Goal: Task Accomplishment & Management: Manage account settings

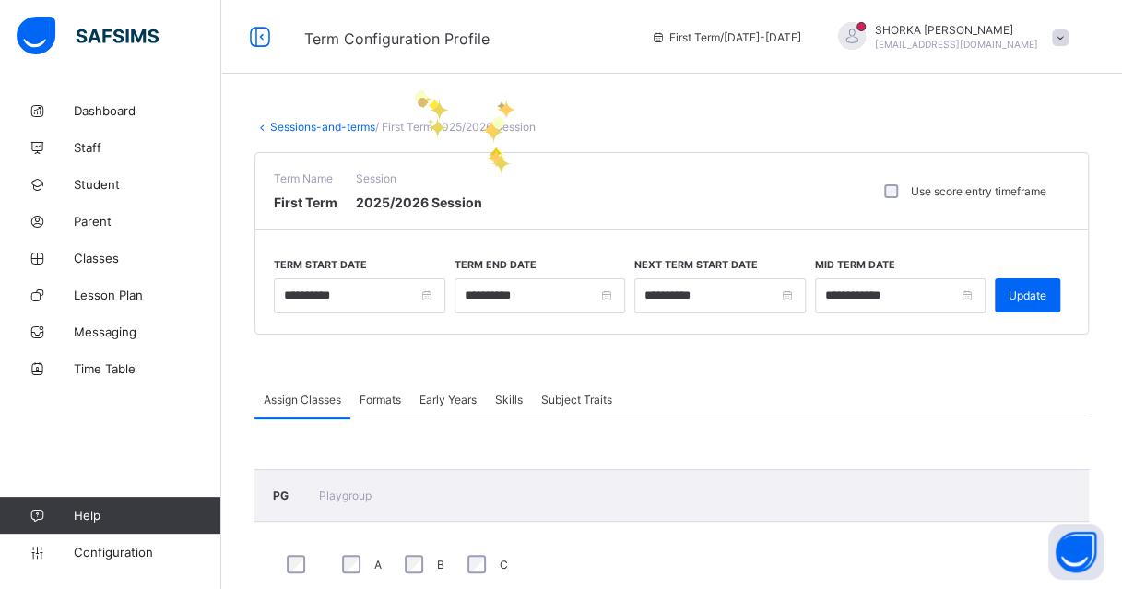
click at [548, 40] on span "Term Configuration Profile" at bounding box center [463, 37] width 319 height 24
drag, startPoint x: 132, startPoint y: 111, endPoint x: 254, endPoint y: 20, distance: 152.3
click at [132, 111] on span "Dashboard" at bounding box center [148, 110] width 148 height 15
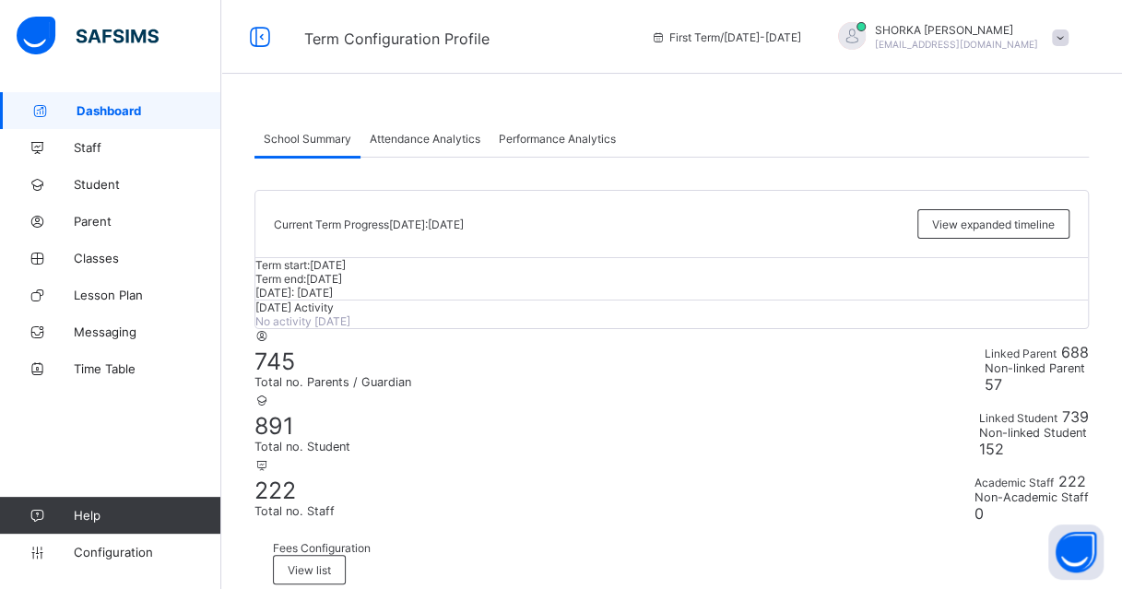
click at [688, 286] on div at bounding box center [671, 286] width 832 height 0
drag, startPoint x: 443, startPoint y: 146, endPoint x: 71, endPoint y: 158, distance: 371.7
click at [443, 146] on div "Attendance Analytics" at bounding box center [424, 138] width 129 height 37
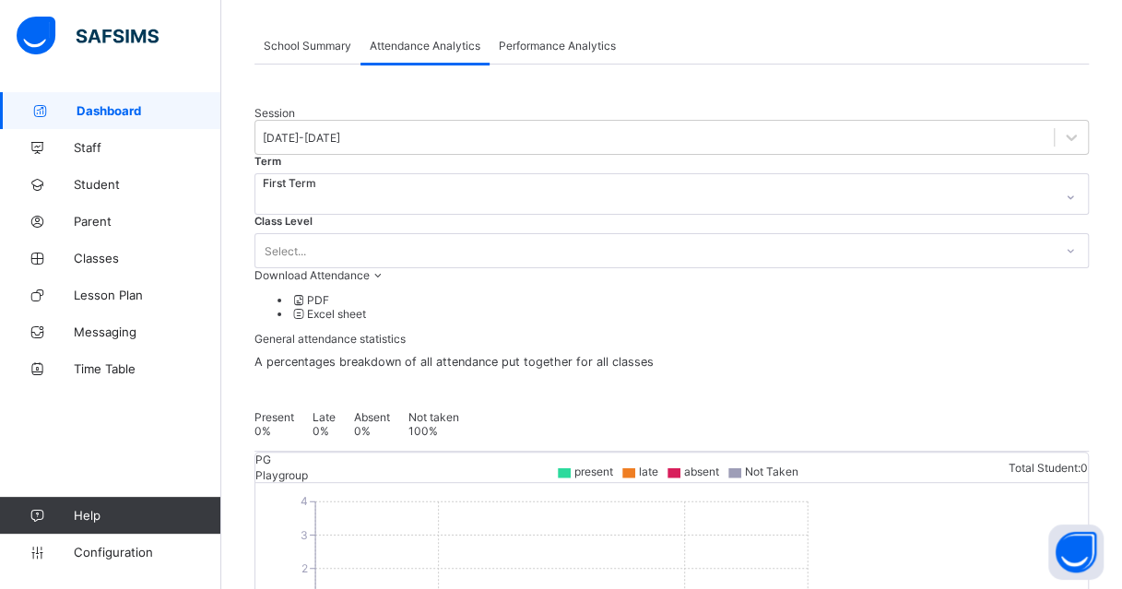
scroll to position [92, 0]
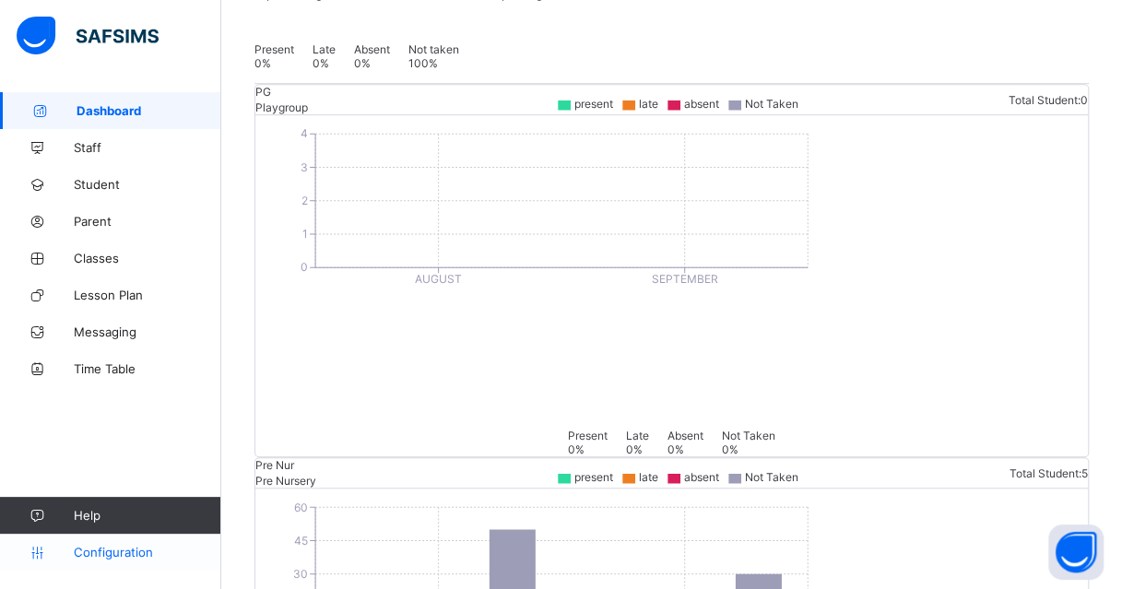
click at [108, 553] on span "Configuration" at bounding box center [147, 552] width 147 height 15
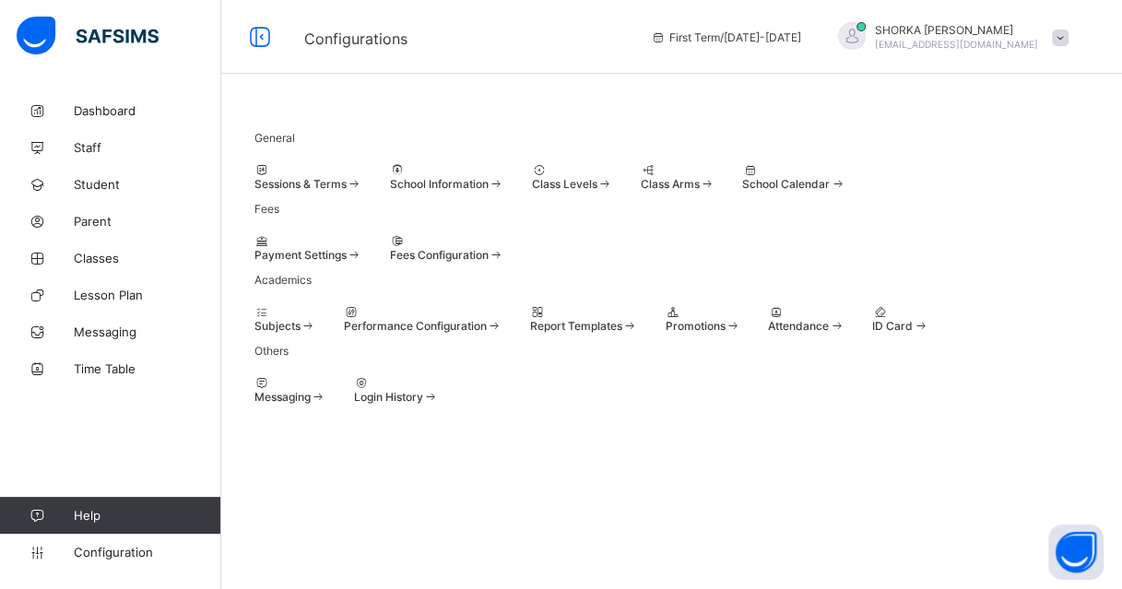
click at [254, 177] on span at bounding box center [254, 177] width 0 height 0
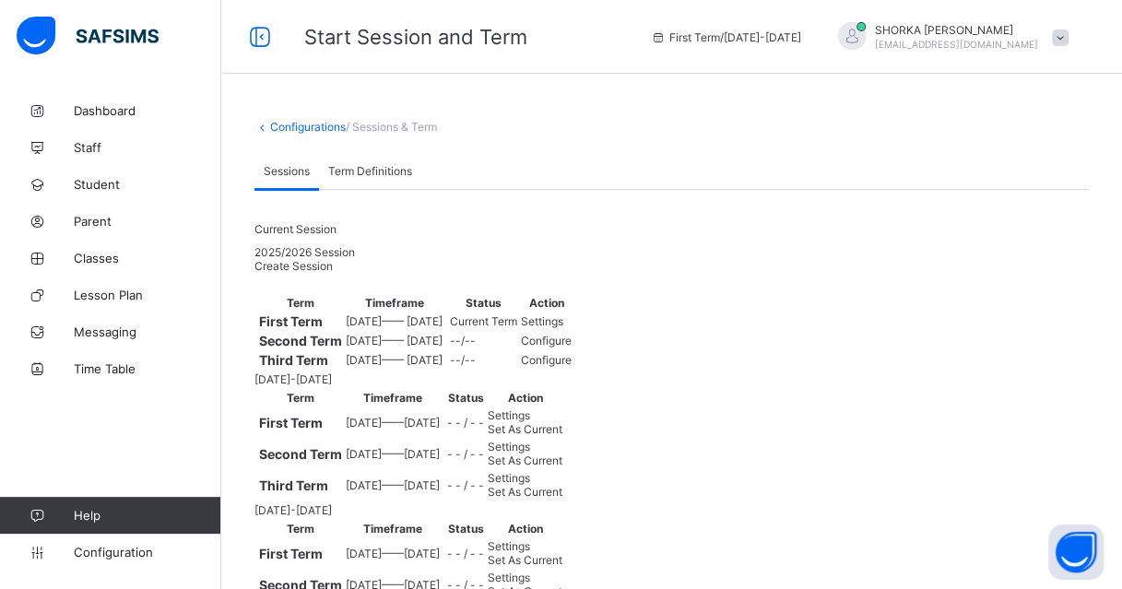
scroll to position [184, 0]
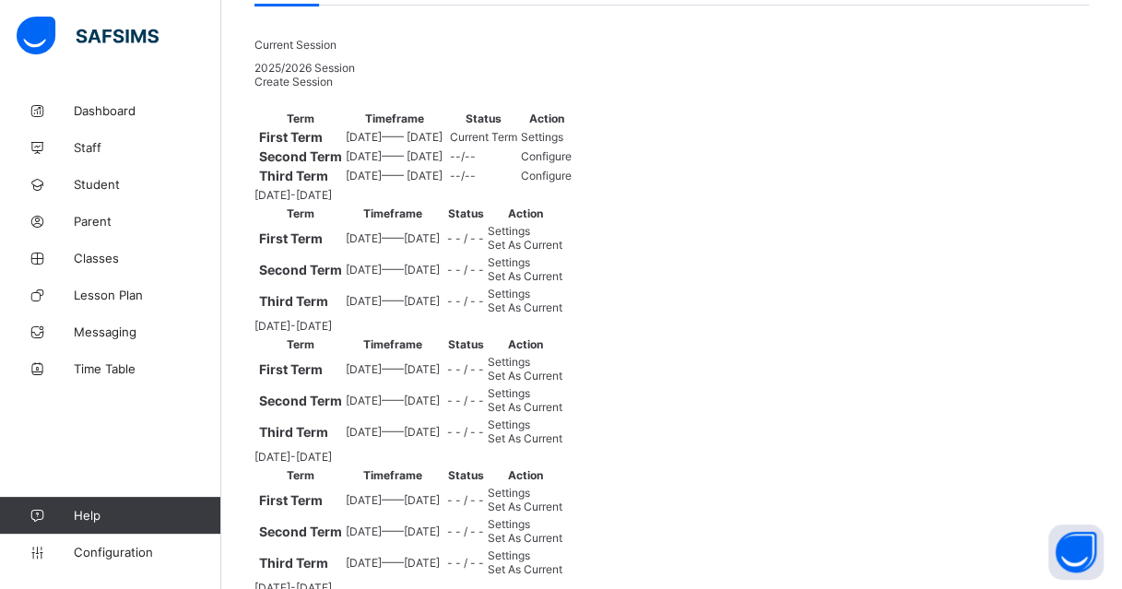
click at [572, 144] on div "Settings" at bounding box center [546, 137] width 51 height 14
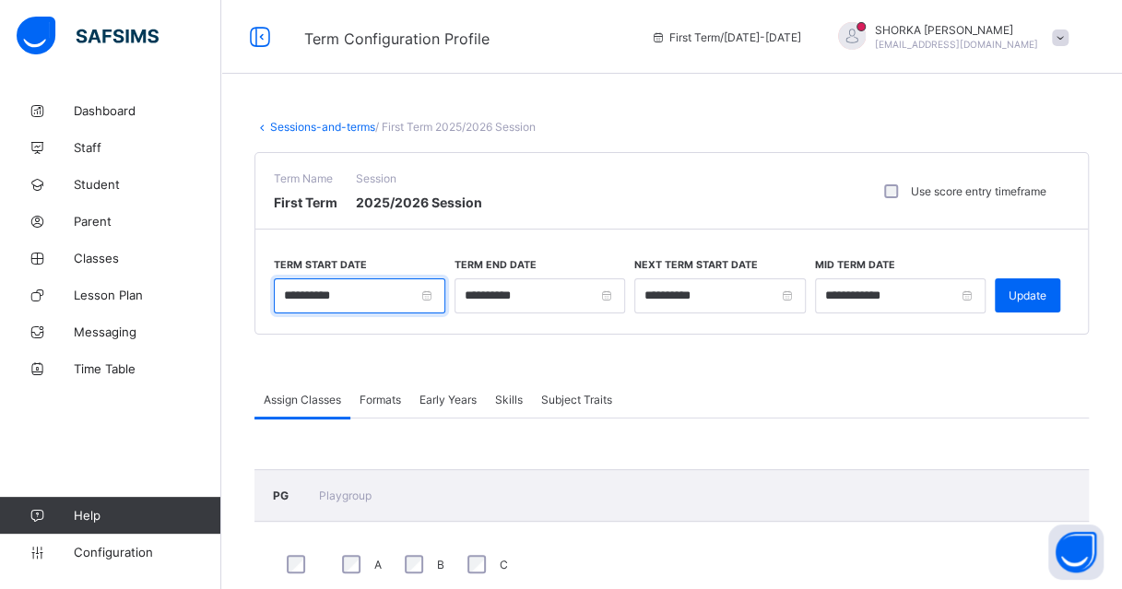
click at [320, 292] on input "**********" at bounding box center [359, 295] width 171 height 35
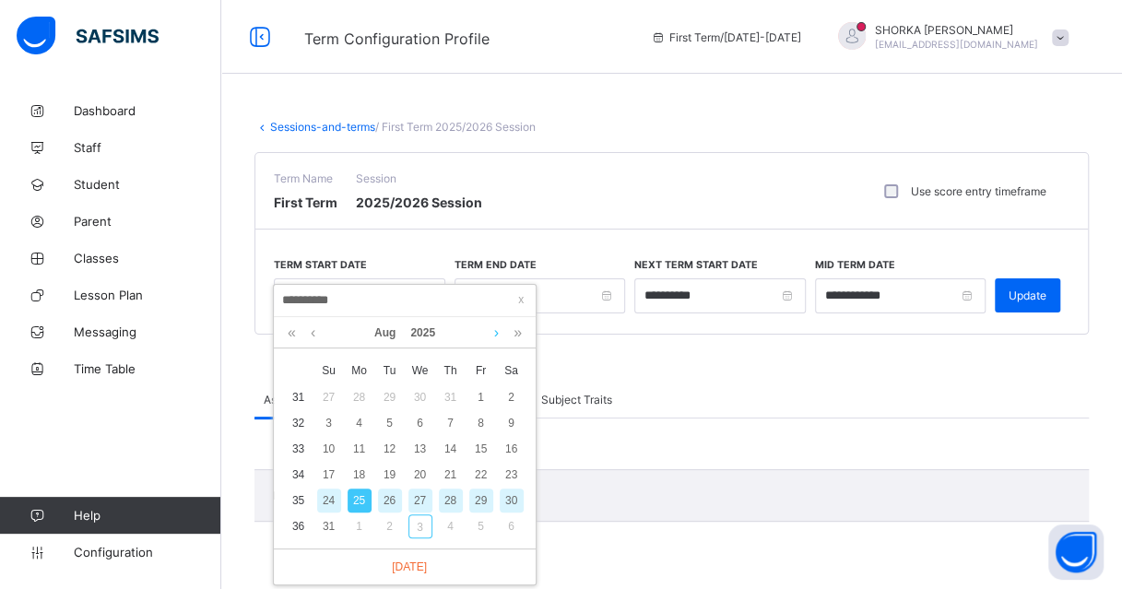
click at [496, 334] on link at bounding box center [497, 332] width 14 height 31
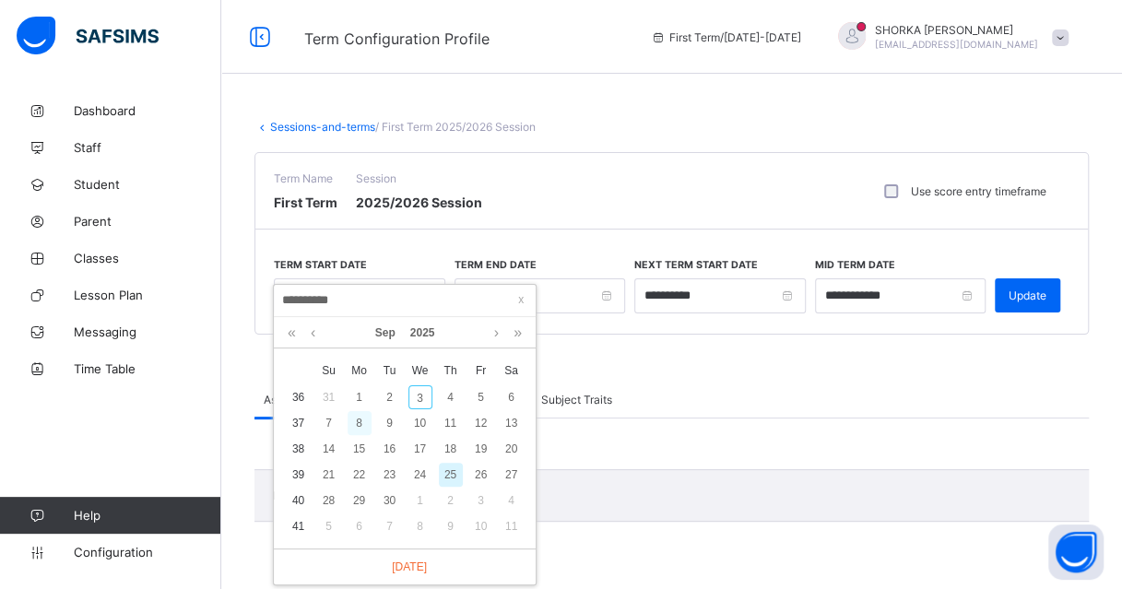
click at [362, 422] on div "8" at bounding box center [360, 423] width 24 height 24
type input "**********"
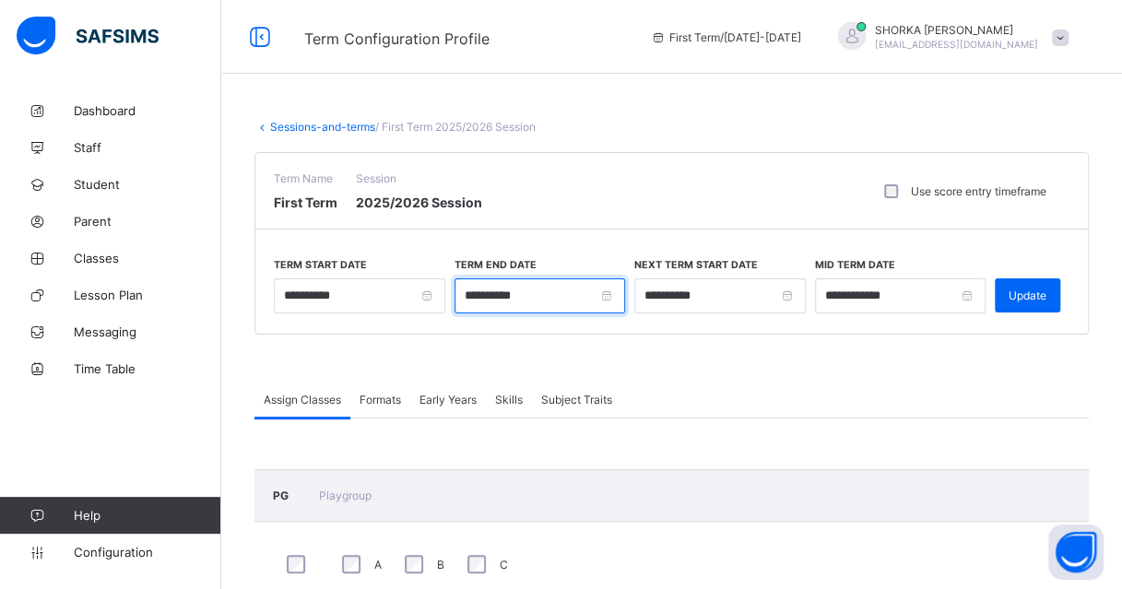
click at [611, 294] on input "**********" at bounding box center [540, 295] width 171 height 35
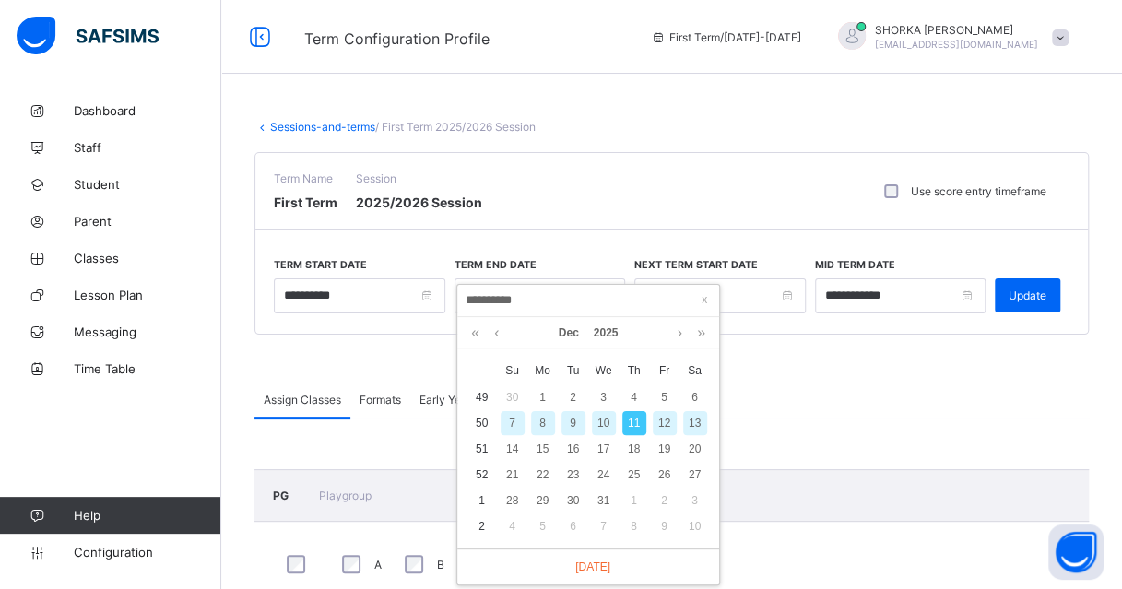
click at [669, 424] on div "12" at bounding box center [665, 423] width 24 height 24
type input "**********"
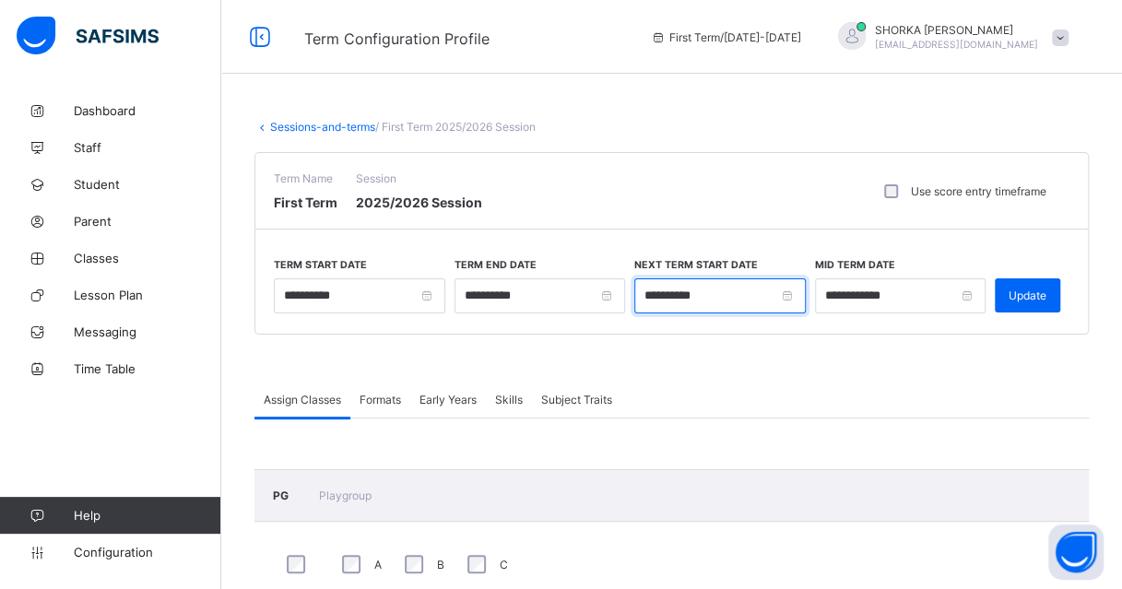
click at [798, 298] on input "**********" at bounding box center [719, 295] width 171 height 35
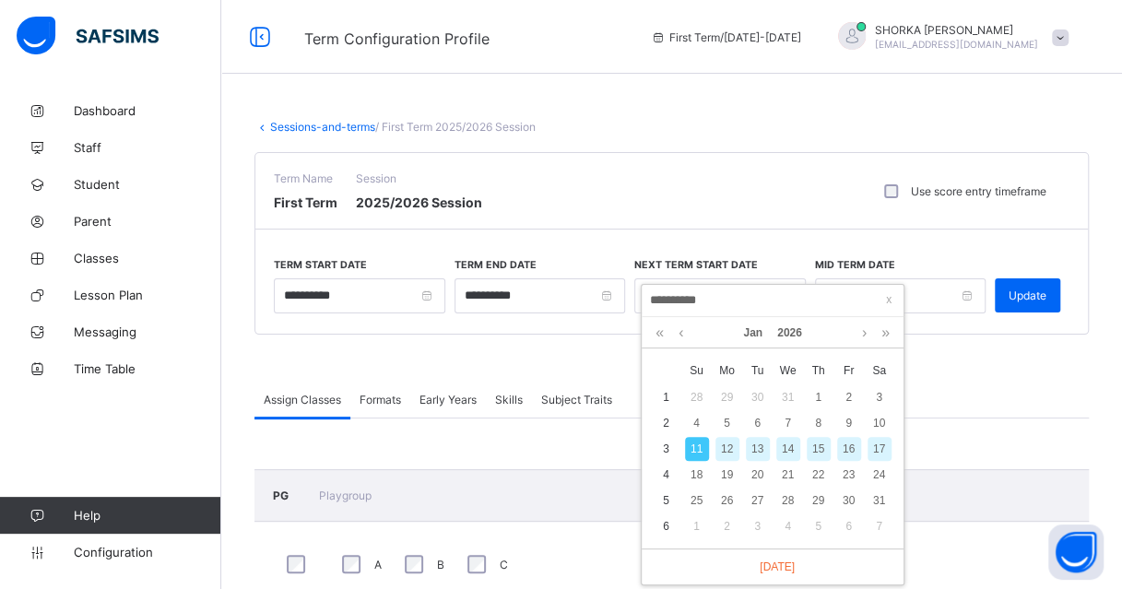
click at [732, 446] on div "12" at bounding box center [727, 449] width 24 height 24
type input "**********"
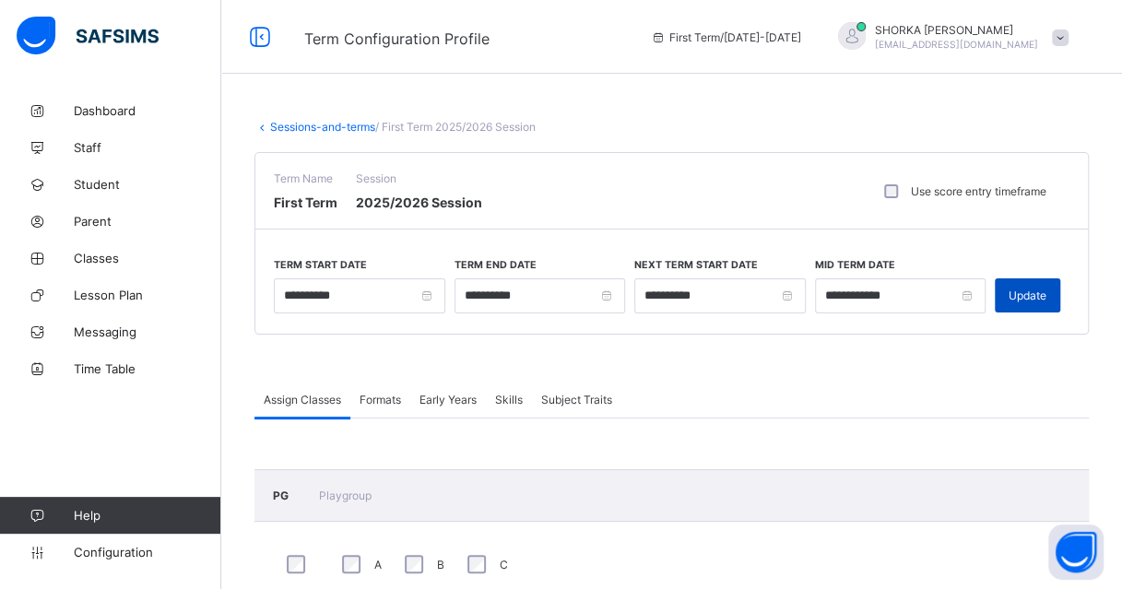
click at [1024, 289] on span "Update" at bounding box center [1028, 296] width 38 height 14
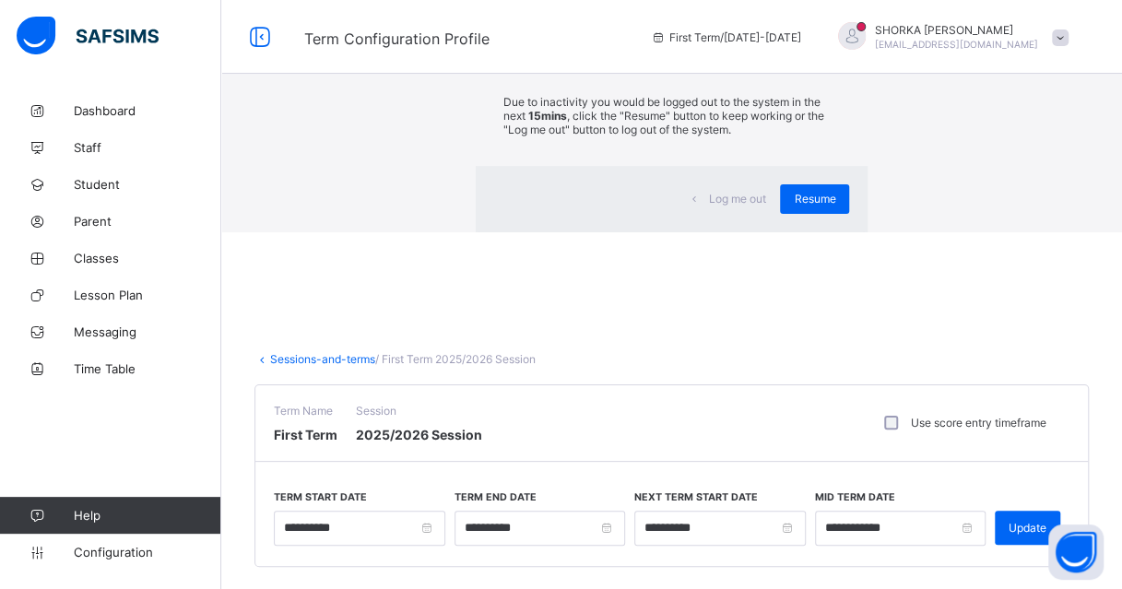
drag, startPoint x: 722, startPoint y: 368, endPoint x: 436, endPoint y: 346, distance: 286.6
click at [780, 214] on div "Resume" at bounding box center [814, 199] width 69 height 30
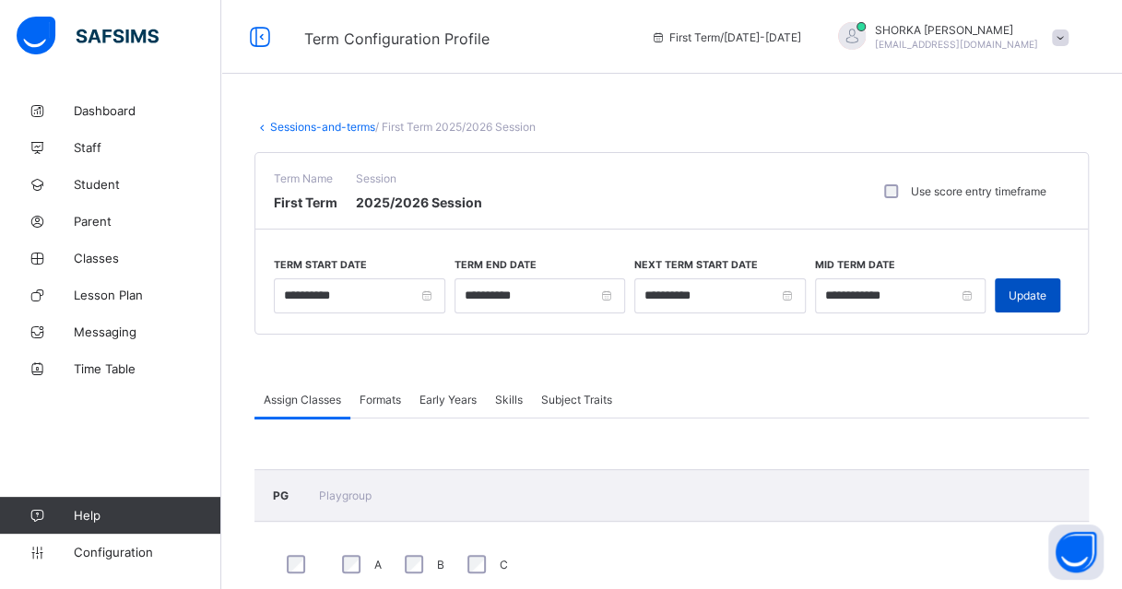
click at [1046, 295] on span "Update" at bounding box center [1028, 296] width 38 height 14
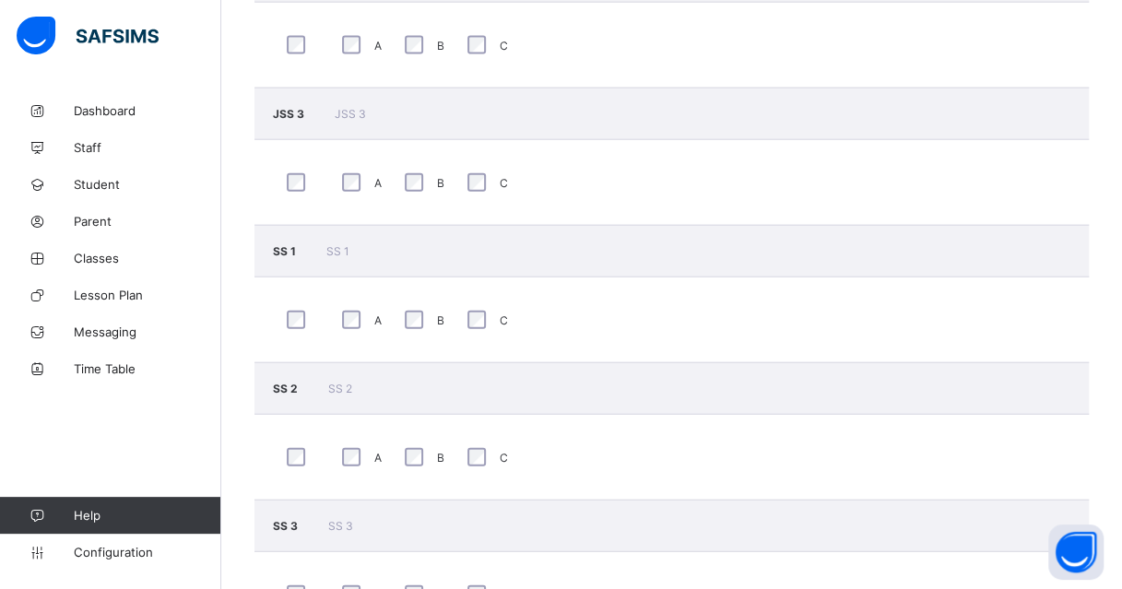
scroll to position [2078, 0]
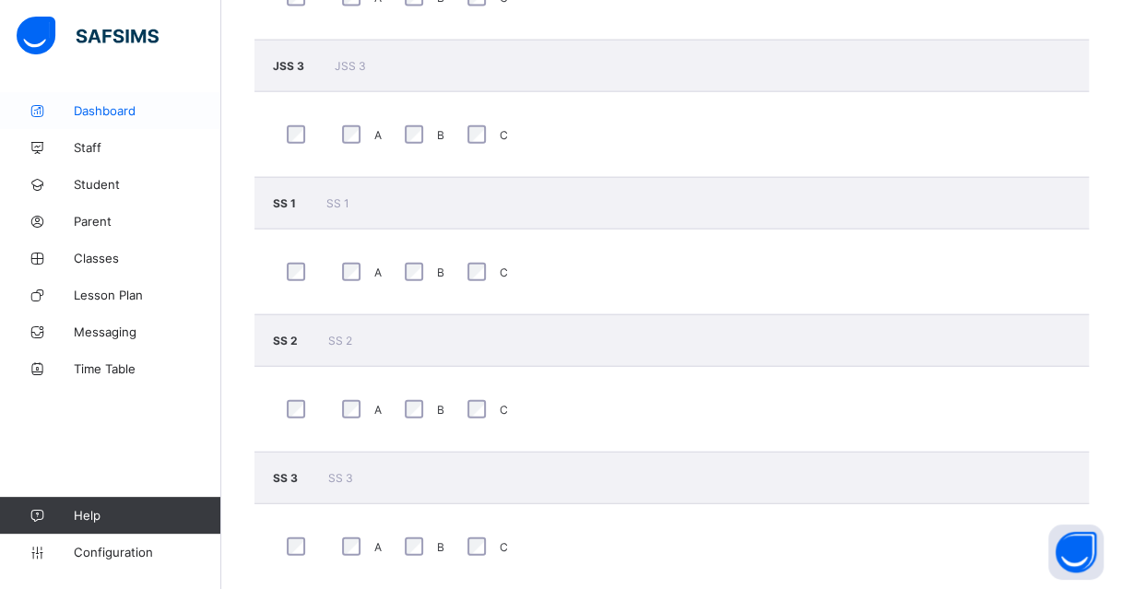
click at [103, 113] on span "Dashboard" at bounding box center [148, 110] width 148 height 15
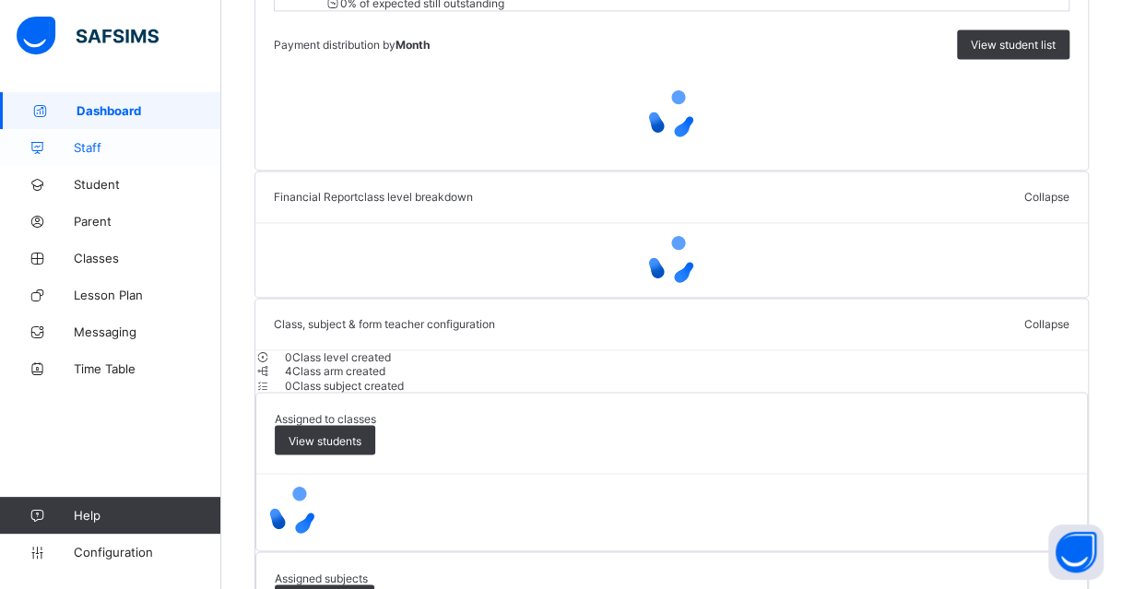
scroll to position [1352, 0]
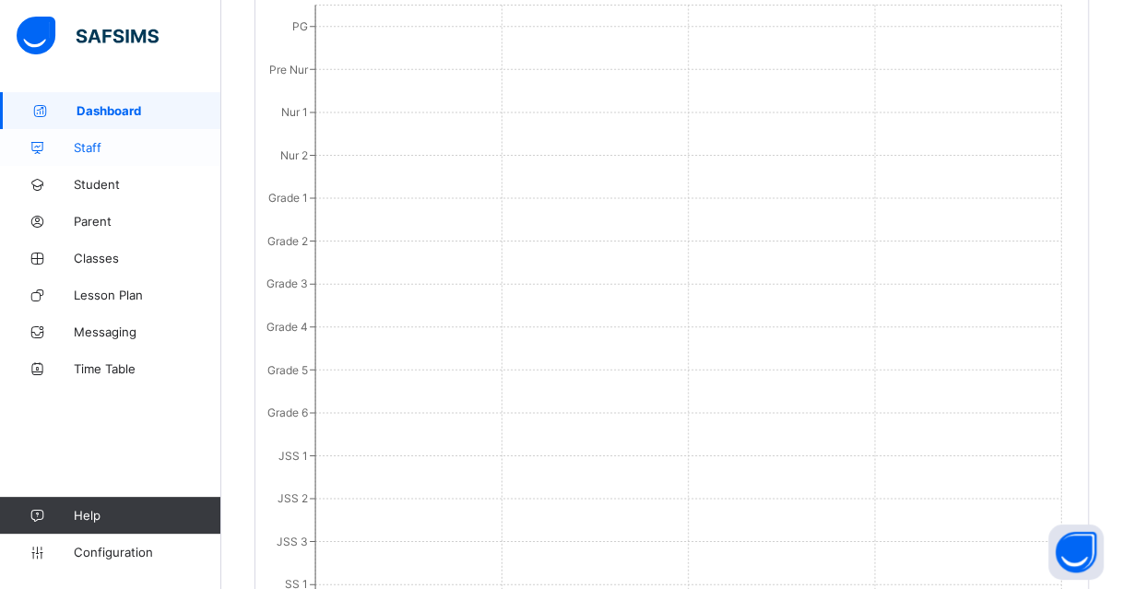
click at [96, 150] on span "Staff" at bounding box center [148, 147] width 148 height 15
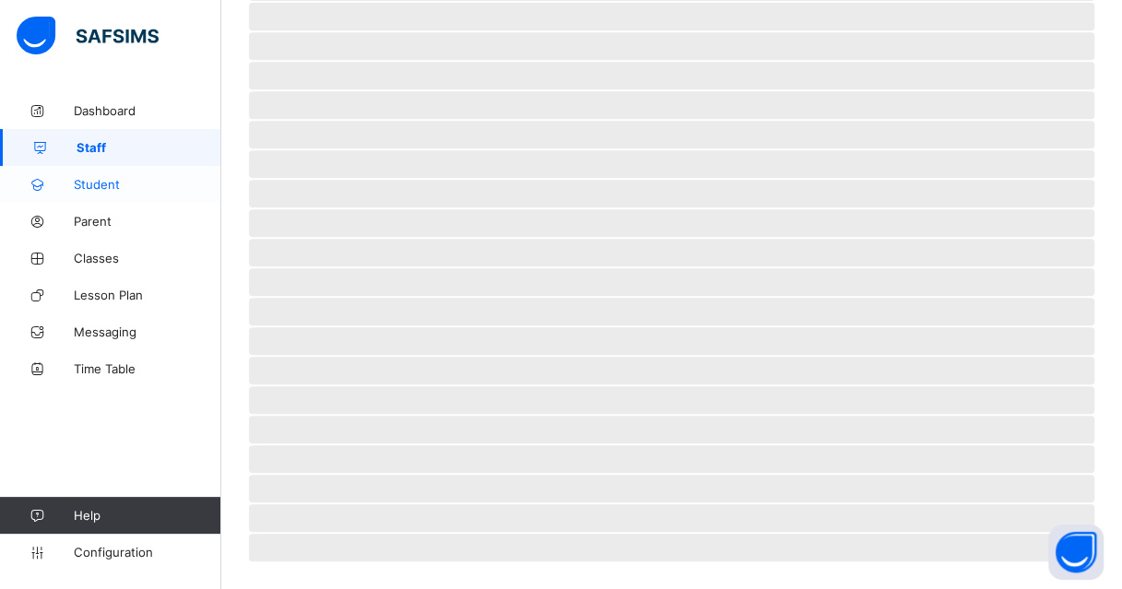
scroll to position [401, 0]
click at [101, 182] on span "Student" at bounding box center [148, 184] width 148 height 15
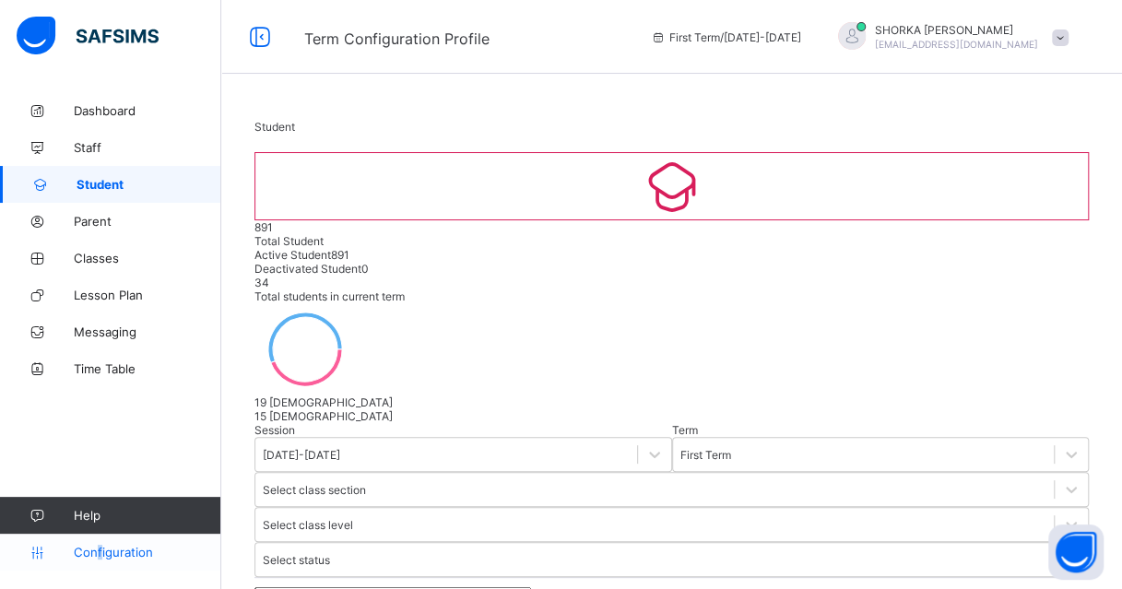
click at [100, 561] on link "Configuration" at bounding box center [110, 552] width 220 height 37
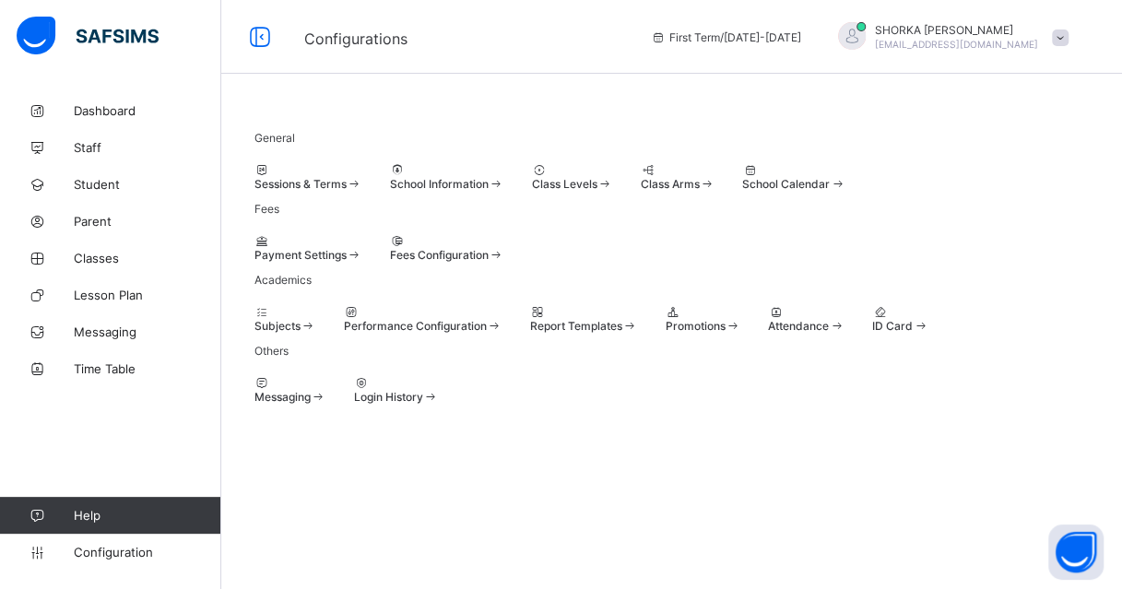
click at [561, 104] on div "General Sessions & Terms School Information Class Levels Class Arms School Cale…" at bounding box center [671, 261] width 901 height 339
click at [362, 187] on div "Sessions & Terms" at bounding box center [308, 184] width 108 height 14
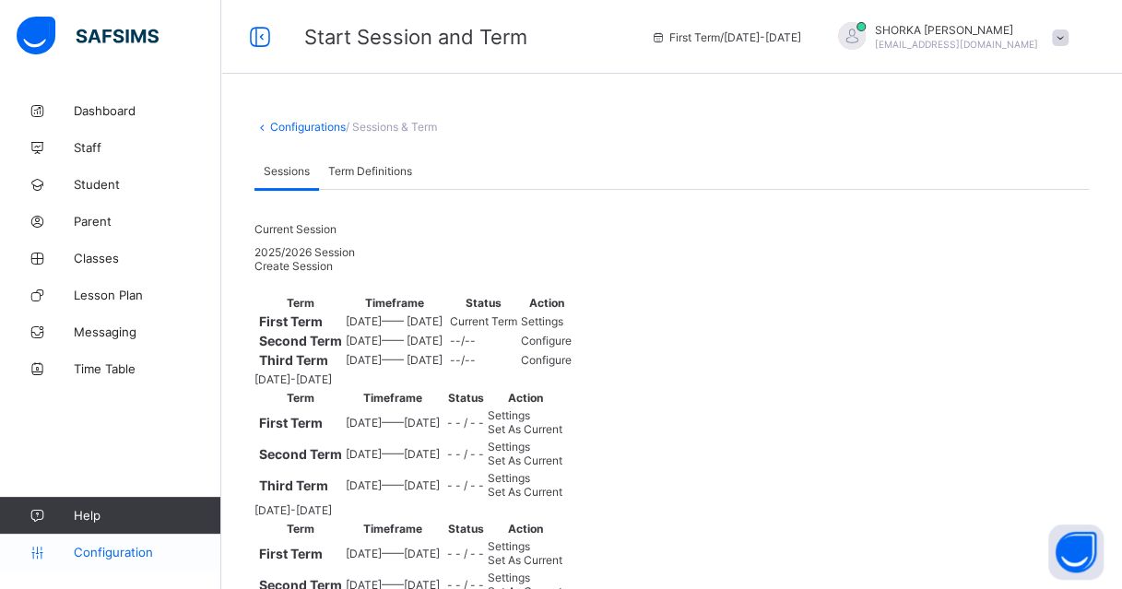
click at [92, 554] on span "Configuration" at bounding box center [147, 552] width 147 height 15
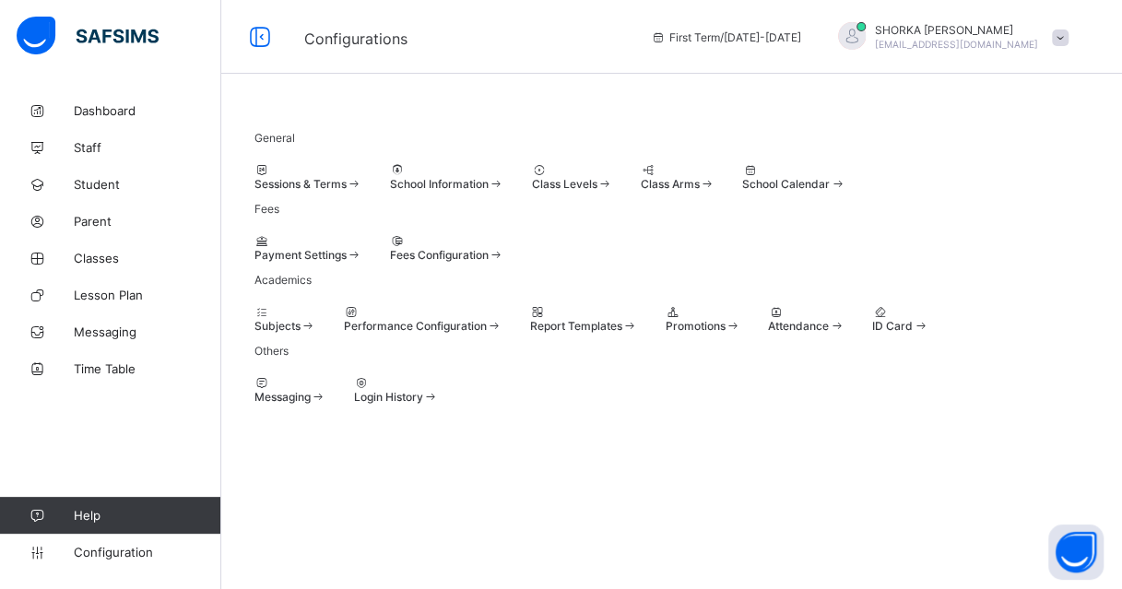
scroll to position [214, 0]
click at [740, 328] on span at bounding box center [733, 326] width 16 height 14
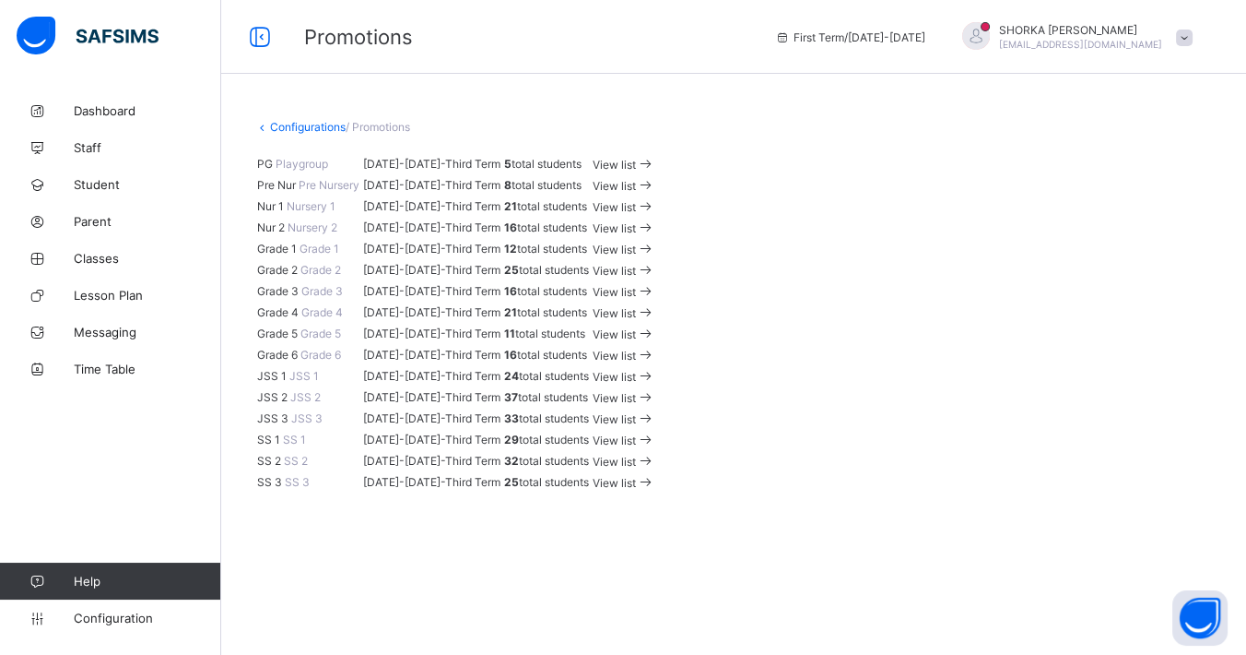
click at [396, 133] on div "Configurations / Promotions PG Playgroup [DATE]-[DATE] - Third Term 5 total stu…" at bounding box center [733, 306] width 1025 height 429
click at [396, 127] on span "/ Promotions" at bounding box center [378, 127] width 65 height 14
click at [655, 215] on div "View list" at bounding box center [624, 206] width 63 height 18
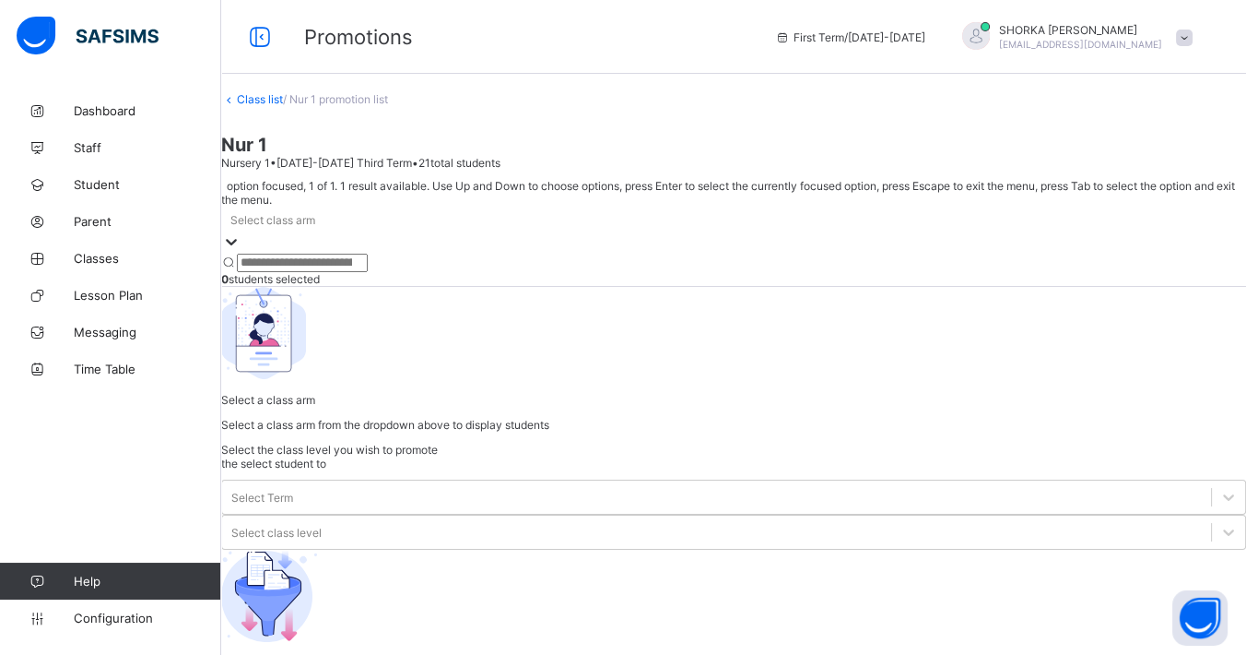
click at [376, 207] on div "Select class arm" at bounding box center [733, 220] width 1025 height 26
click at [348, 254] on div at bounding box center [733, 254] width 1025 height 0
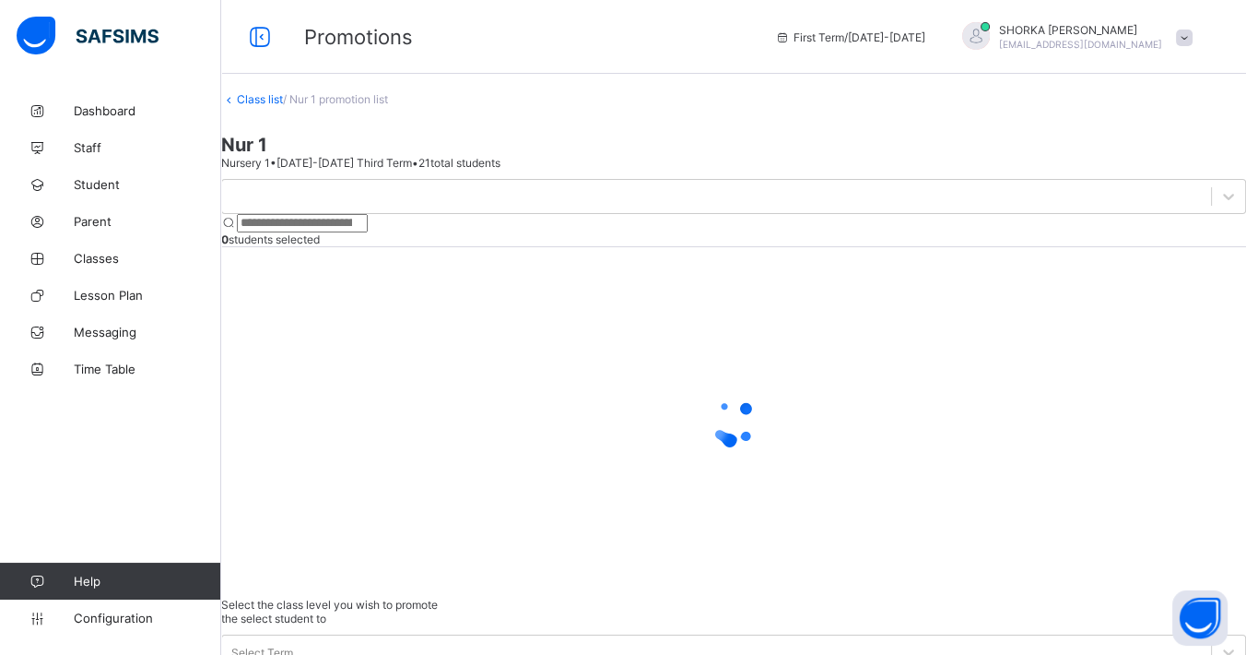
click at [348, 236] on div "0 students selected" at bounding box center [733, 388] width 1025 height 419
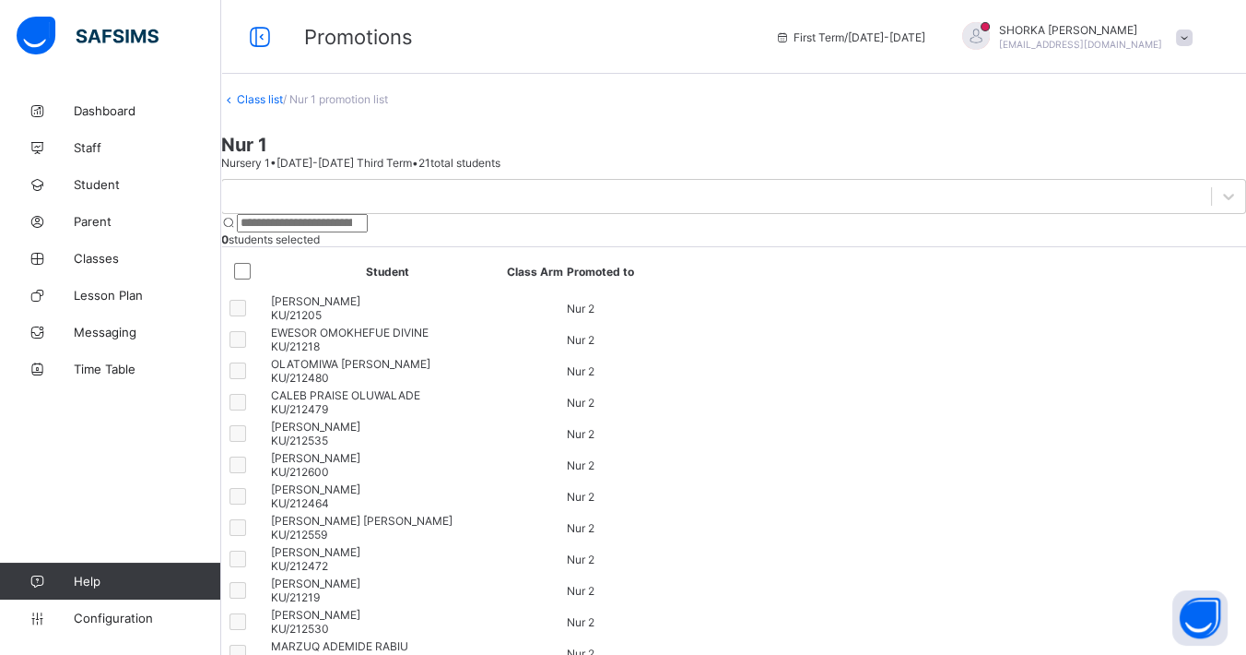
click at [276, 106] on link "Class list" at bounding box center [260, 99] width 46 height 14
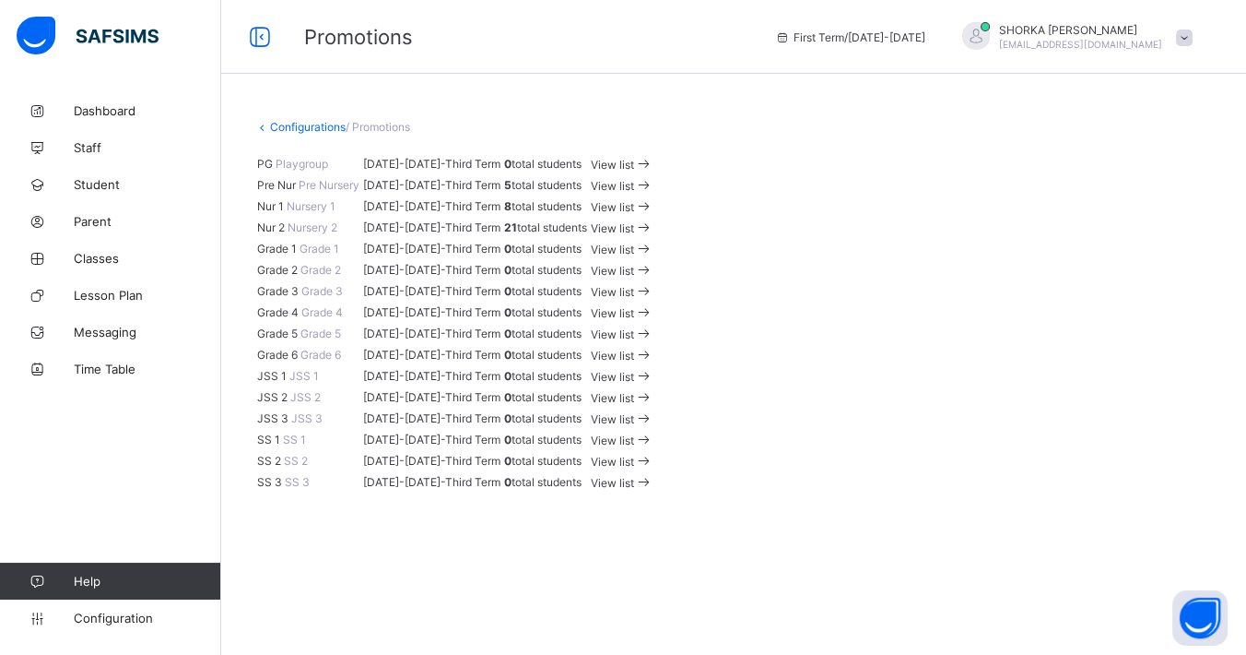
scroll to position [205, 0]
click at [655, 236] on div "View list" at bounding box center [624, 227] width 63 height 18
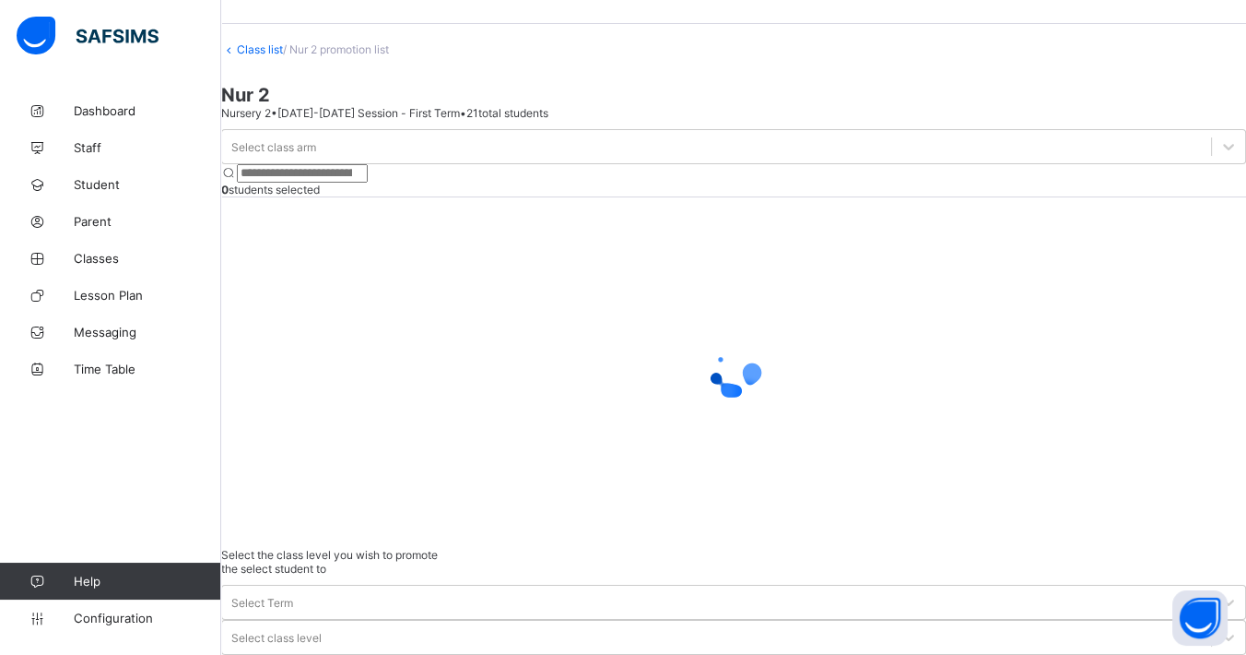
scroll to position [72, 0]
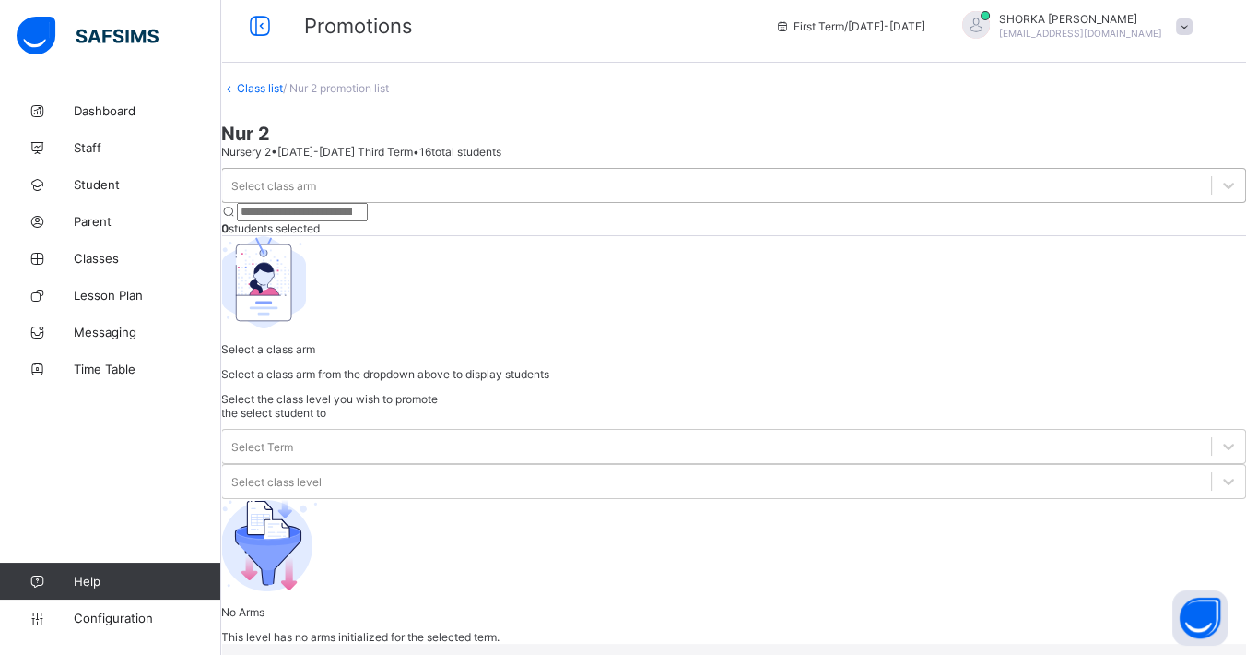
click at [362, 192] on div "Select class arm" at bounding box center [716, 185] width 989 height 26
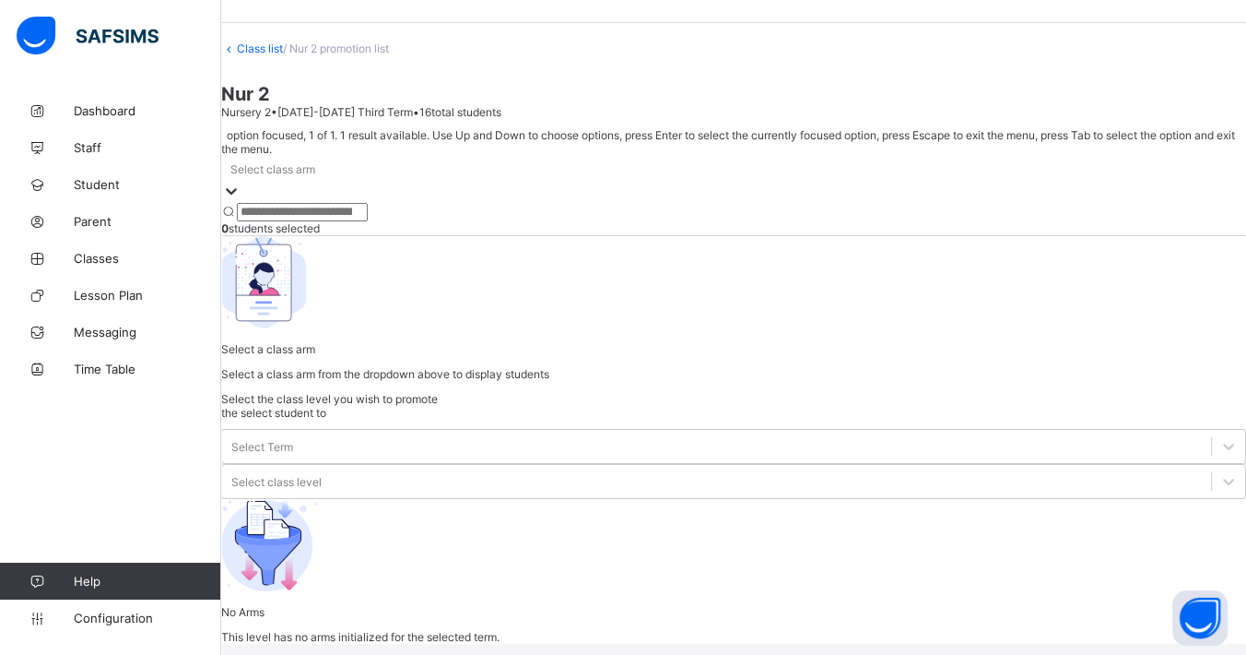
click at [366, 203] on div at bounding box center [733, 203] width 1025 height 0
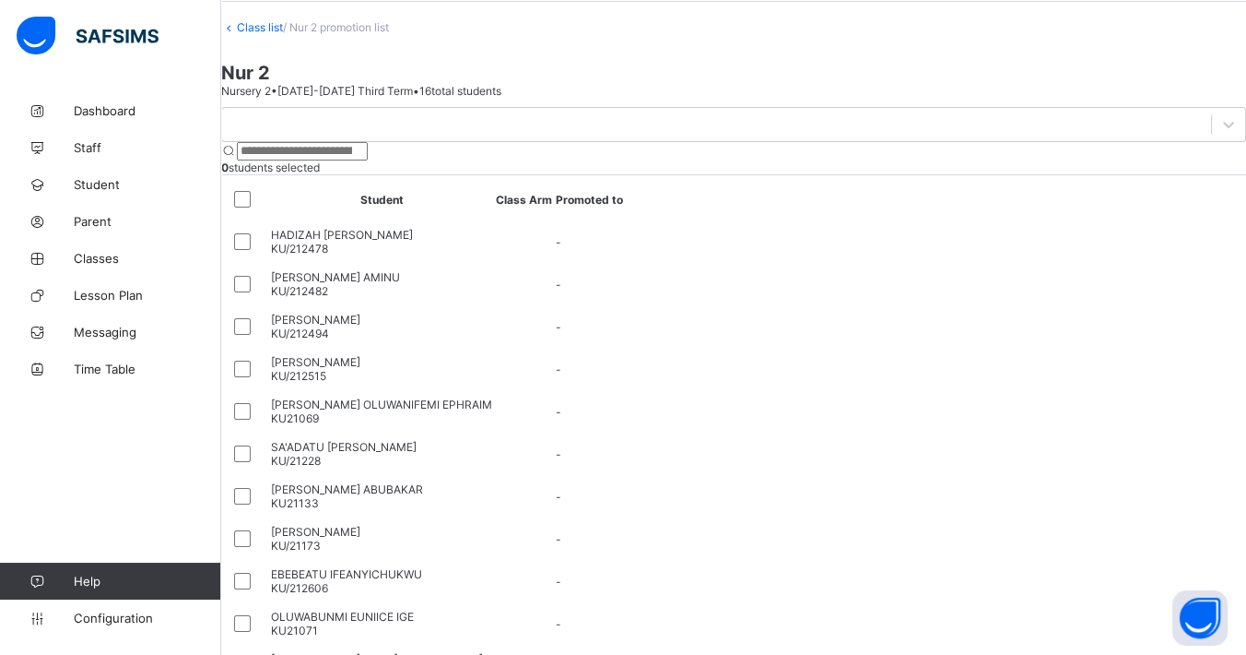
drag, startPoint x: 1042, startPoint y: 417, endPoint x: 1019, endPoint y: 412, distance: 23.5
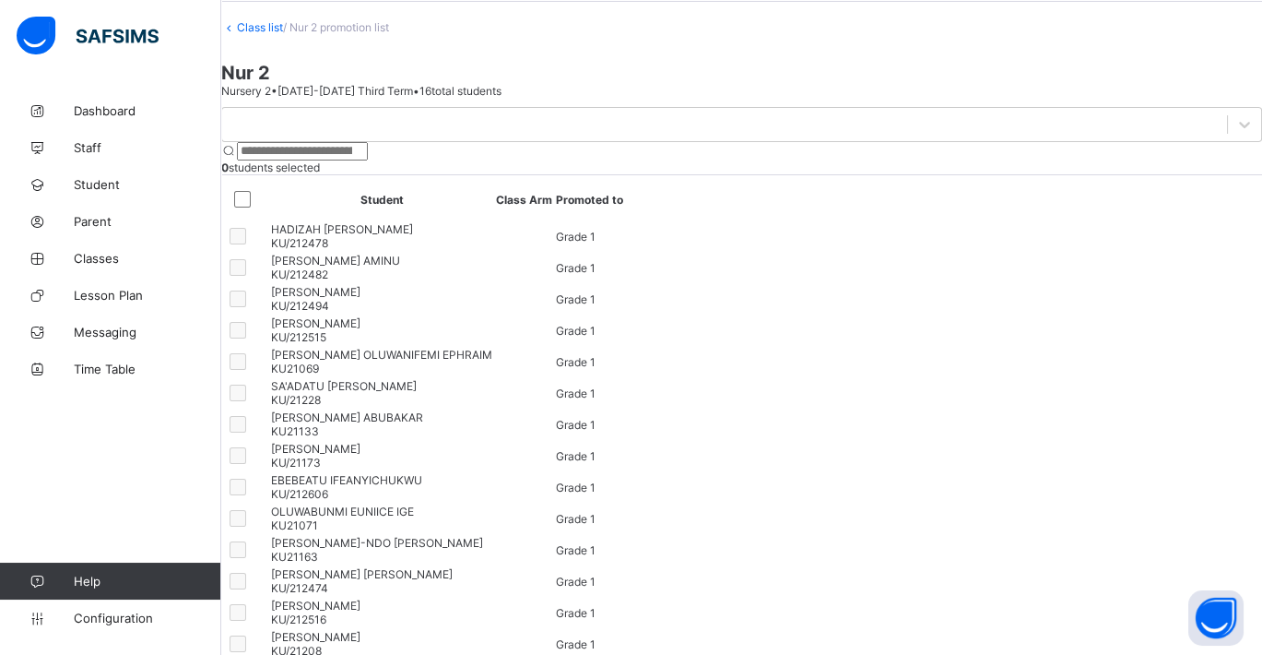
click at [282, 34] on link "Class list" at bounding box center [260, 27] width 46 height 14
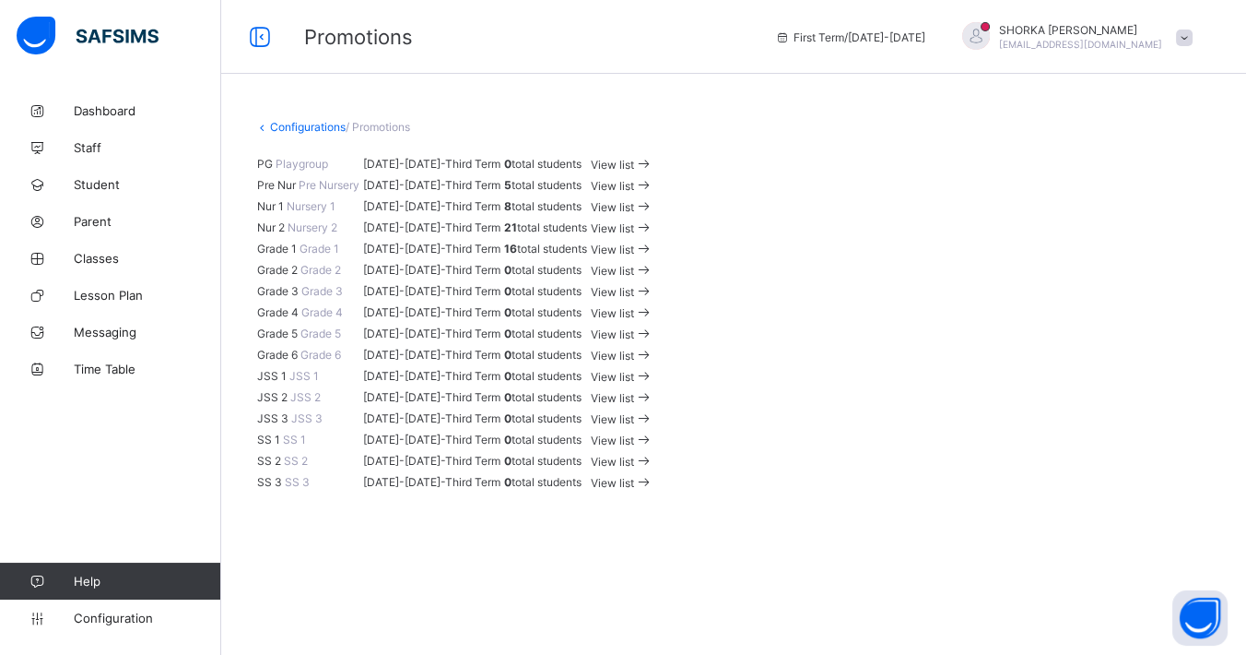
drag, startPoint x: 282, startPoint y: 55, endPoint x: 498, endPoint y: 189, distance: 253.8
click at [498, 189] on div "Configurations / Promotions PG Playgroup [DATE]-[DATE] - Third Term 0 total stu…" at bounding box center [733, 306] width 1025 height 429
click at [655, 240] on icon at bounding box center [645, 249] width 19 height 18
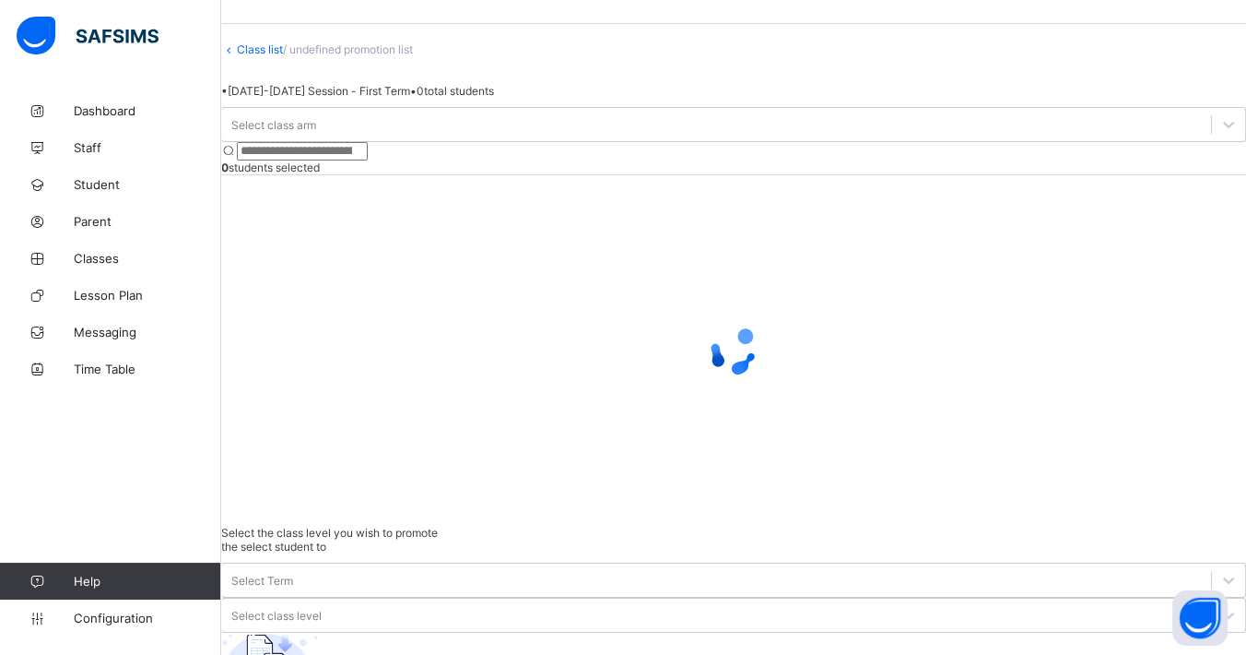
scroll to position [72, 0]
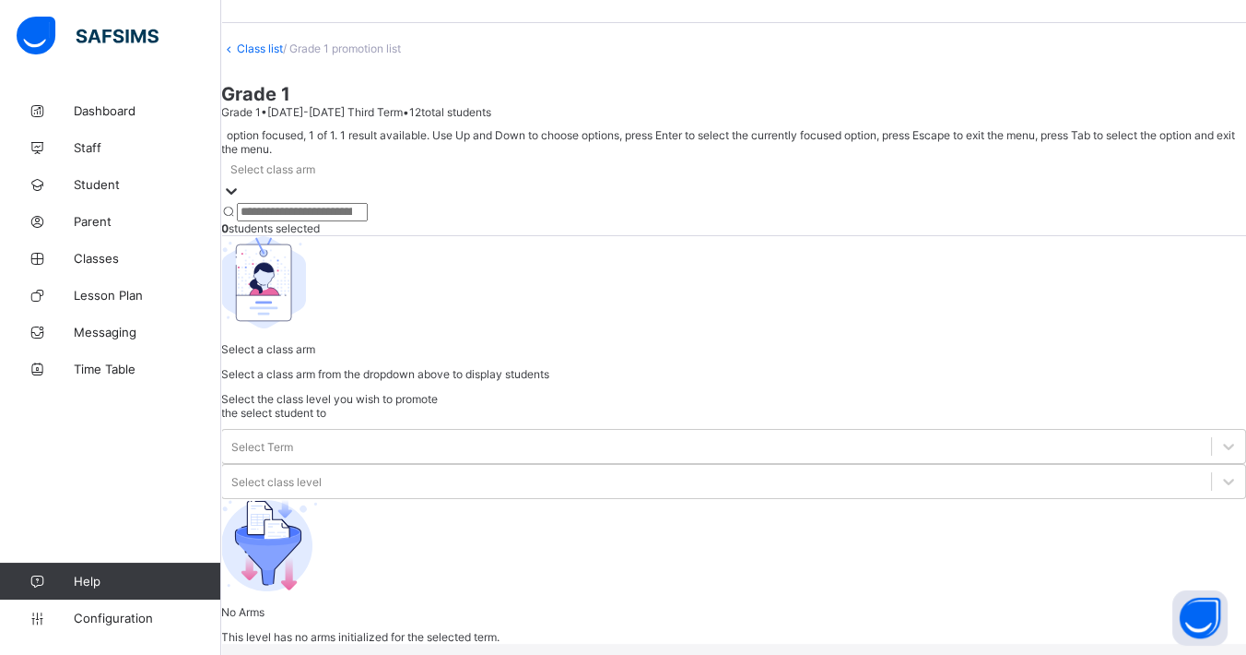
click at [315, 176] on div "Select class arm" at bounding box center [272, 169] width 85 height 14
click at [342, 203] on div at bounding box center [733, 203] width 1025 height 0
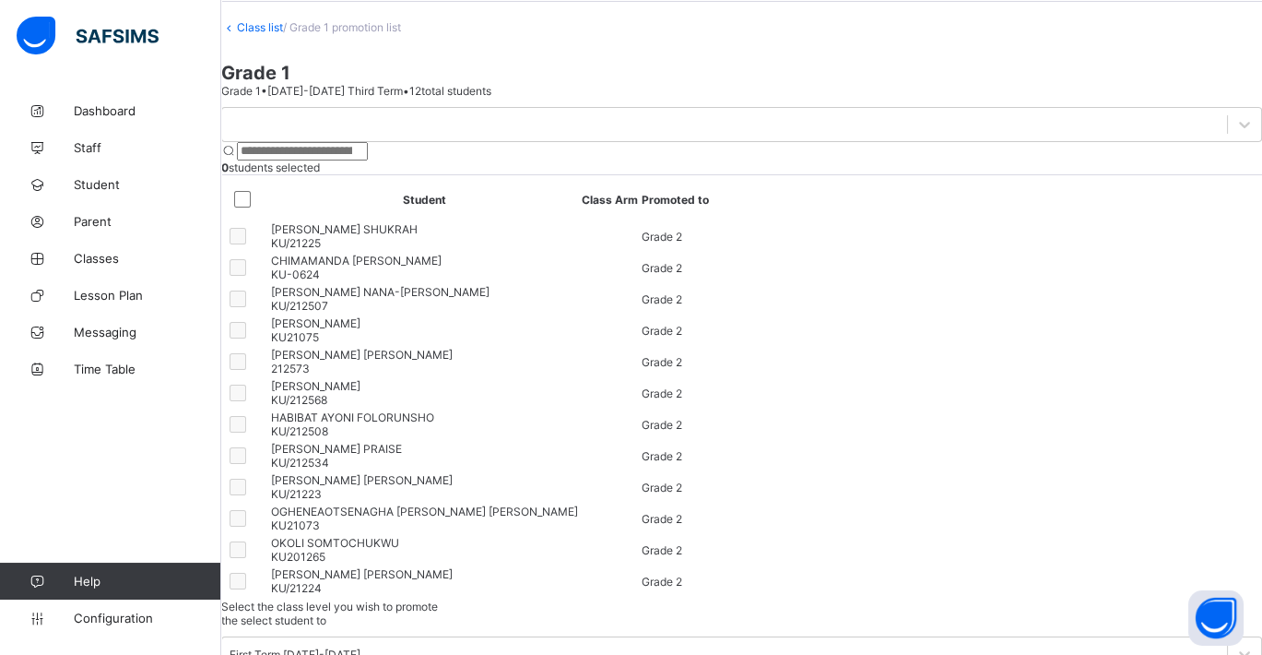
click at [283, 34] on link "Class list" at bounding box center [260, 27] width 46 height 14
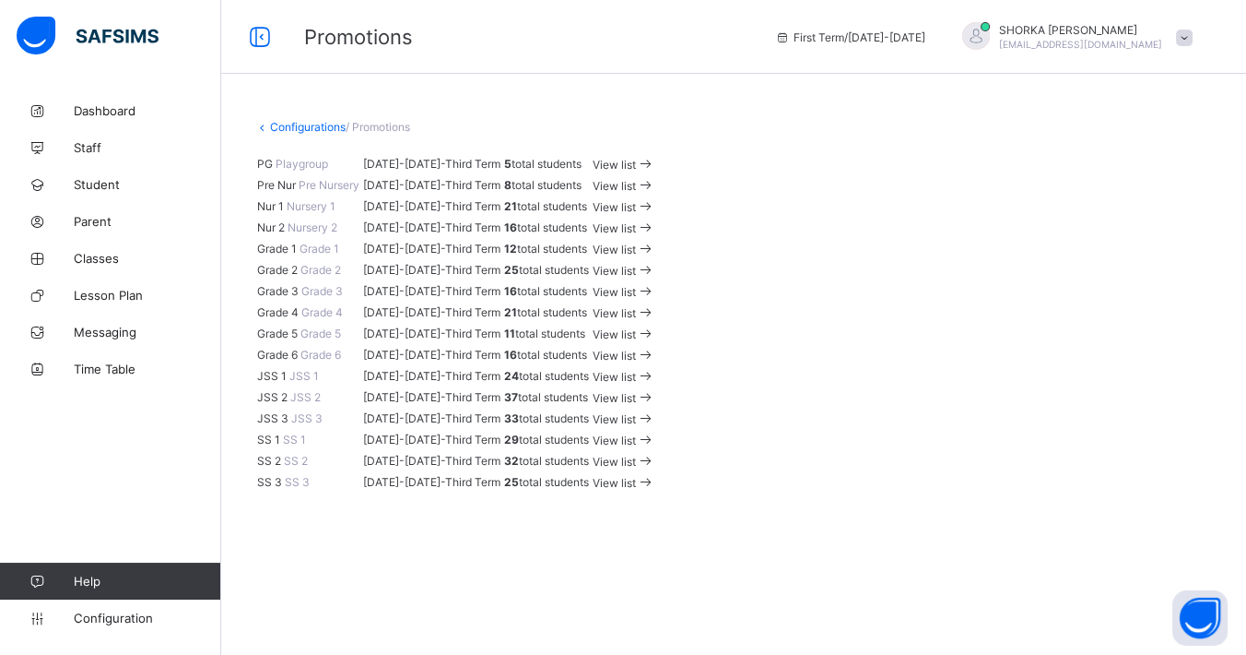
scroll to position [409, 0]
click at [655, 264] on span at bounding box center [645, 271] width 19 height 14
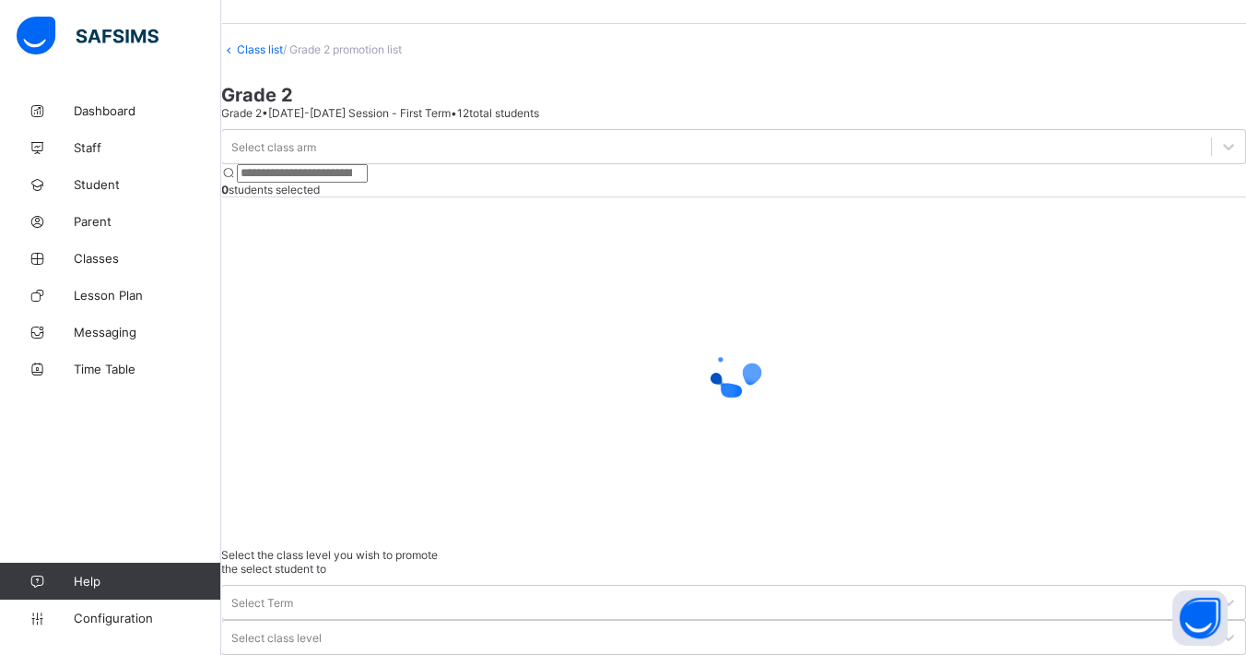
scroll to position [72, 0]
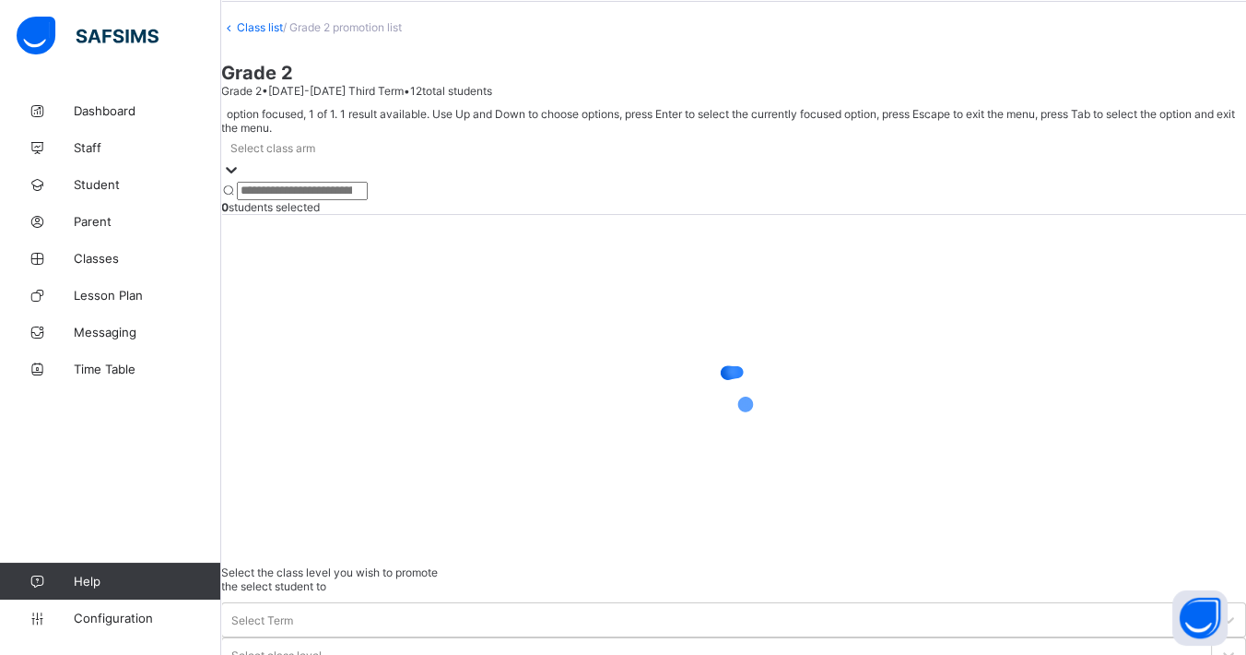
click at [241, 182] on div at bounding box center [231, 170] width 18 height 21
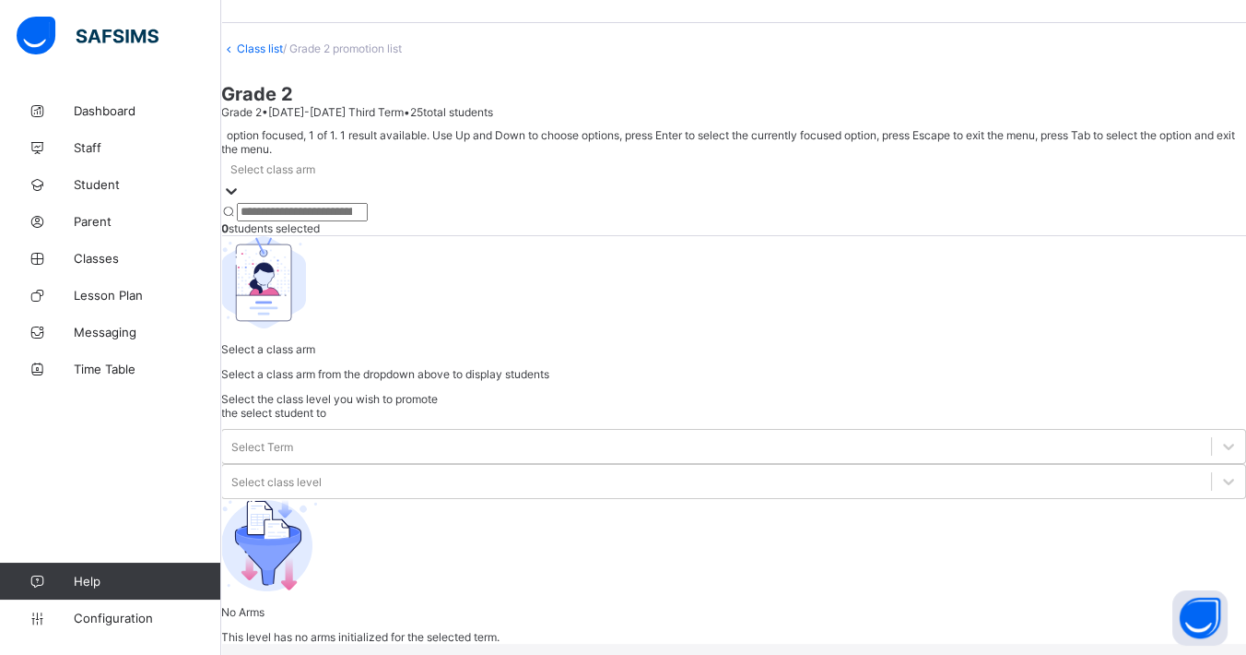
click at [378, 203] on div at bounding box center [733, 203] width 1025 height 0
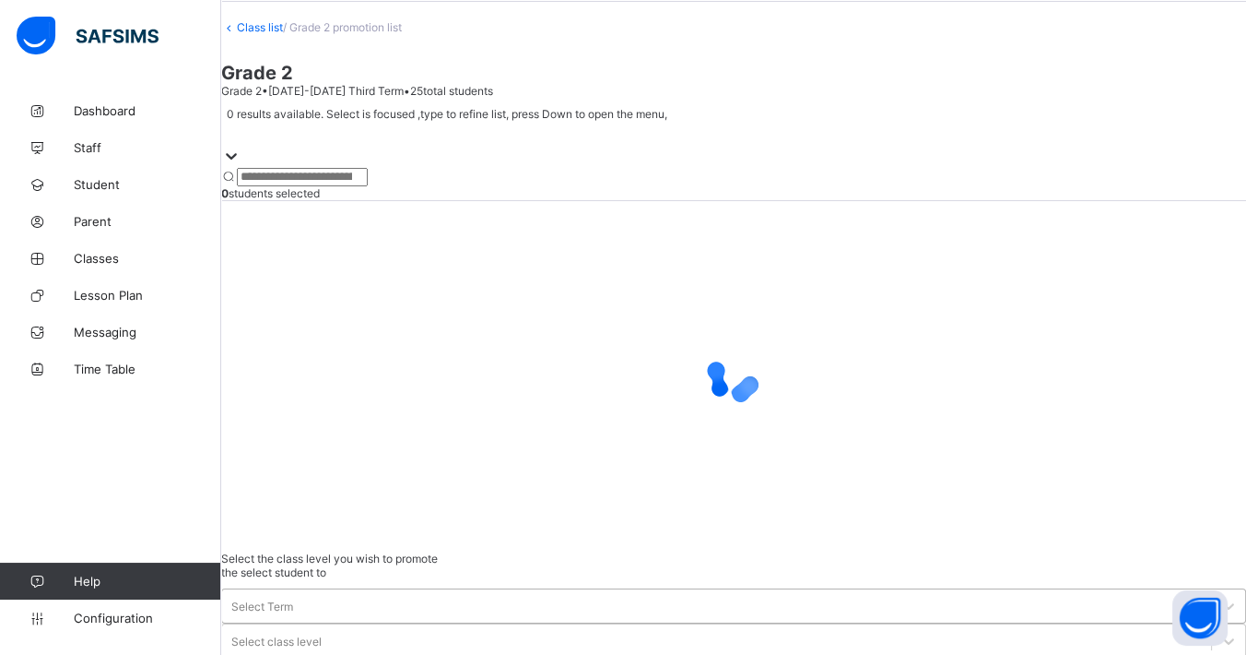
click at [978, 588] on div "Select Term" at bounding box center [733, 605] width 1025 height 35
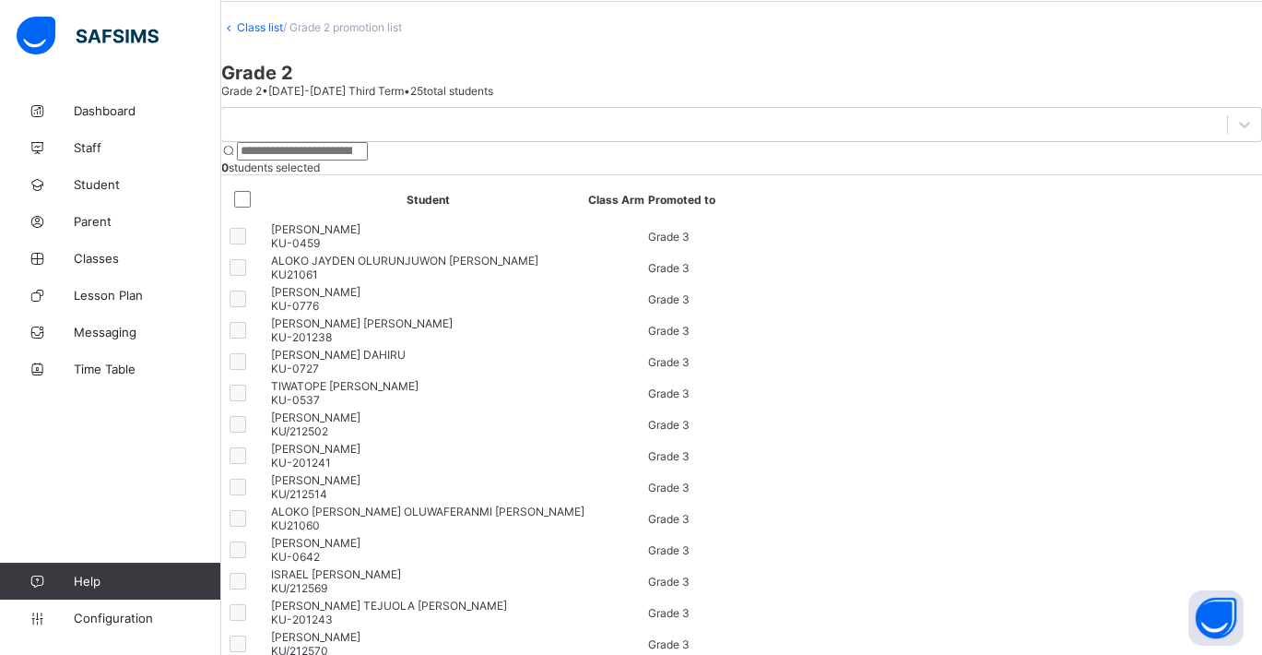
click at [283, 34] on link "Class list" at bounding box center [260, 27] width 46 height 14
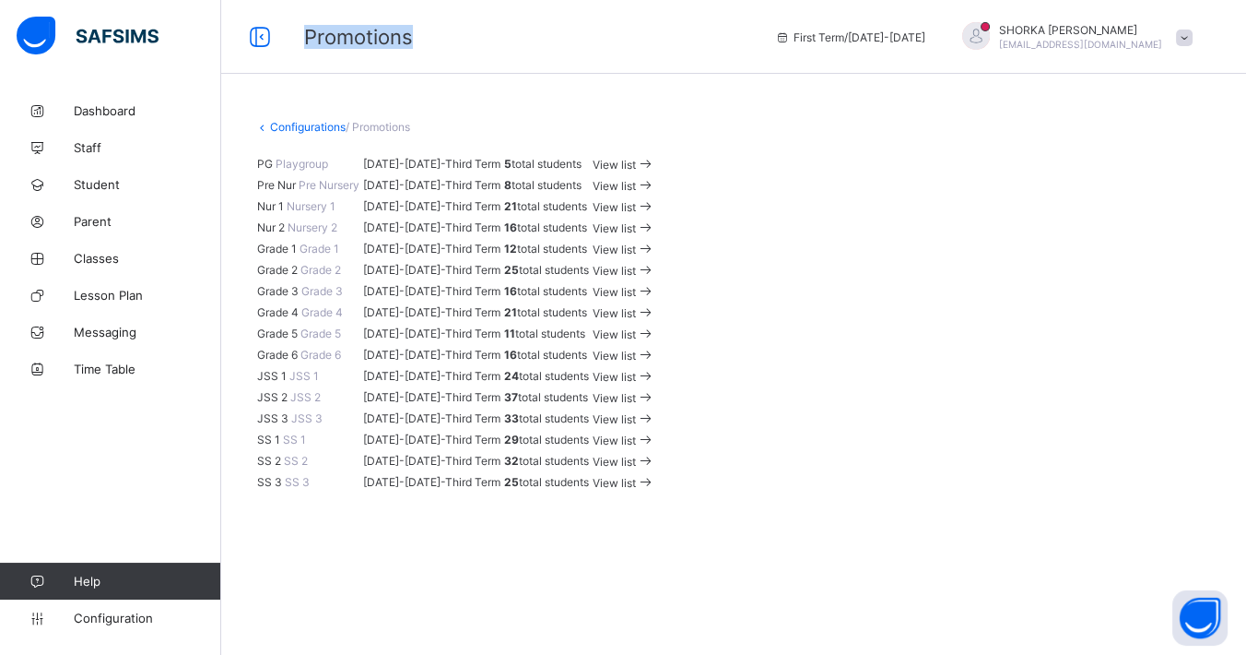
scroll to position [409, 0]
click at [655, 300] on icon at bounding box center [645, 291] width 19 height 18
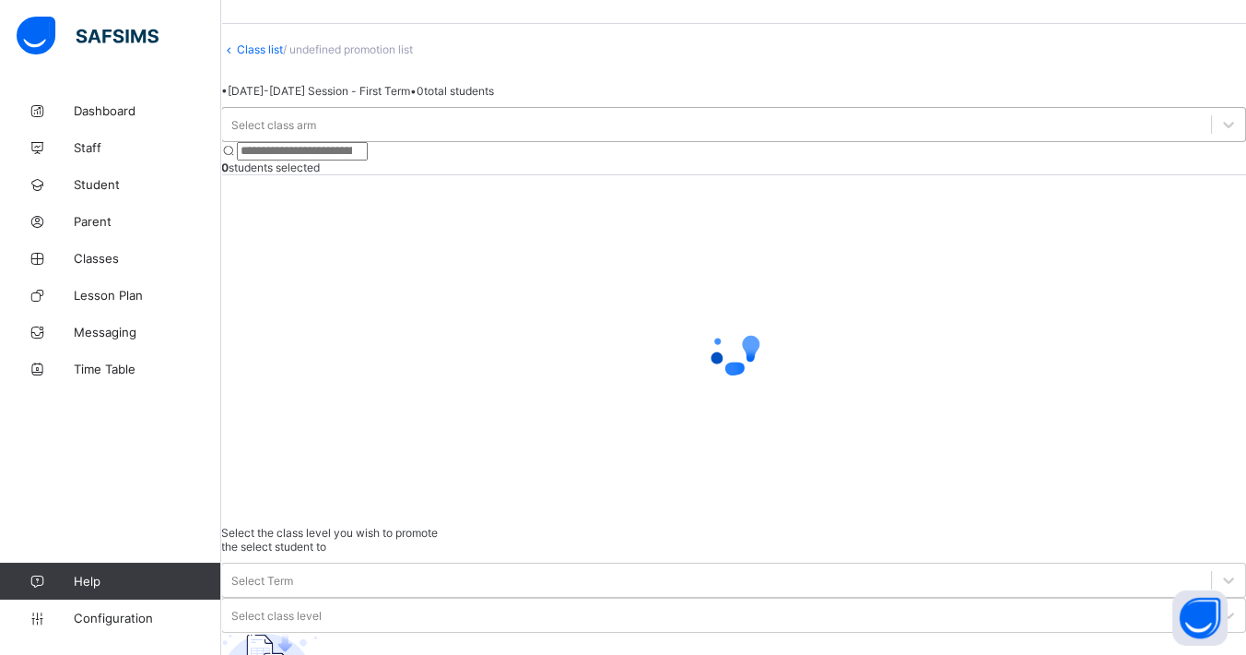
scroll to position [72, 0]
click at [360, 137] on div "Select class arm" at bounding box center [716, 125] width 989 height 26
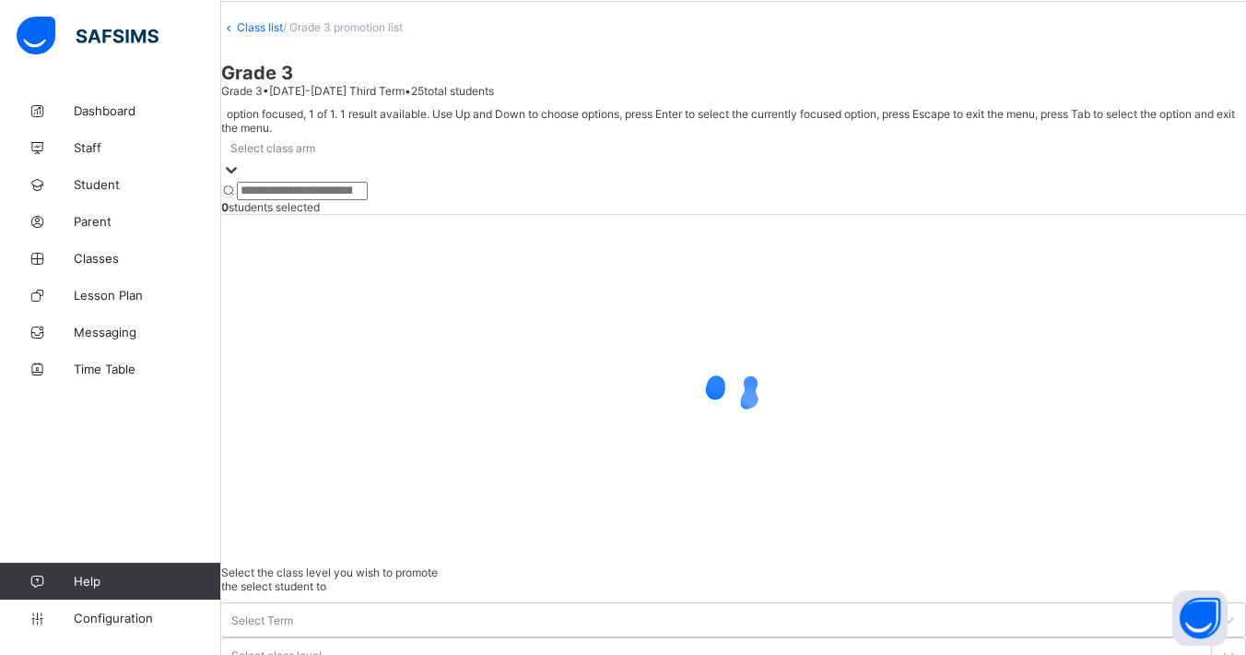
click at [348, 182] on div at bounding box center [733, 182] width 1025 height 0
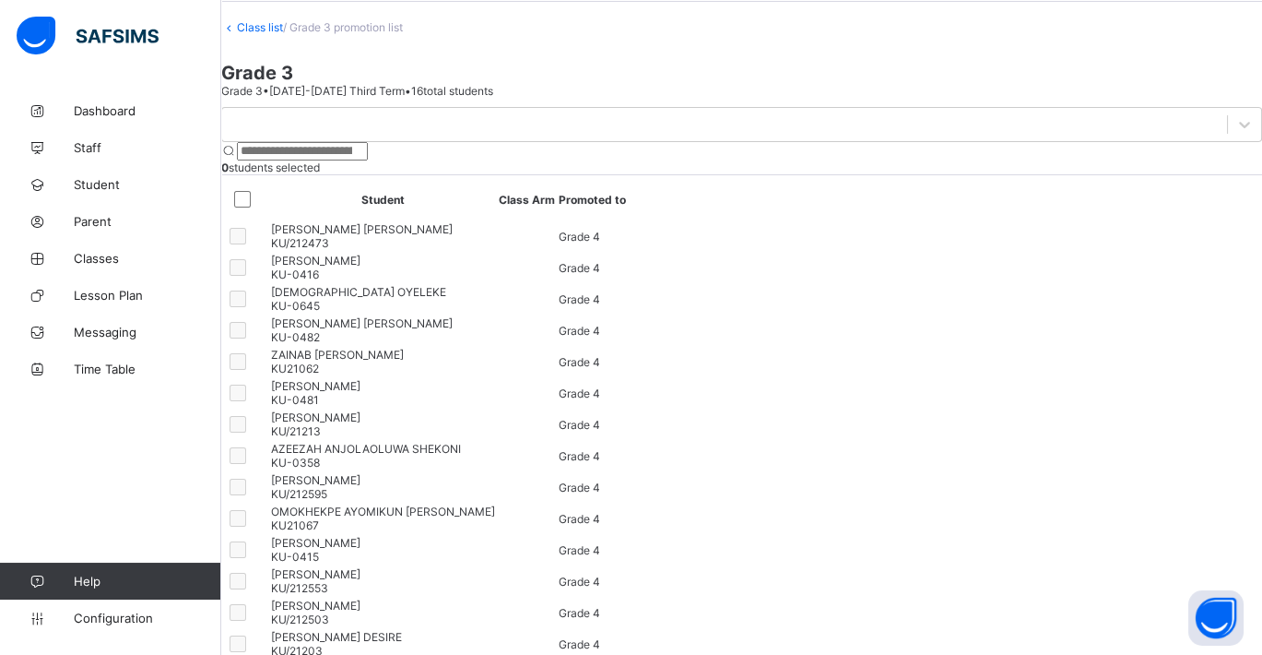
click at [916, 84] on span "Grade 3" at bounding box center [741, 73] width 1041 height 22
click at [283, 34] on link "Class list" at bounding box center [260, 27] width 46 height 14
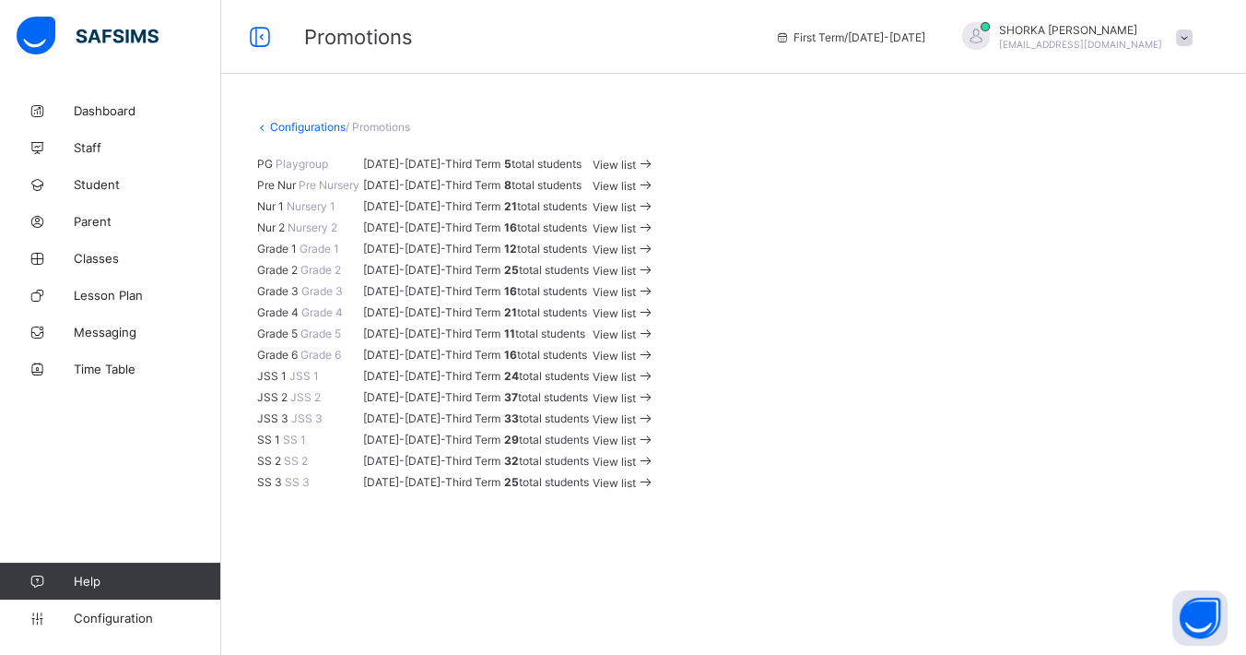
scroll to position [512, 0]
click at [636, 306] on span "View list" at bounding box center [614, 313] width 43 height 14
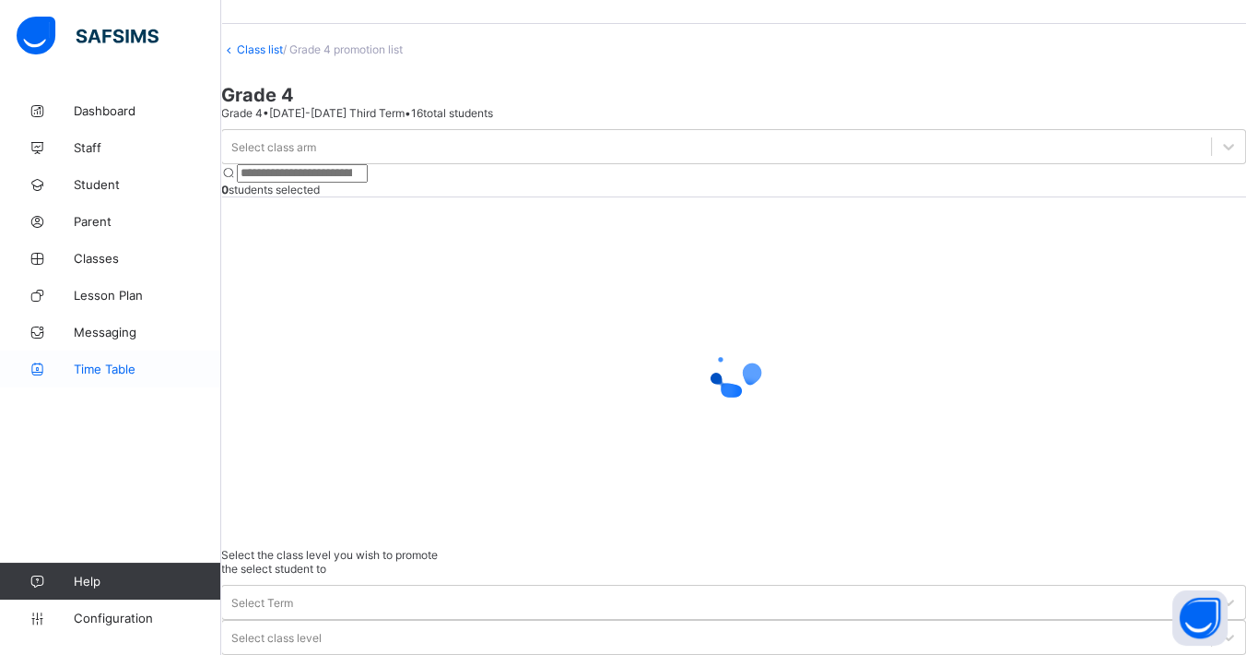
scroll to position [72, 0]
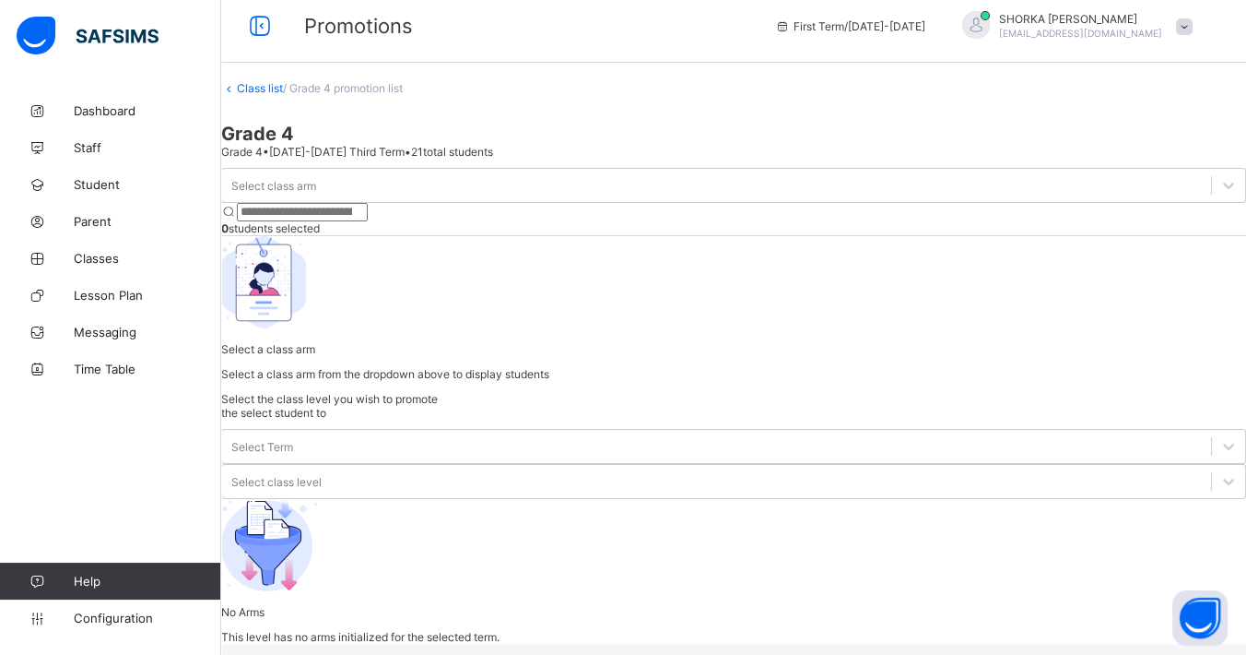
click at [326, 203] on div "Select class arm" at bounding box center [733, 185] width 1025 height 35
click at [316, 191] on div "Select class arm" at bounding box center [273, 186] width 85 height 14
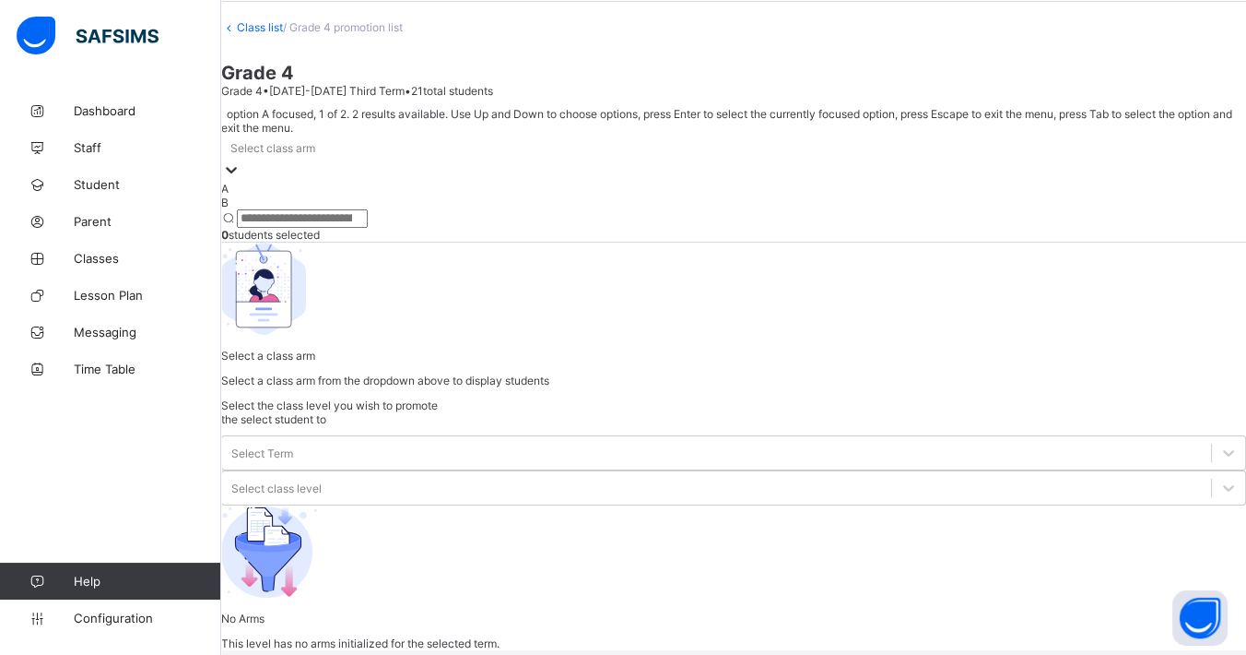
click at [241, 182] on div at bounding box center [231, 170] width 18 height 21
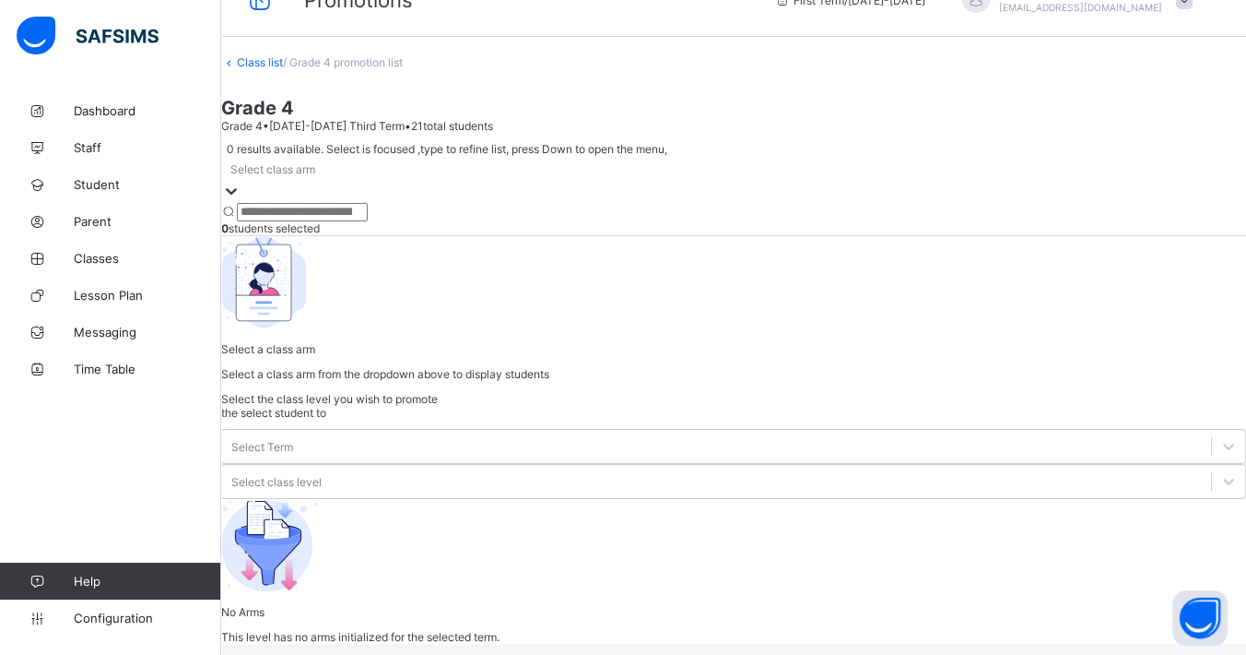
click at [241, 197] on div at bounding box center [231, 192] width 18 height 21
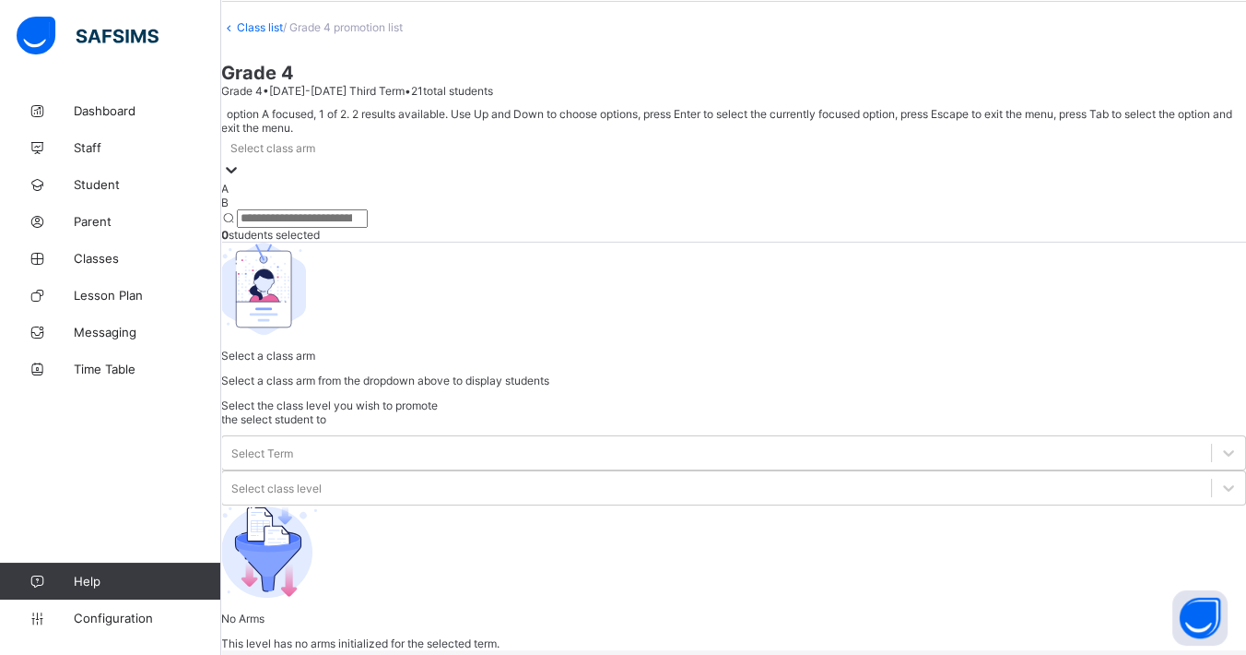
click at [332, 195] on div "A" at bounding box center [733, 189] width 1025 height 14
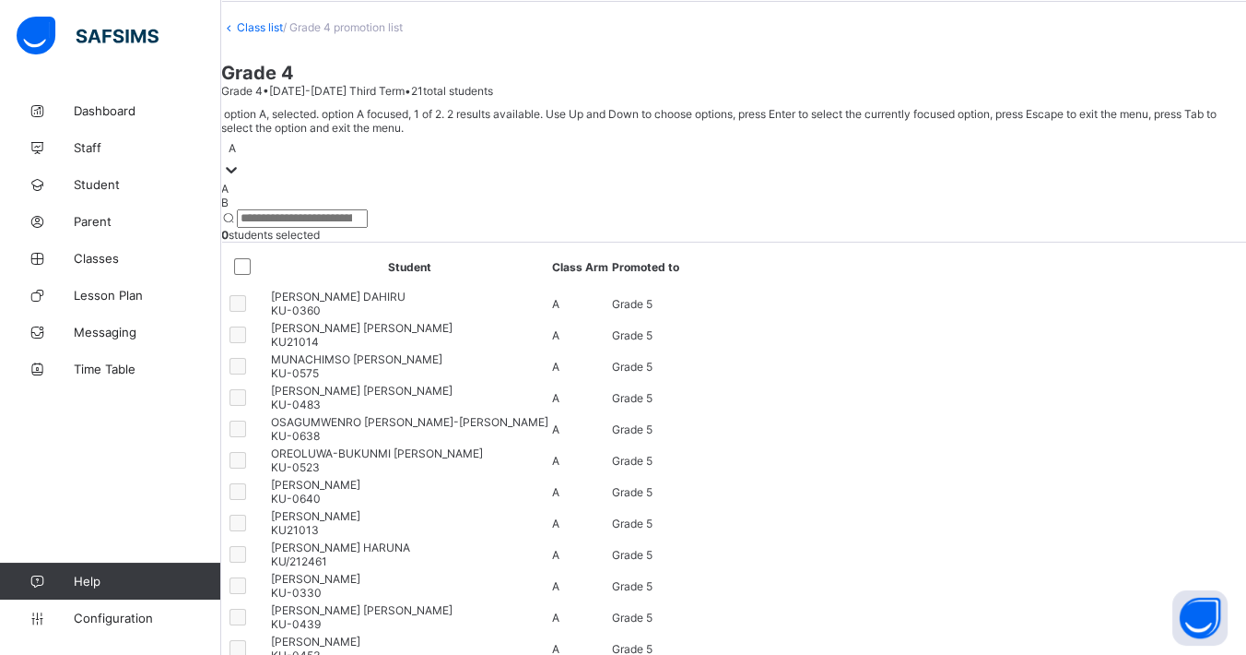
click at [369, 160] on div "A" at bounding box center [733, 148] width 1025 height 26
click at [342, 209] on div "B" at bounding box center [733, 202] width 1025 height 14
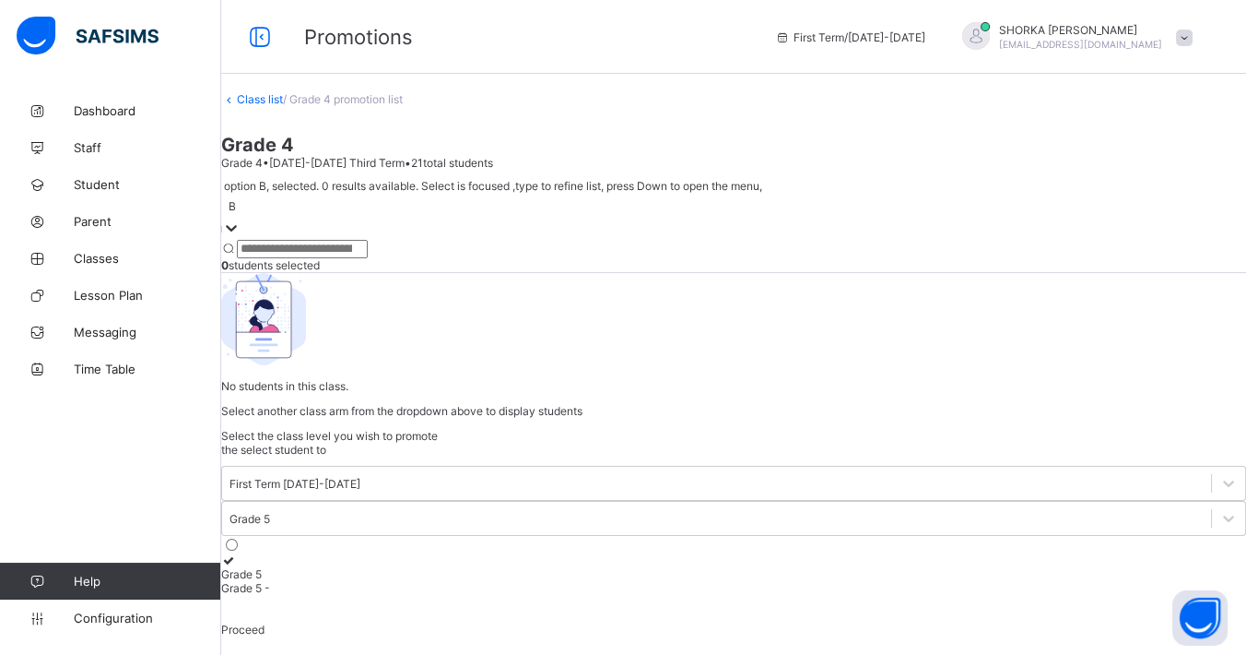
click at [283, 92] on link "Class list" at bounding box center [260, 99] width 46 height 14
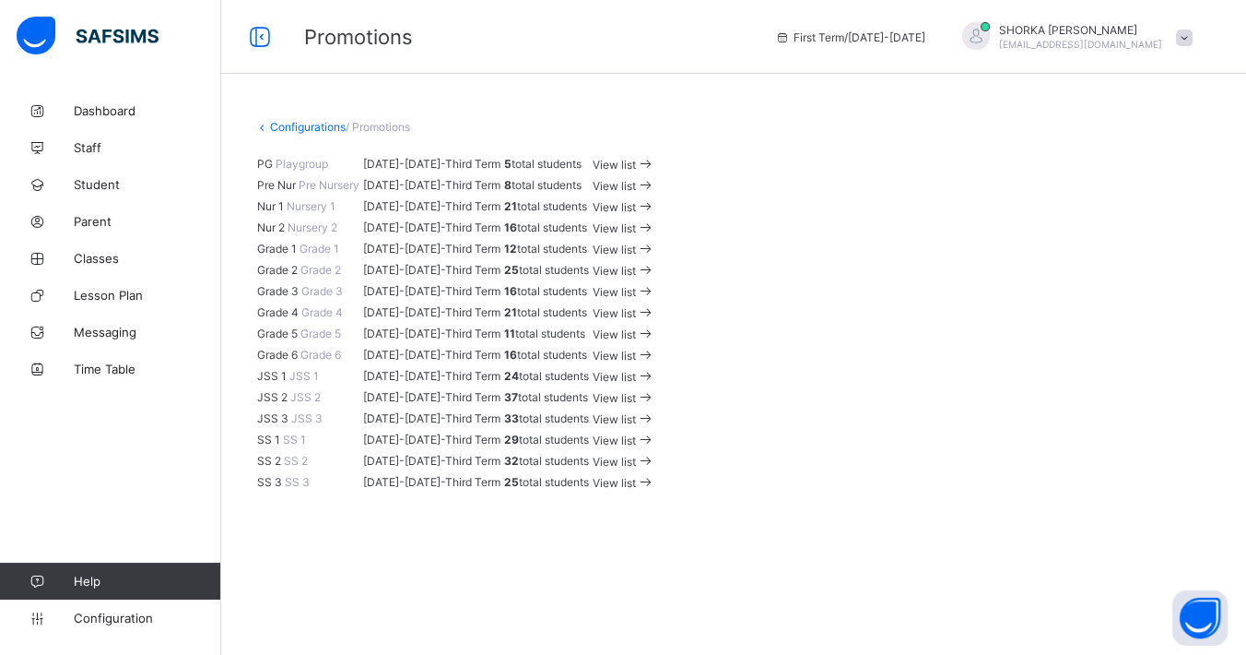
scroll to position [716, 0]
click at [636, 327] on span "View list" at bounding box center [614, 334] width 43 height 14
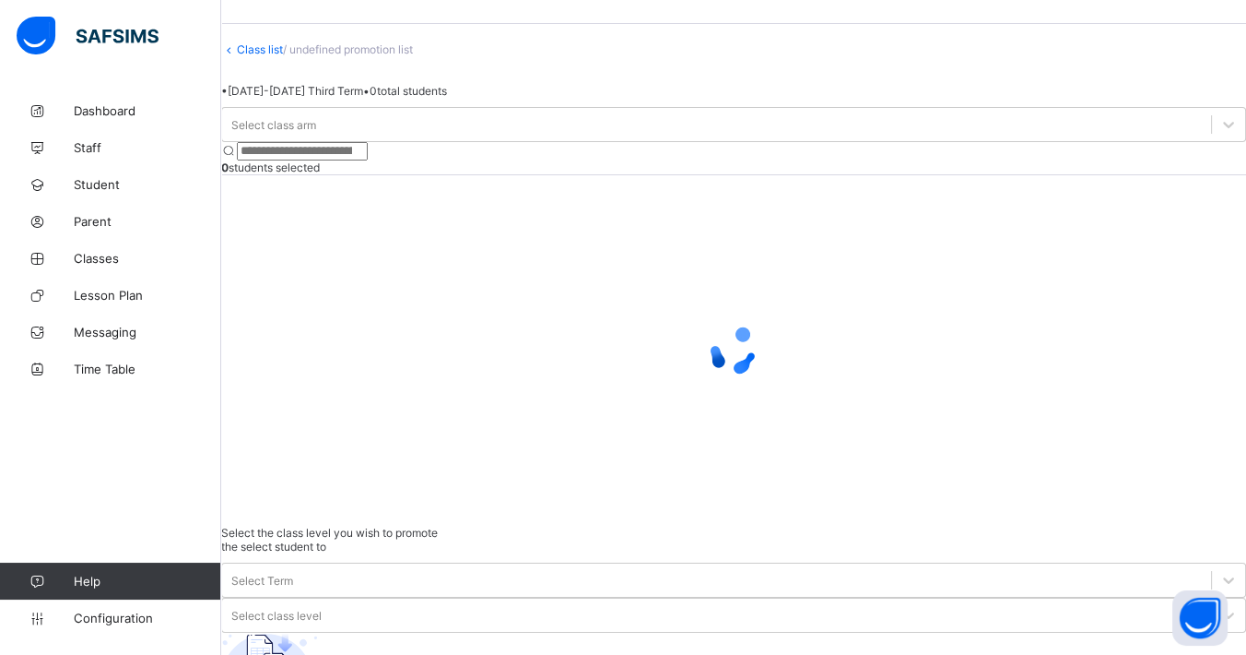
scroll to position [72, 0]
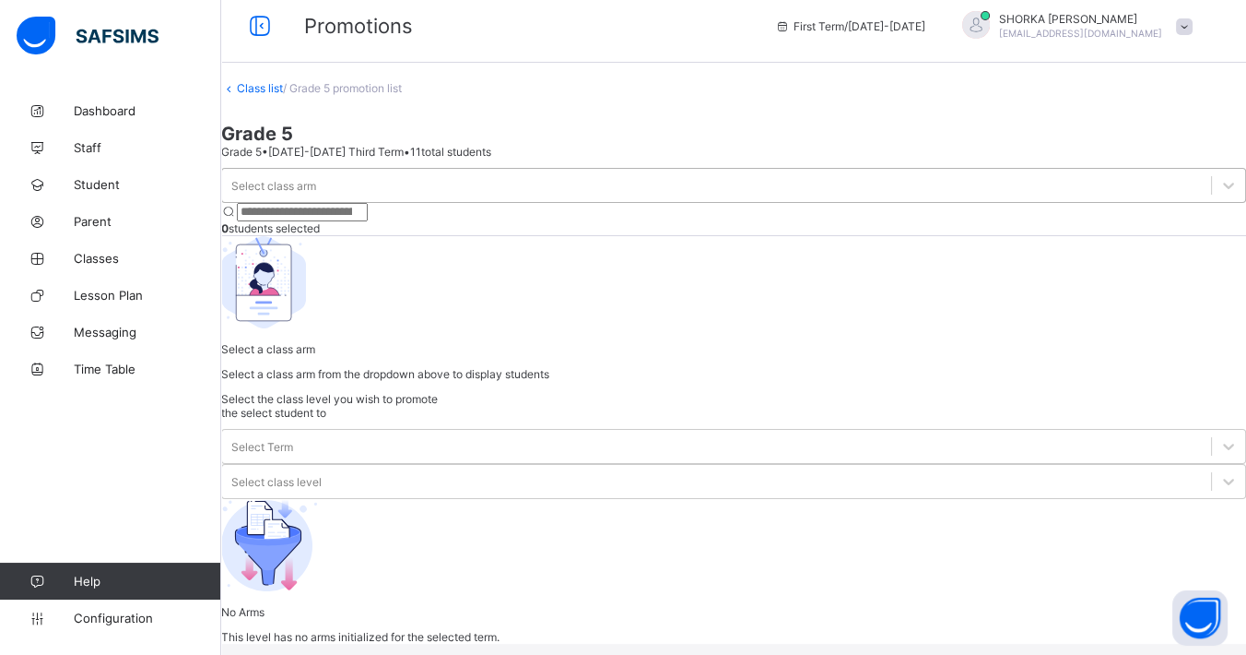
click at [375, 198] on div "Select class arm" at bounding box center [716, 185] width 989 height 26
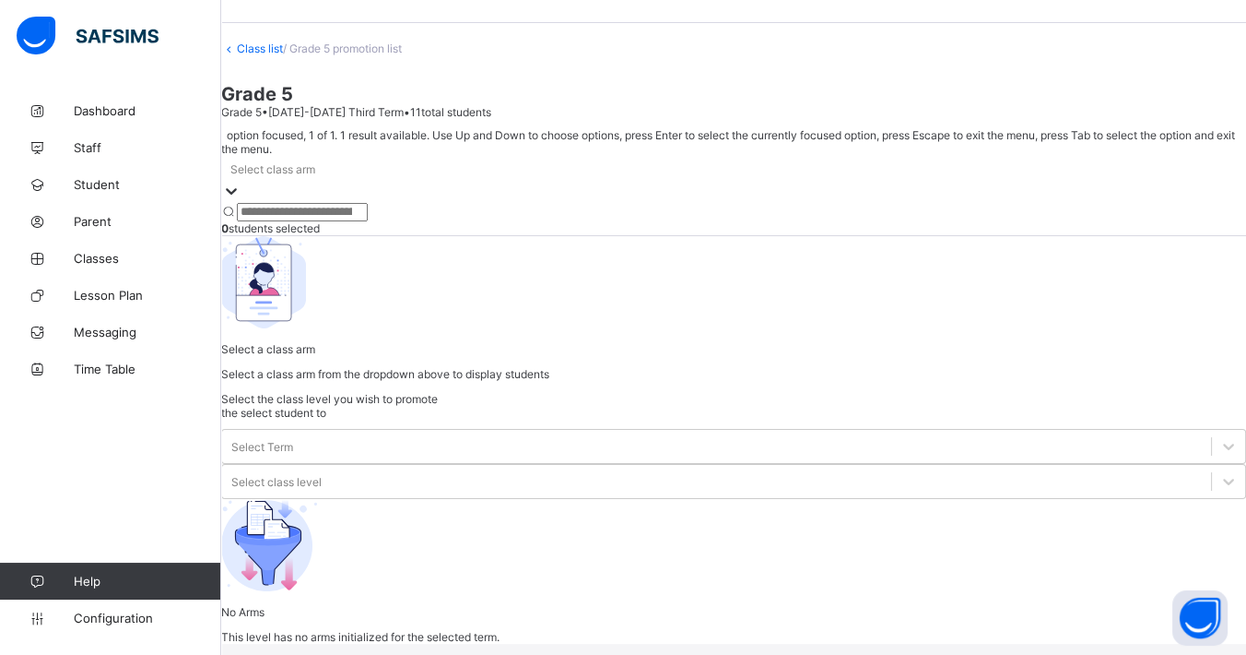
click at [369, 203] on div at bounding box center [733, 203] width 1025 height 0
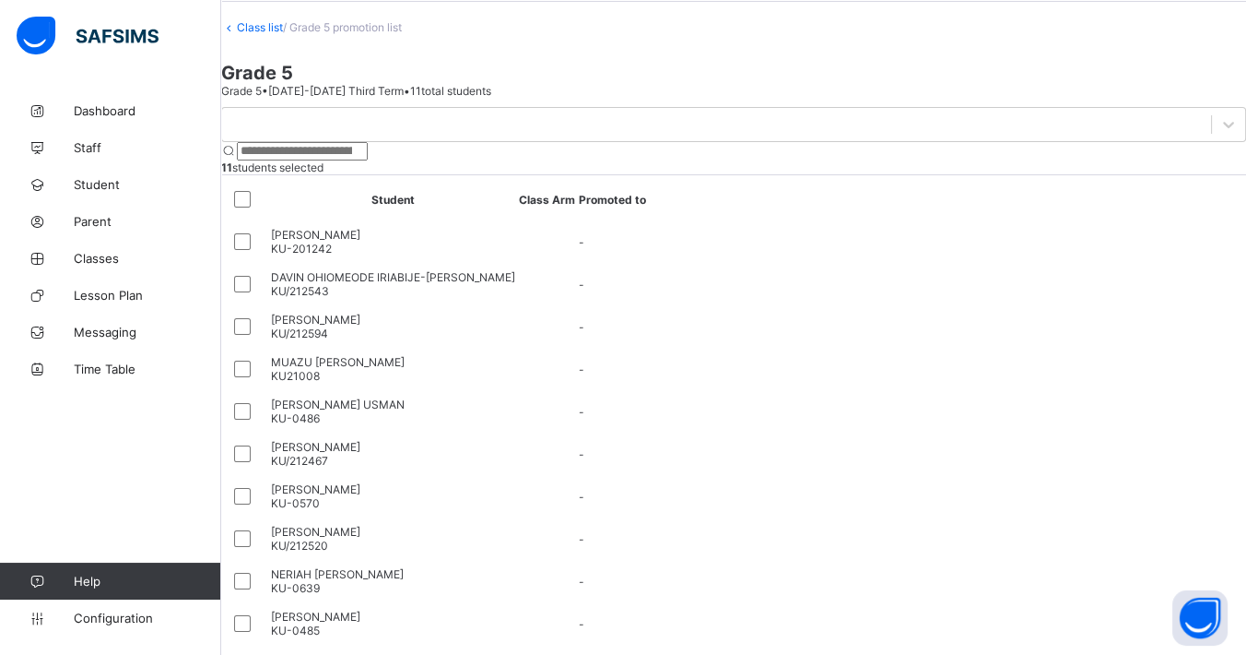
click at [0, 0] on div "× Promotions!!!! You are about to promote 11 of 11 students, are you sure you w…" at bounding box center [0, 0] width 0 height 0
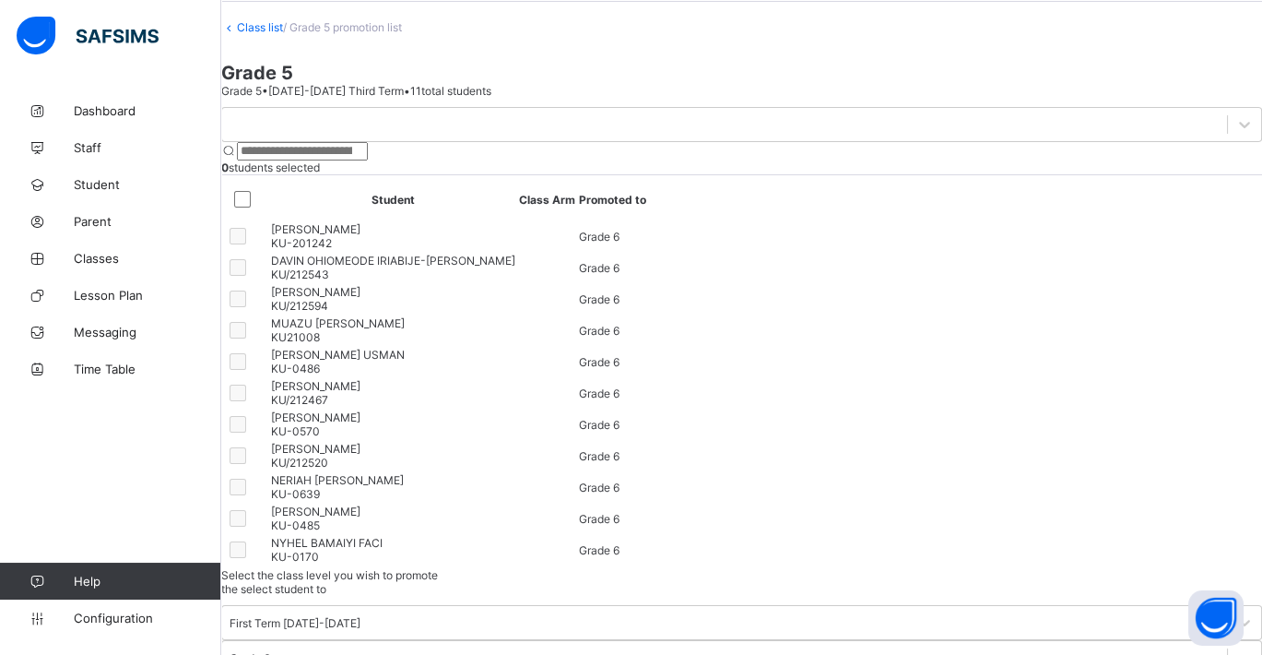
click at [317, 34] on span "/ Grade 5 promotion list" at bounding box center [342, 27] width 119 height 14
click at [283, 34] on link "Class list" at bounding box center [260, 27] width 46 height 14
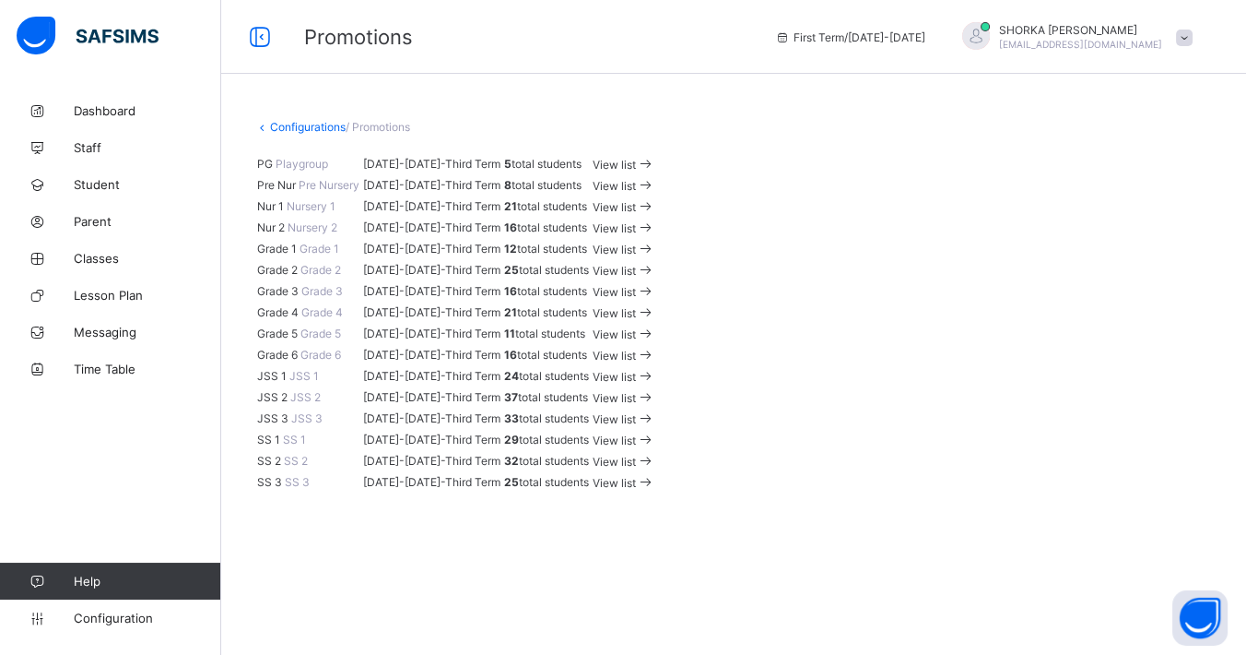
scroll to position [614, 0]
click at [636, 348] on span "View list" at bounding box center [614, 355] width 43 height 14
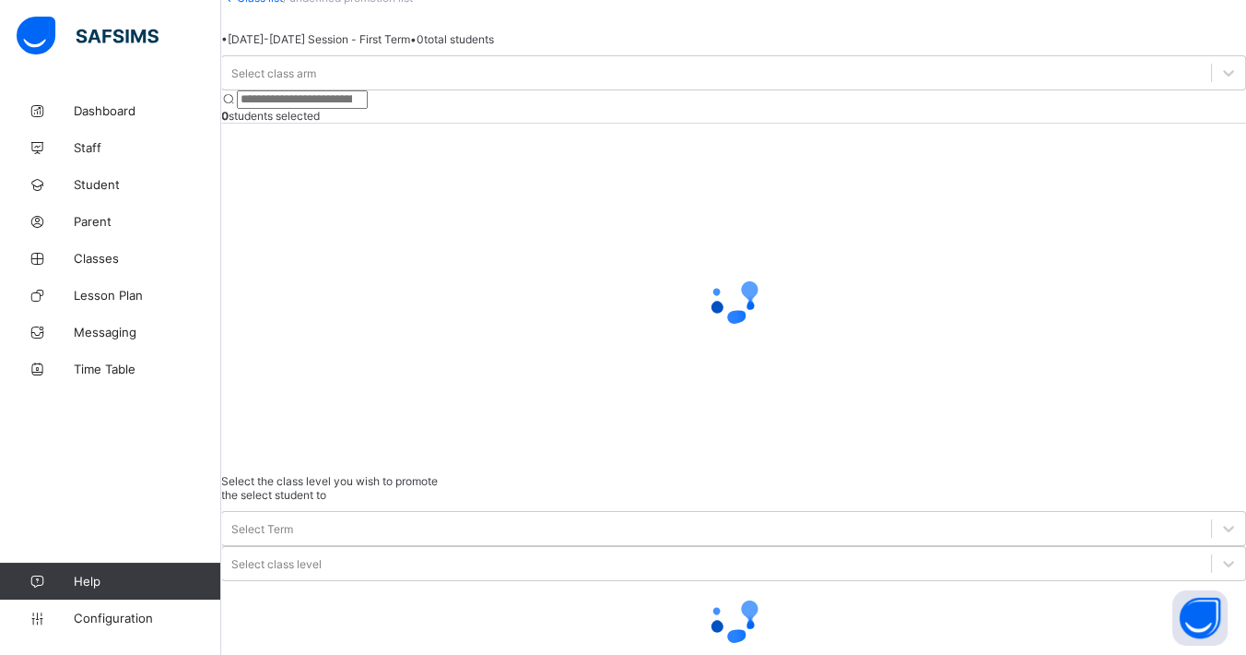
scroll to position [50, 0]
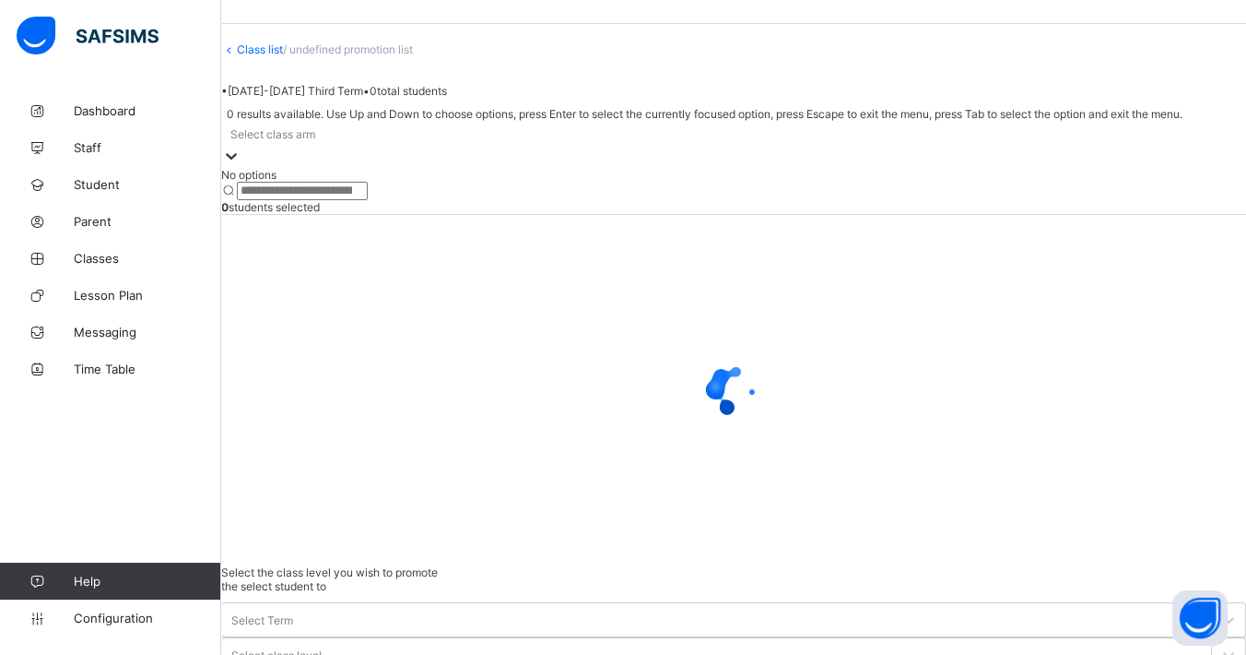
click at [377, 147] on div "Select class arm" at bounding box center [733, 134] width 1025 height 26
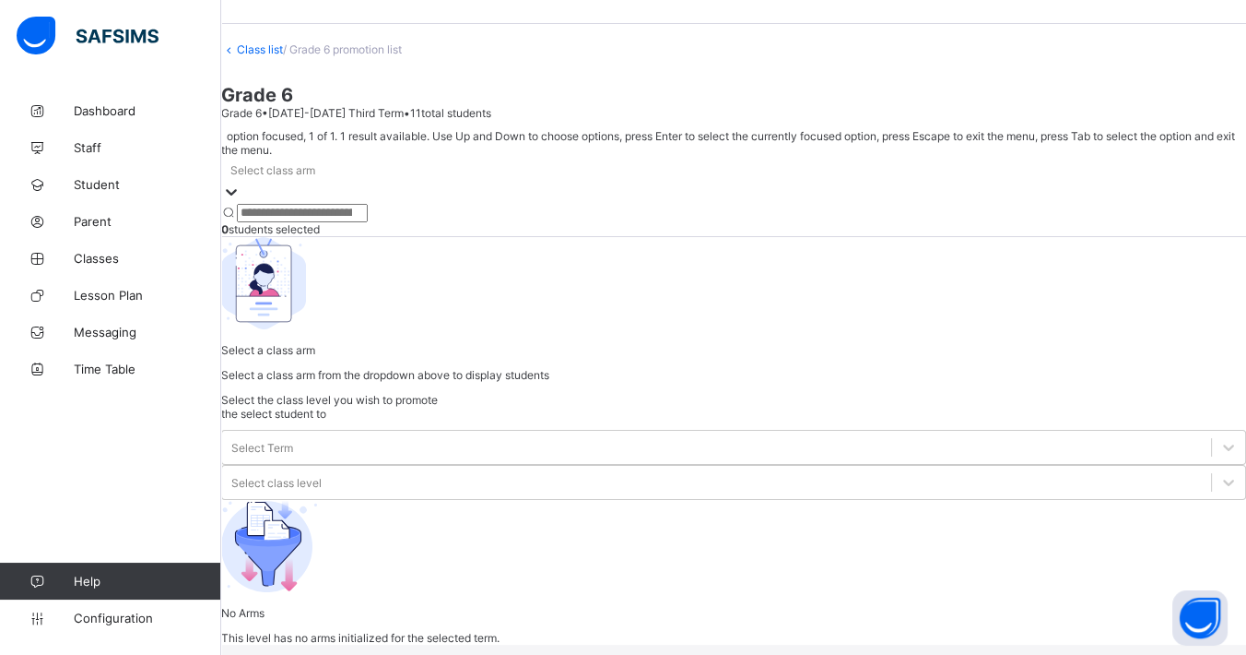
click at [372, 204] on div at bounding box center [733, 204] width 1025 height 0
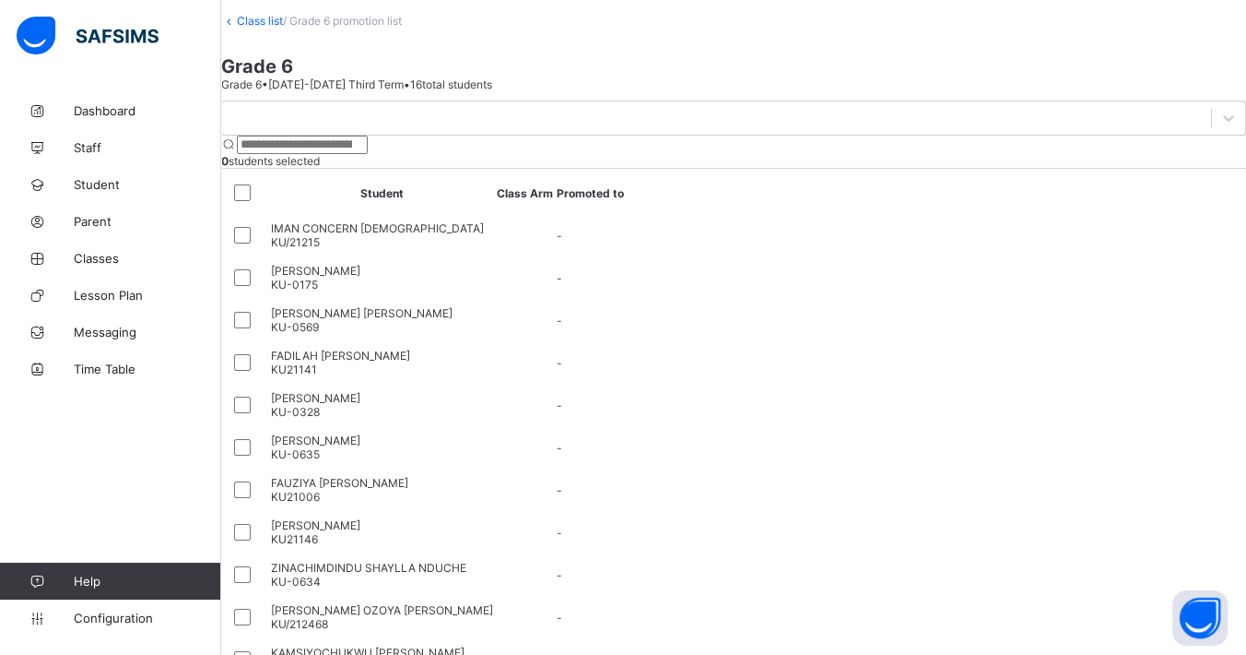
scroll to position [0, 0]
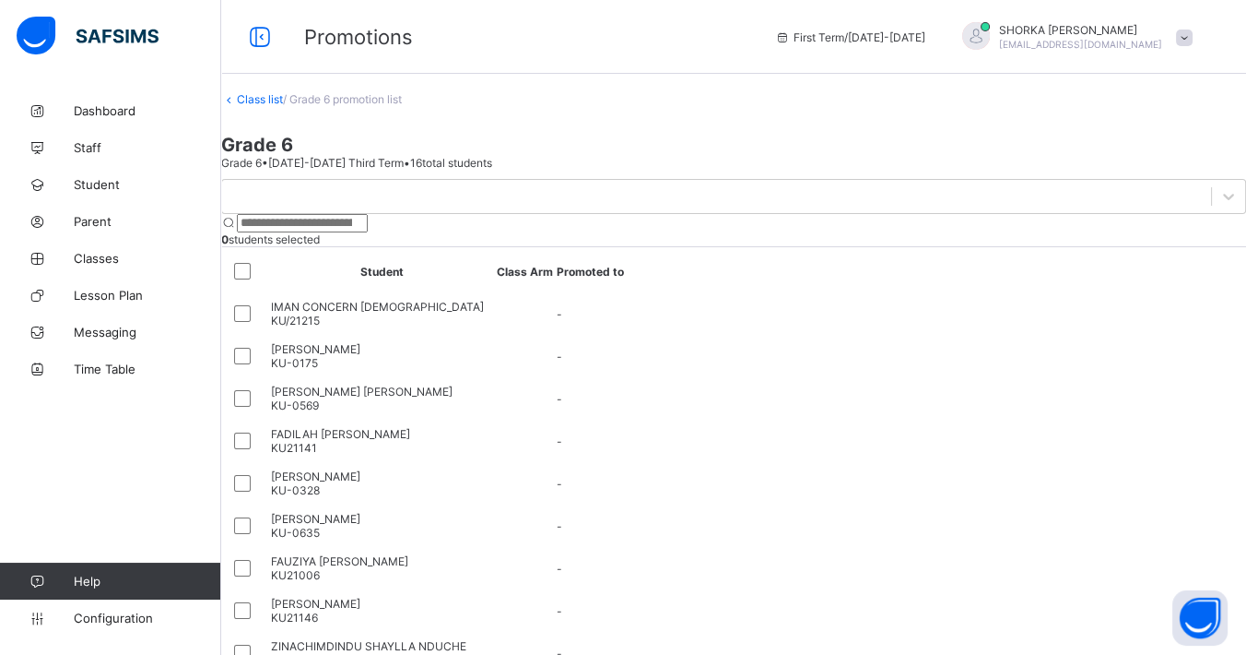
click at [283, 106] on link "Class list" at bounding box center [260, 99] width 46 height 14
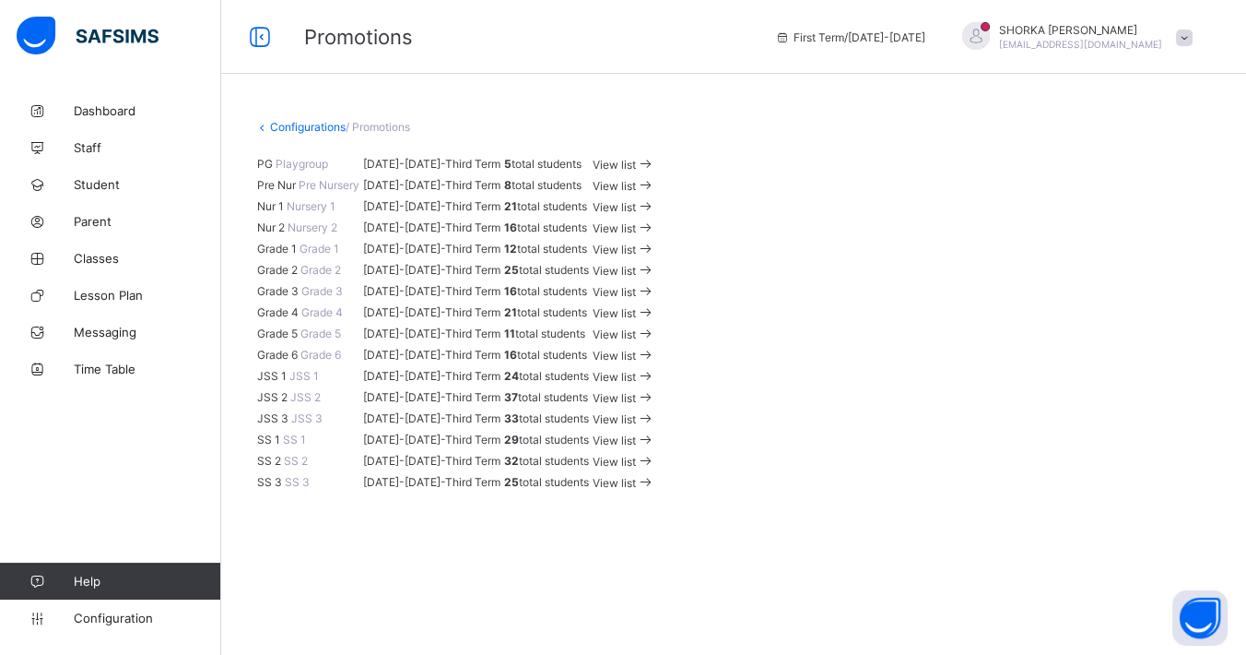
scroll to position [819, 0]
click at [636, 370] on span "View list" at bounding box center [614, 377] width 43 height 14
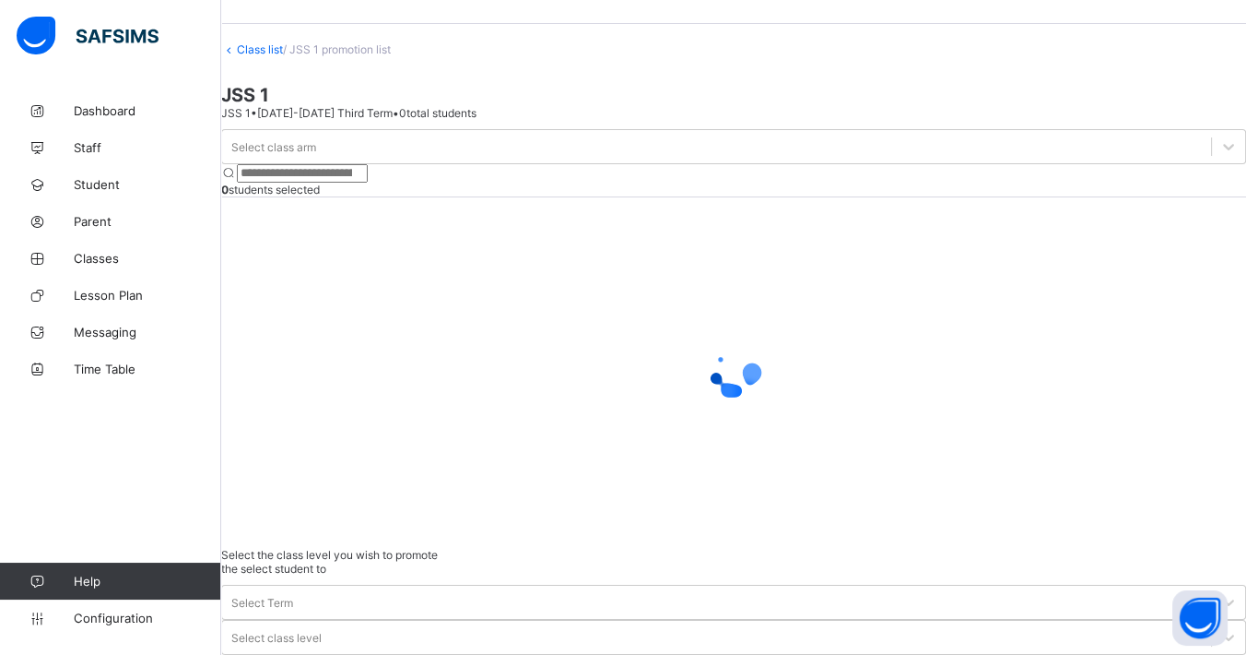
scroll to position [72, 0]
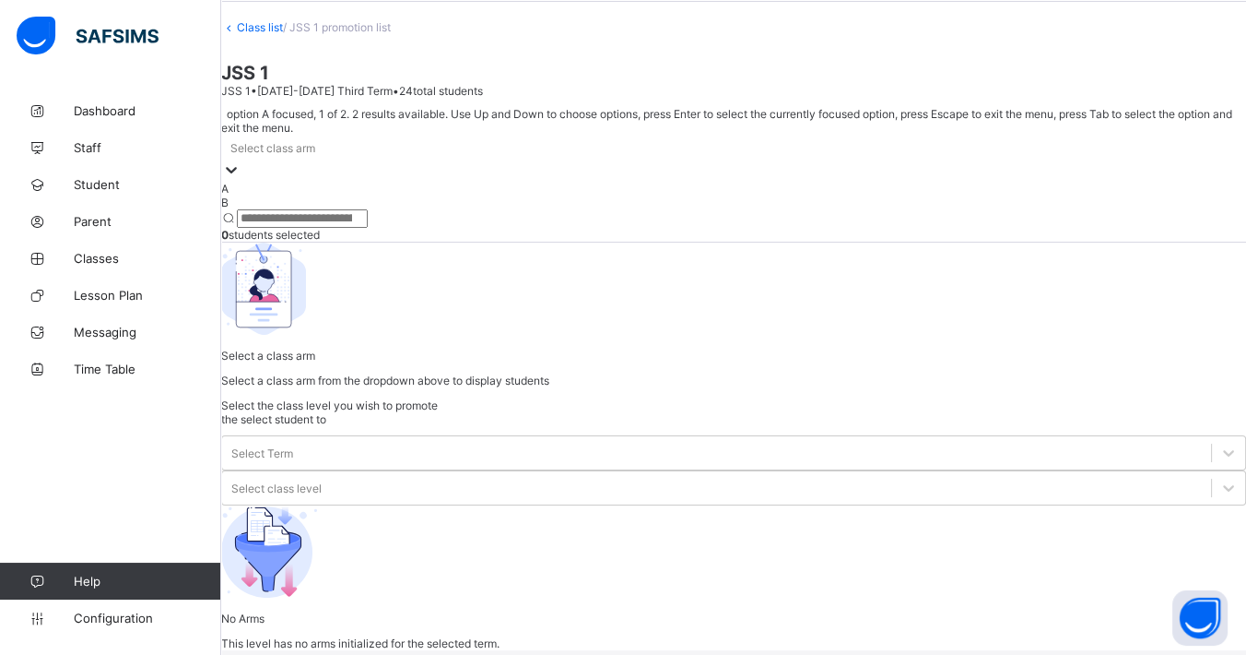
click at [363, 182] on div "Select class arm" at bounding box center [733, 158] width 1025 height 47
click at [359, 195] on div "A" at bounding box center [733, 189] width 1025 height 14
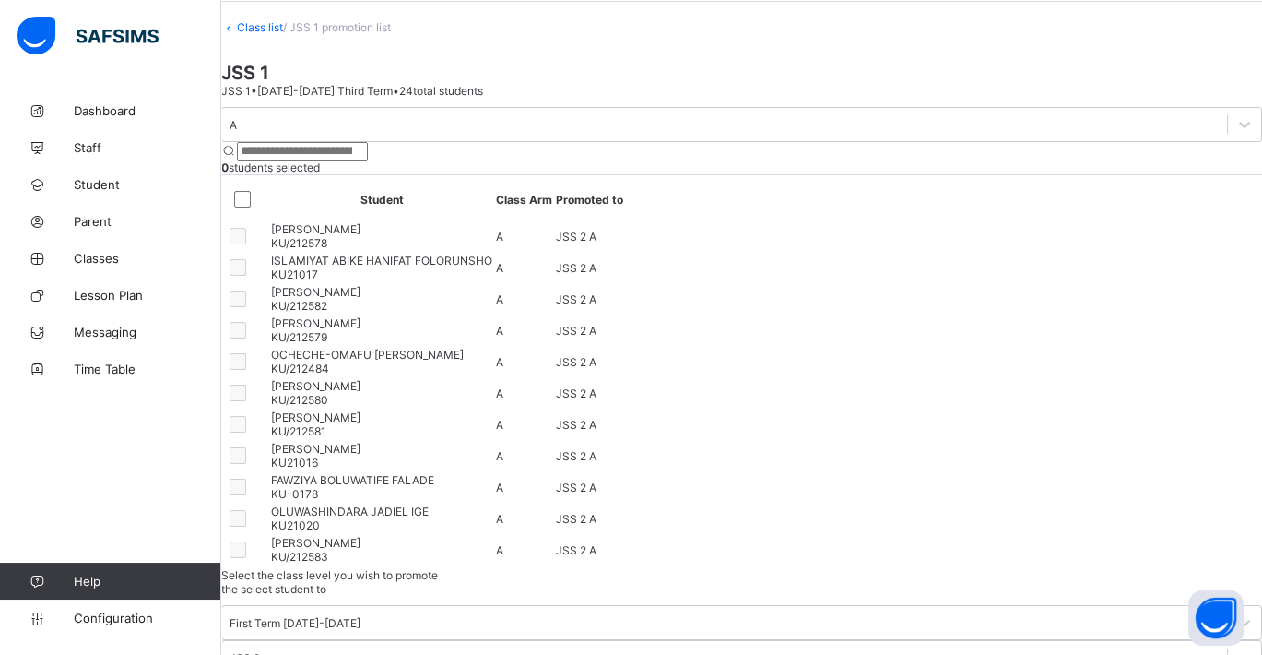
click at [237, 132] on div "A" at bounding box center [233, 125] width 7 height 14
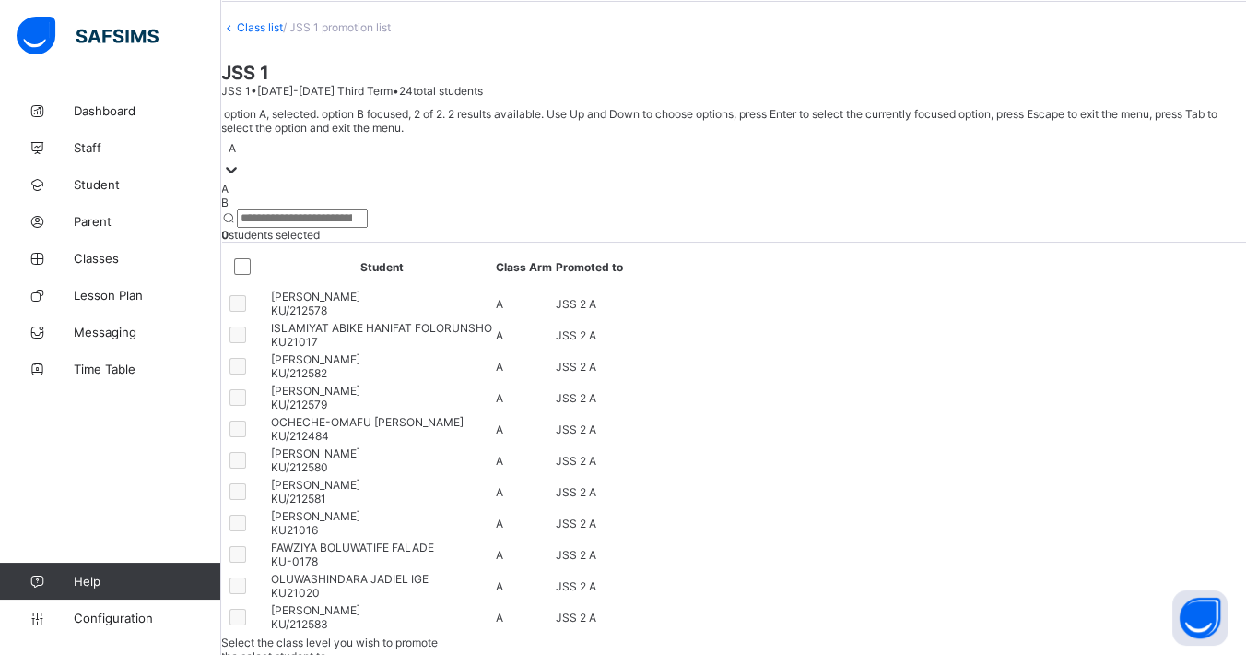
click at [329, 209] on div "B" at bounding box center [733, 202] width 1025 height 14
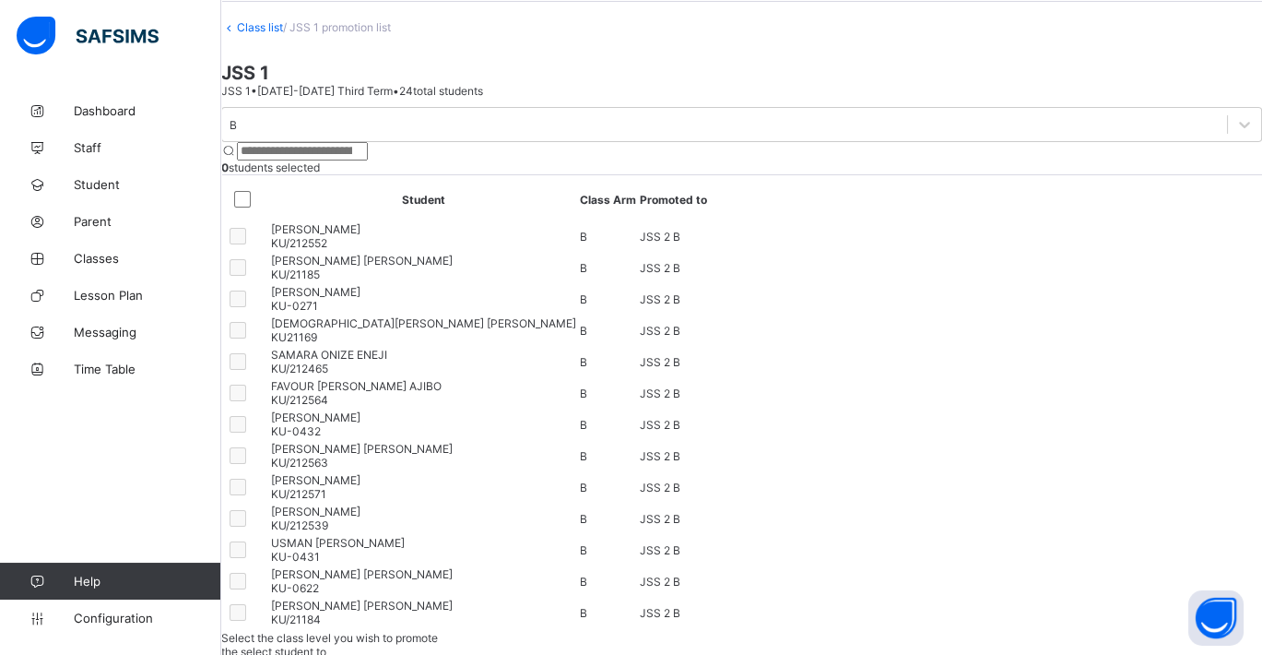
click at [283, 34] on link "Class list" at bounding box center [260, 27] width 46 height 14
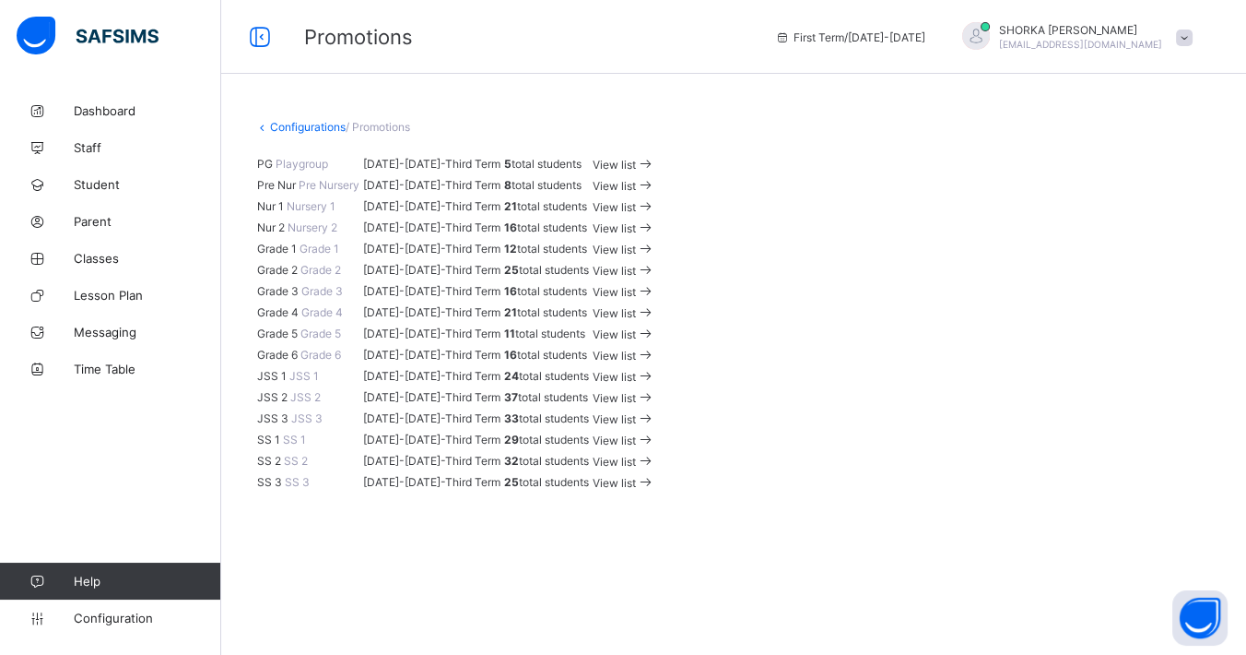
scroll to position [409, 0]
click at [636, 264] on span "View list" at bounding box center [614, 271] width 43 height 14
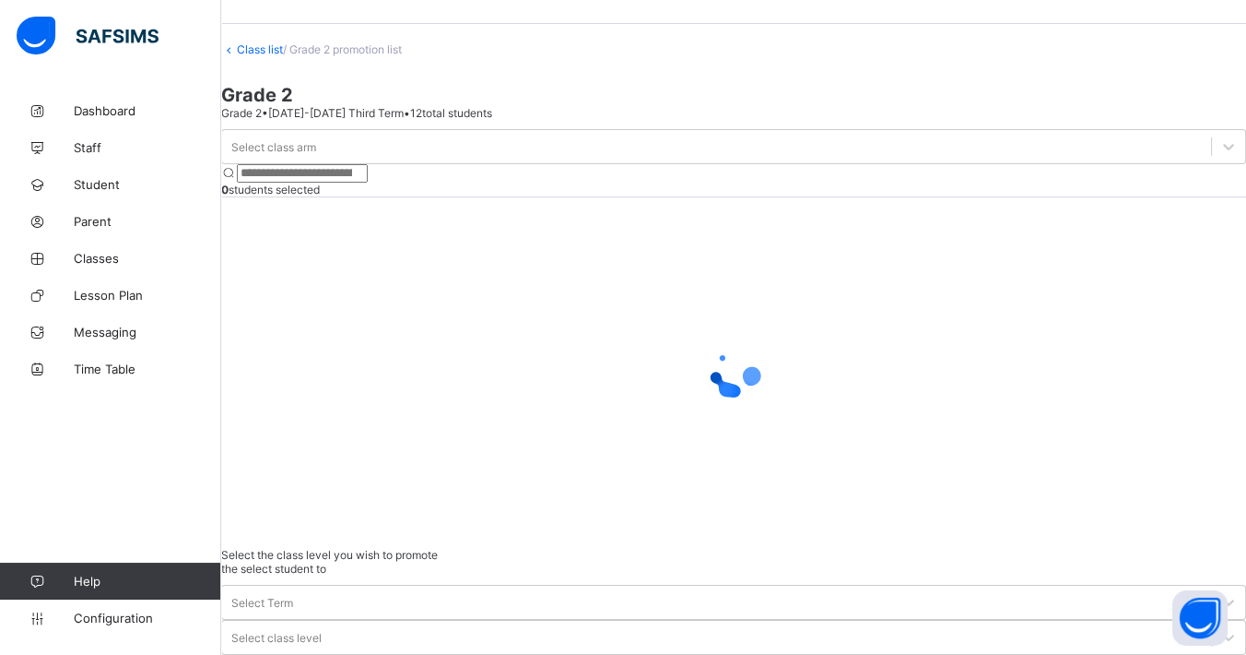
scroll to position [72, 0]
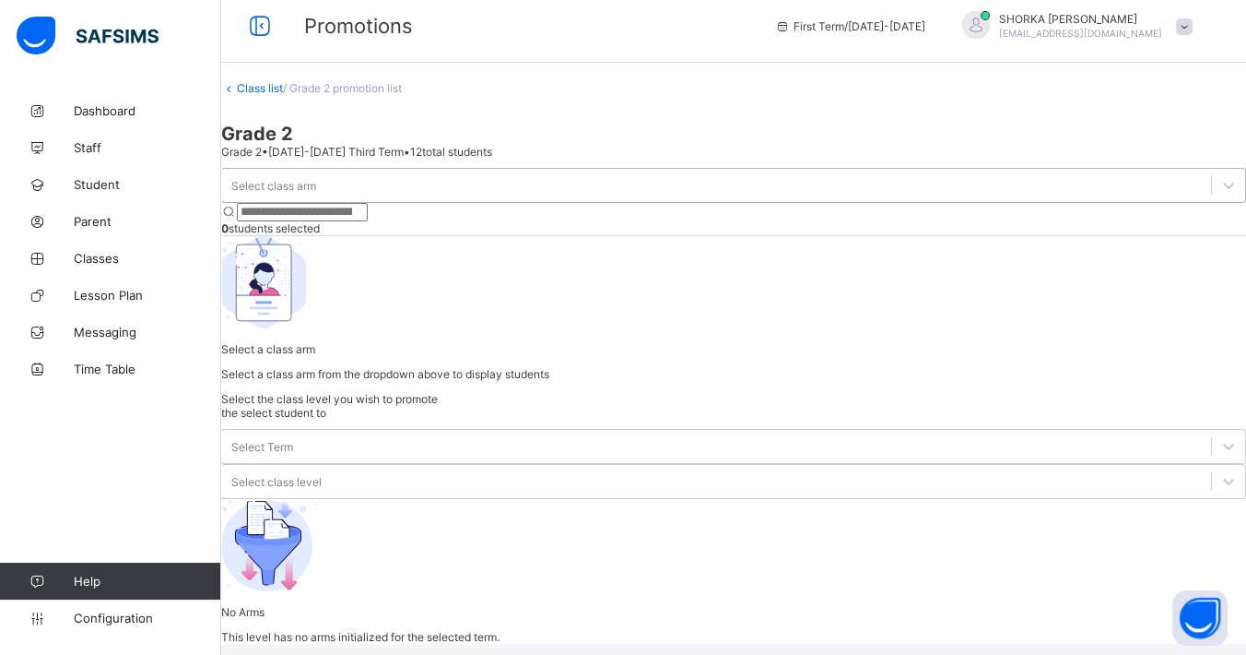
click at [1121, 194] on div at bounding box center [1228, 185] width 34 height 33
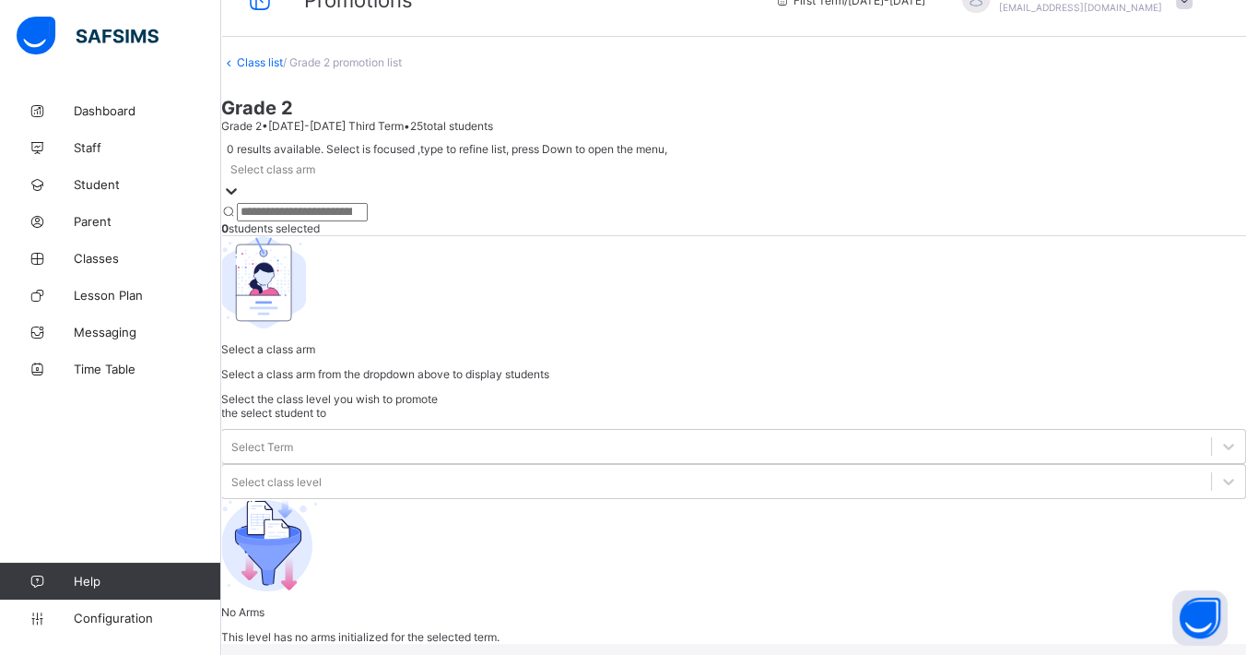
click at [241, 202] on div at bounding box center [231, 192] width 18 height 21
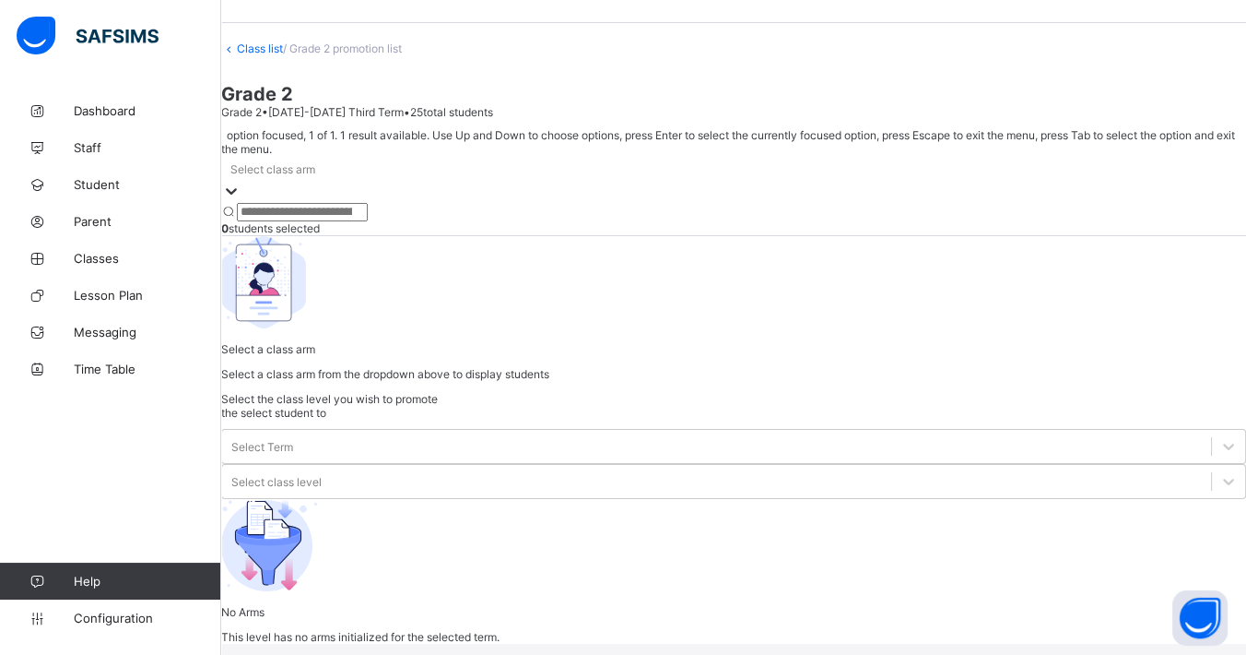
click at [374, 203] on div at bounding box center [733, 203] width 1025 height 0
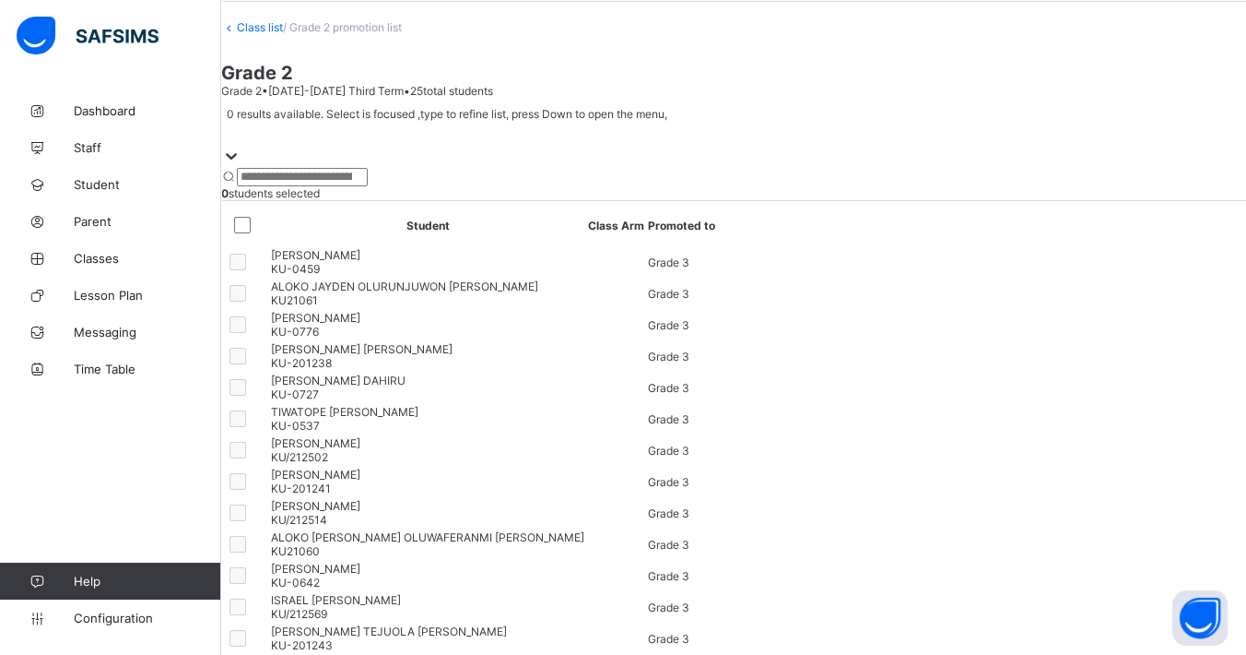
click at [283, 34] on link "Class list" at bounding box center [260, 27] width 46 height 14
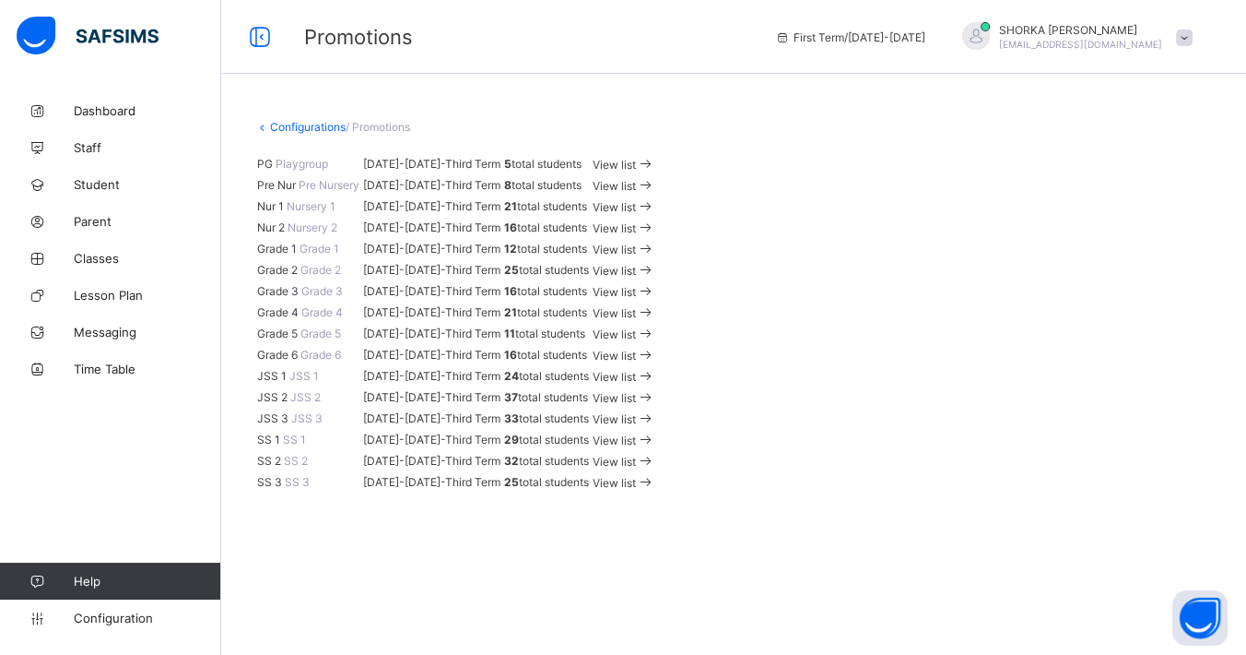
click at [584, 127] on div "Configurations / Promotions" at bounding box center [733, 127] width 959 height 14
click at [655, 391] on span at bounding box center [645, 398] width 19 height 14
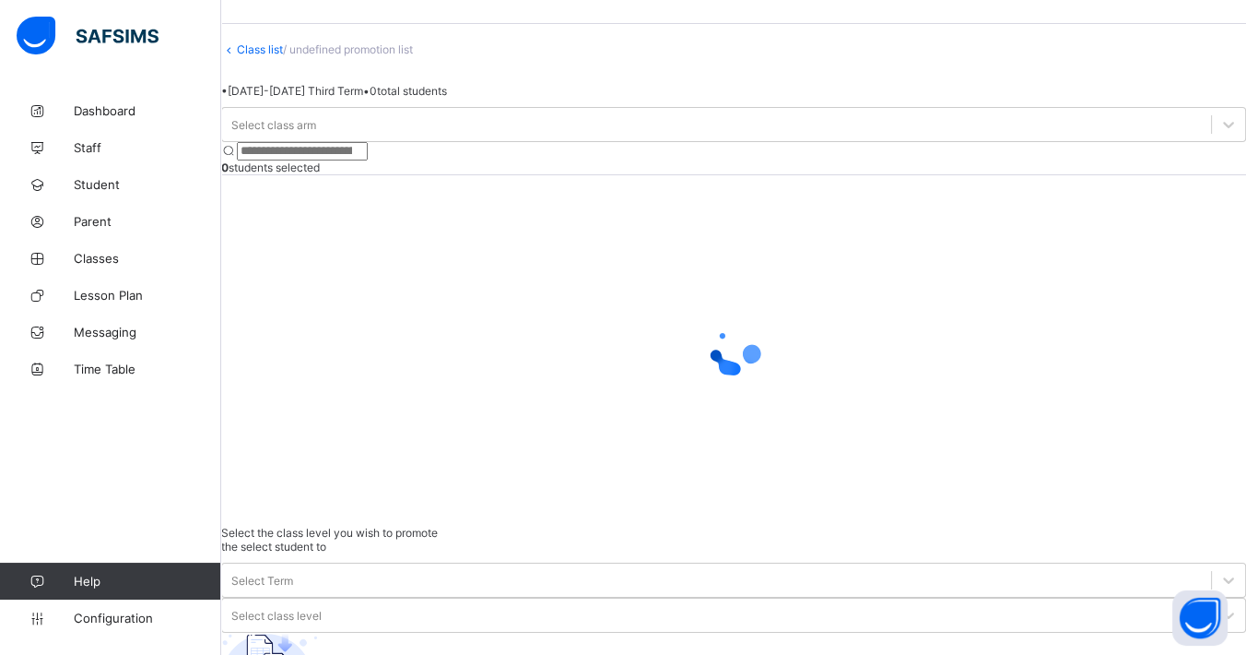
scroll to position [72, 0]
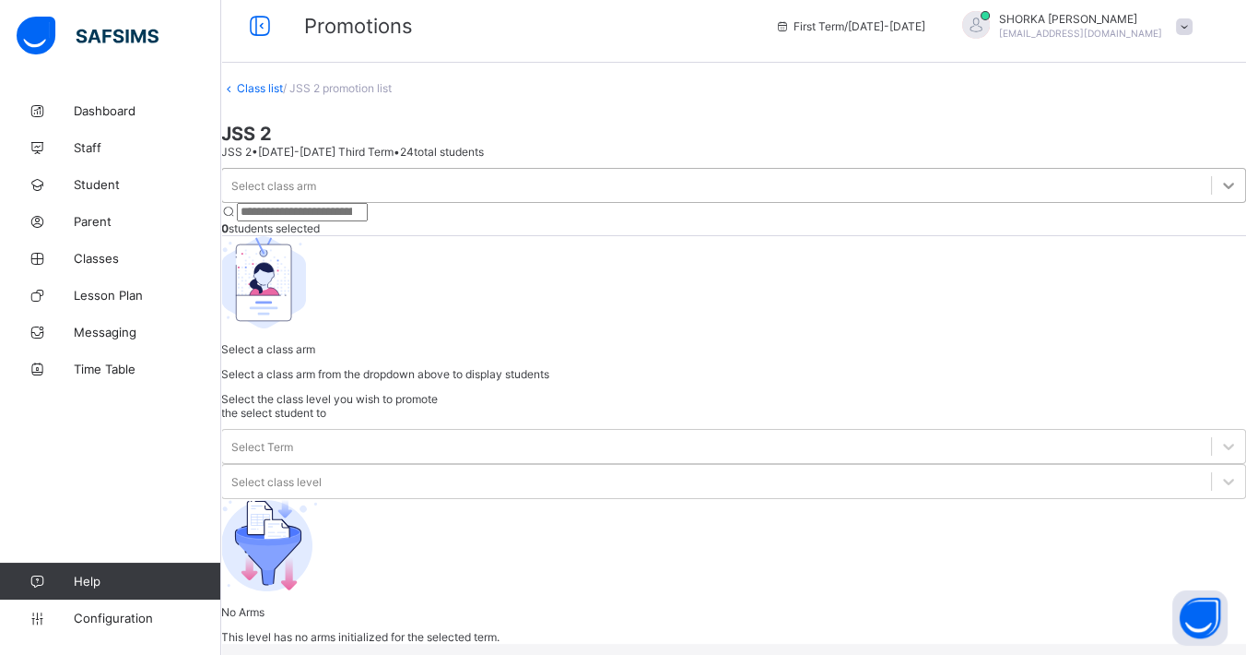
click at [1121, 202] on div at bounding box center [1228, 185] width 33 height 33
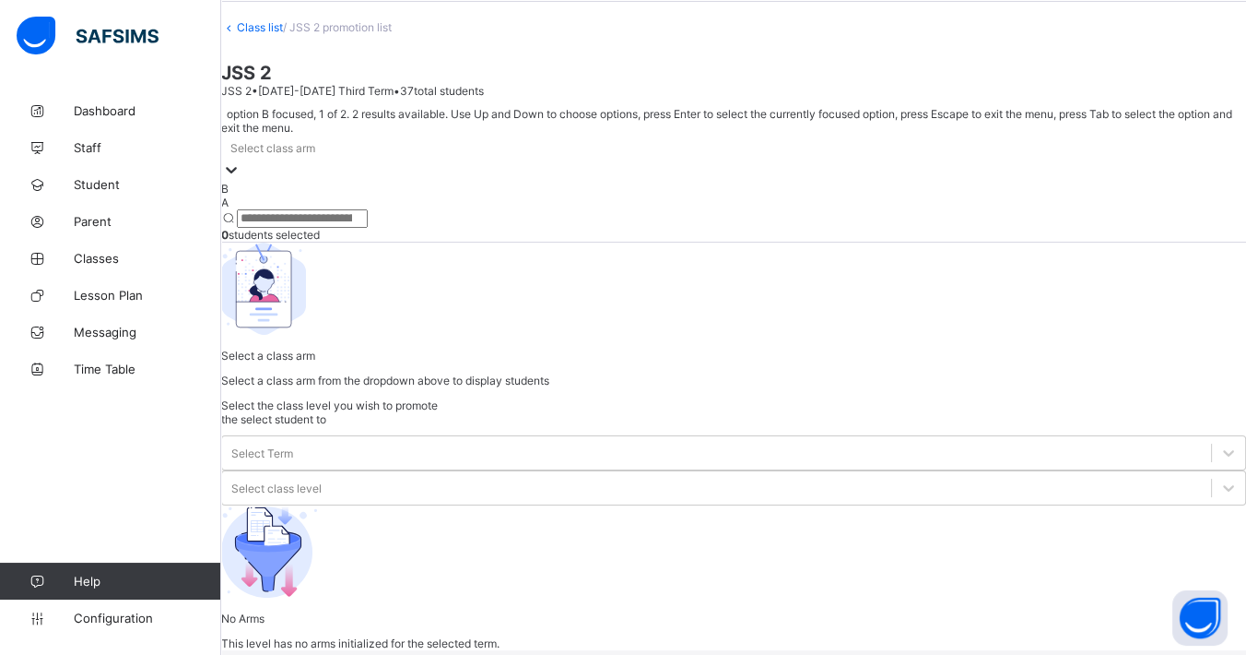
click at [366, 209] on div "A" at bounding box center [733, 202] width 1025 height 14
click at [366, 265] on div "option B focused, 1 of 2. 2 results available. Use Up and Down to choose option…" at bounding box center [733, 247] width 1025 height 280
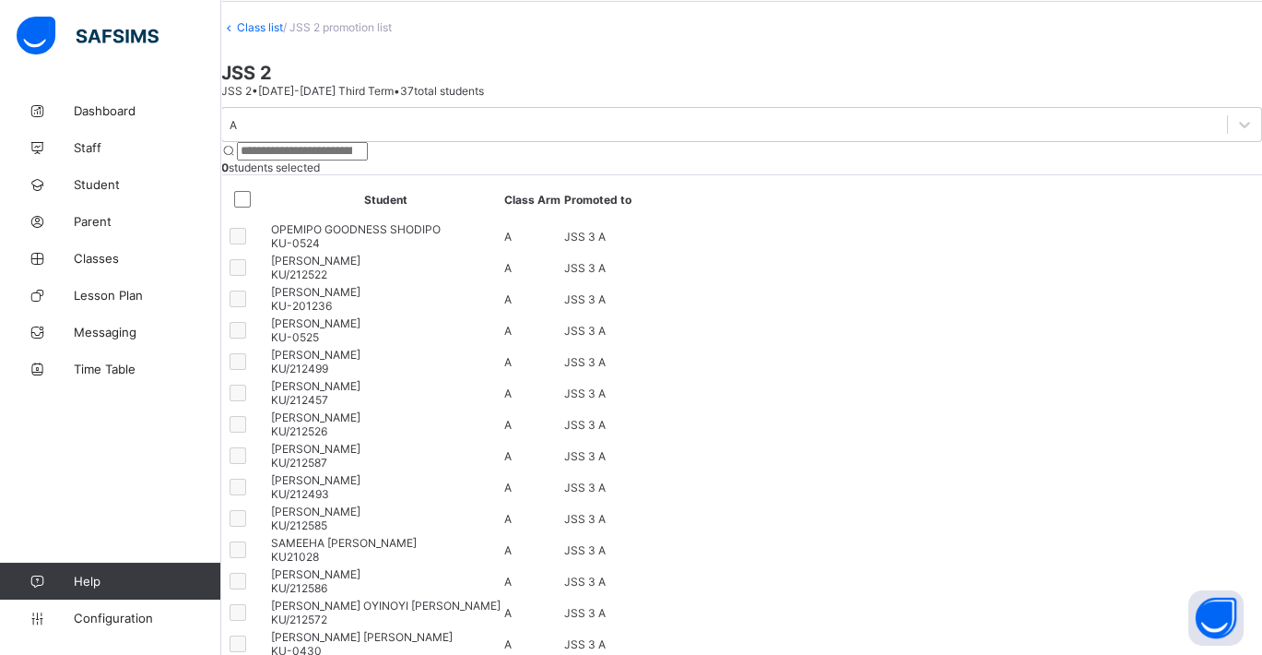
click at [344, 137] on div "A" at bounding box center [716, 125] width 989 height 26
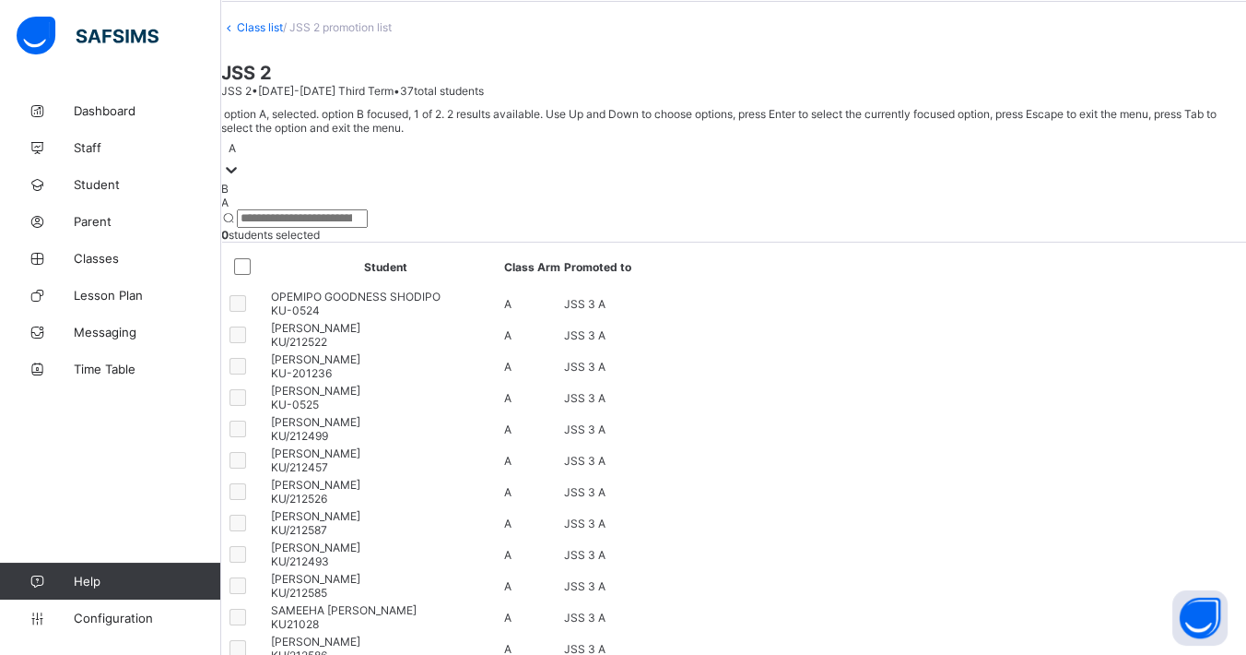
click at [352, 195] on div "B" at bounding box center [733, 189] width 1025 height 14
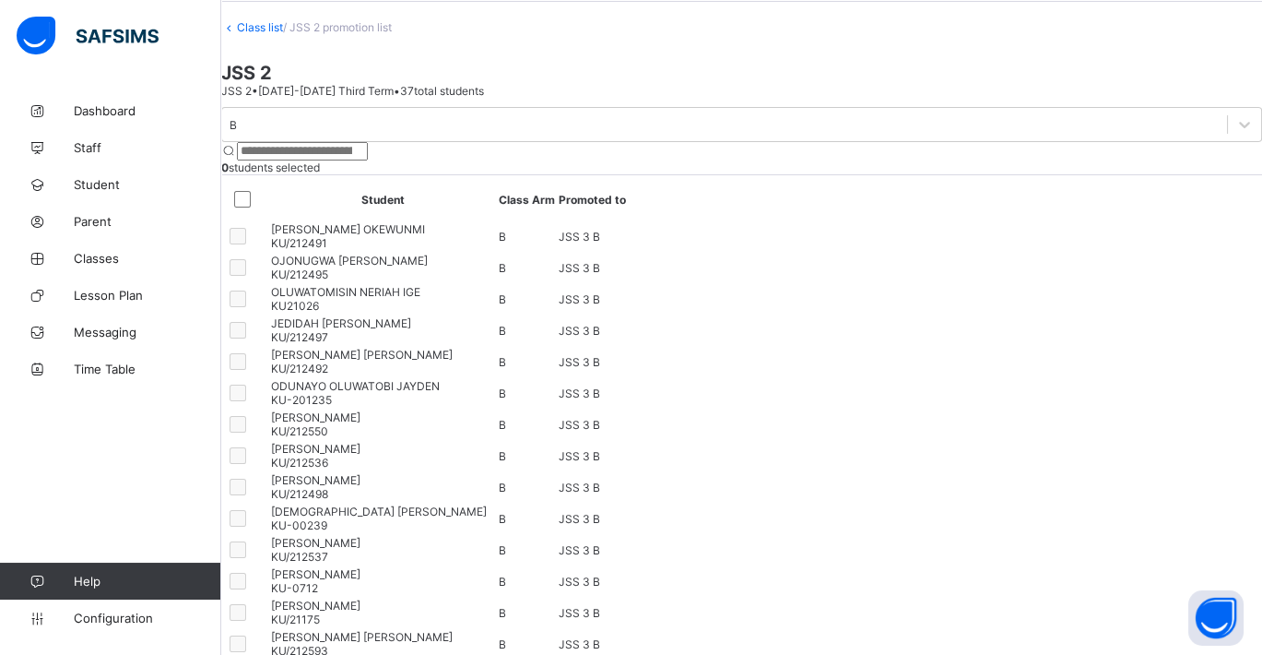
click at [283, 34] on link "Class list" at bounding box center [260, 27] width 46 height 14
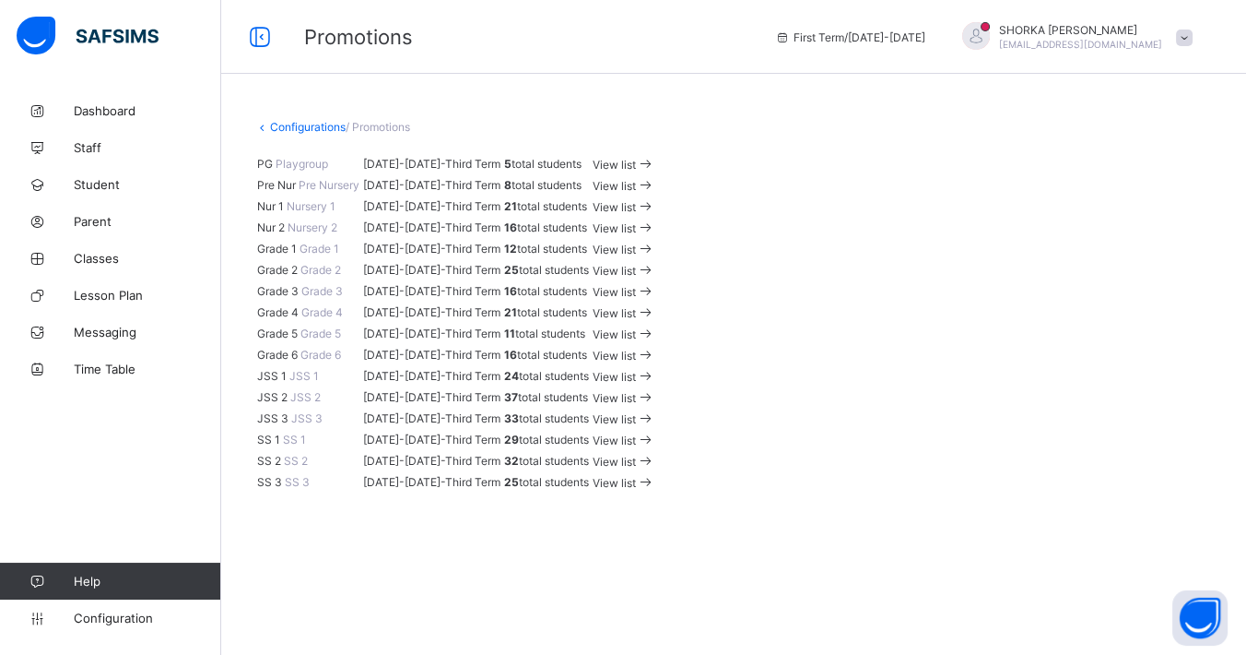
scroll to position [819, 0]
click at [636, 412] on span "View list" at bounding box center [614, 419] width 43 height 14
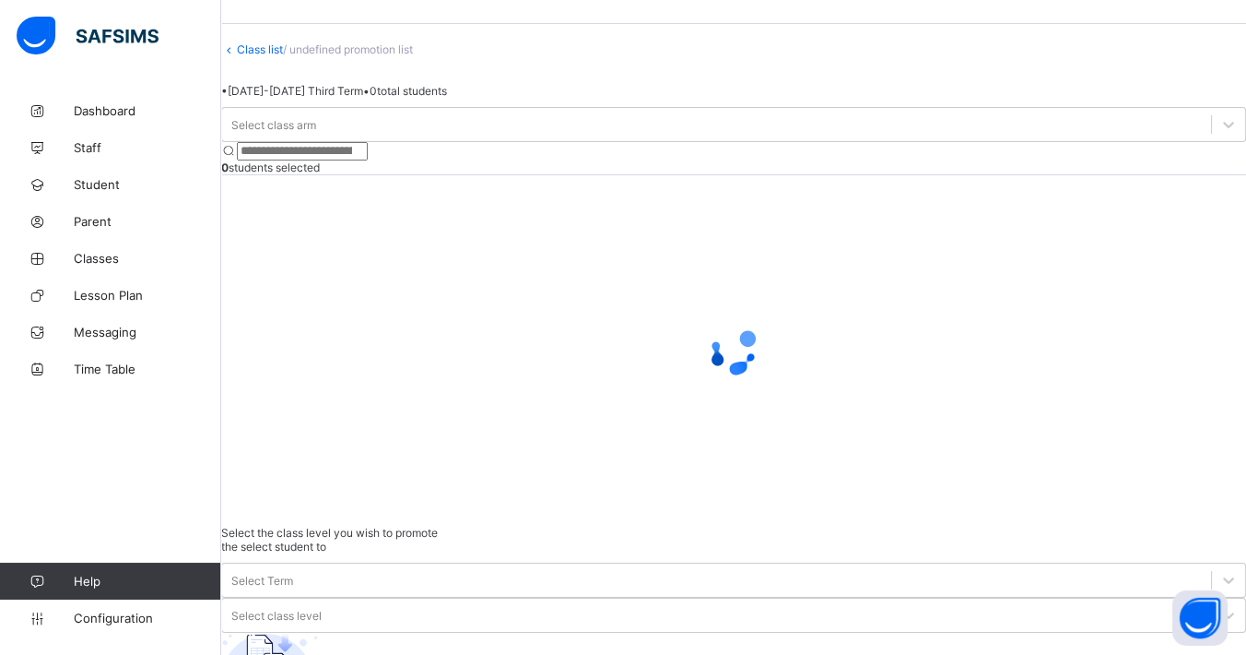
scroll to position [72, 0]
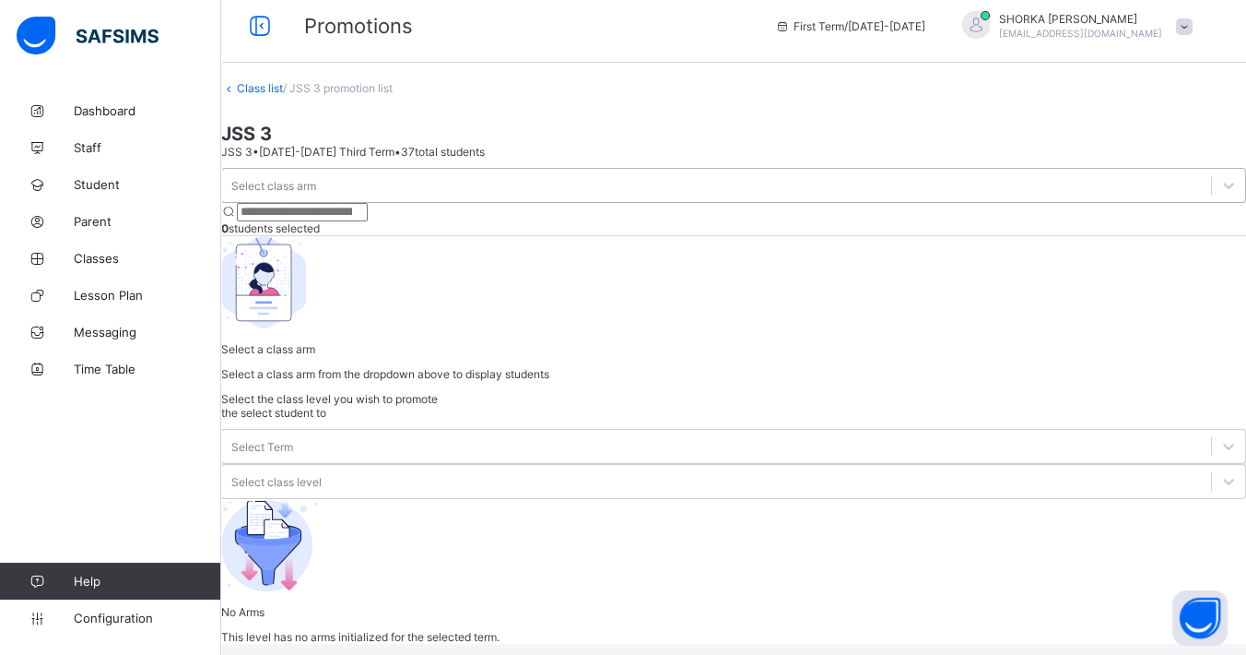
click at [382, 198] on div "Select class arm" at bounding box center [716, 185] width 989 height 26
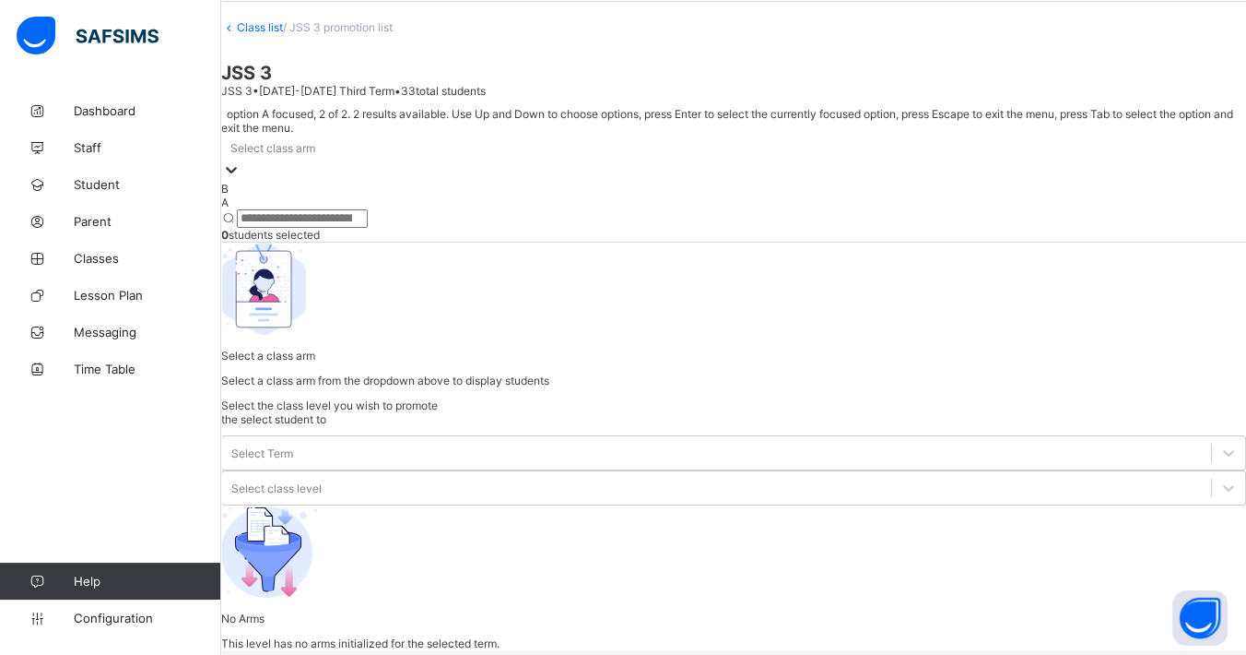
click at [345, 209] on div "A" at bounding box center [733, 202] width 1025 height 14
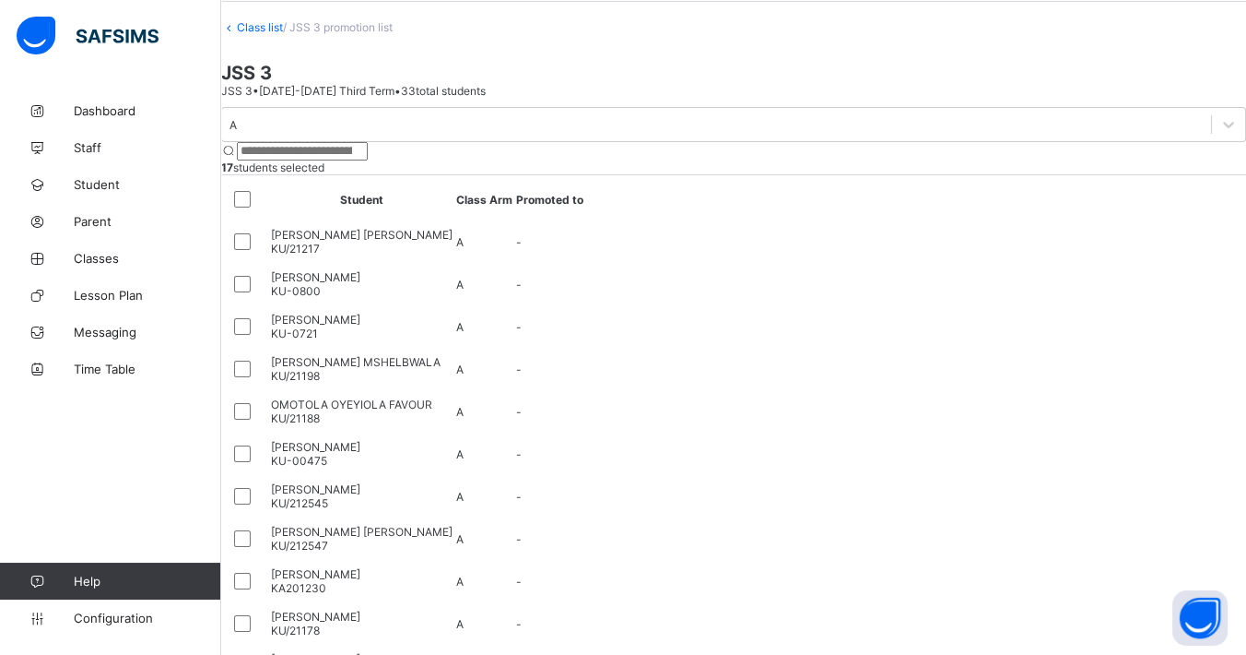
drag, startPoint x: 931, startPoint y: 396, endPoint x: 993, endPoint y: 429, distance: 69.7
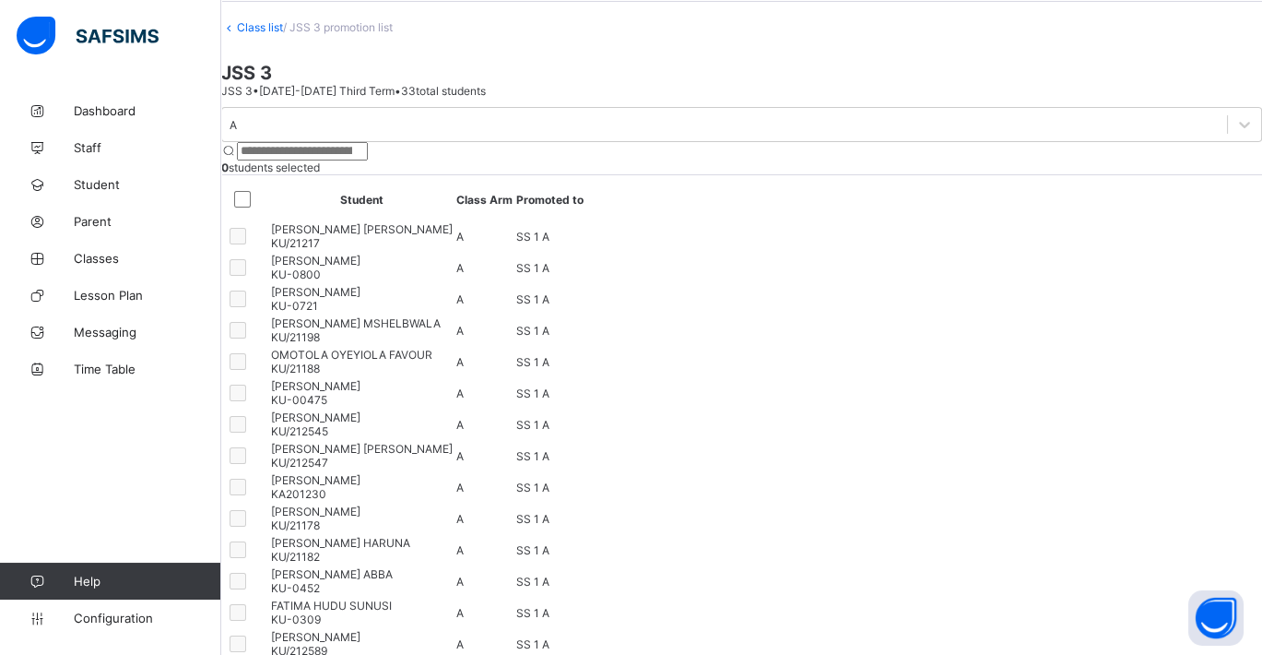
click at [1121, 134] on icon at bounding box center [1229, 124] width 18 height 18
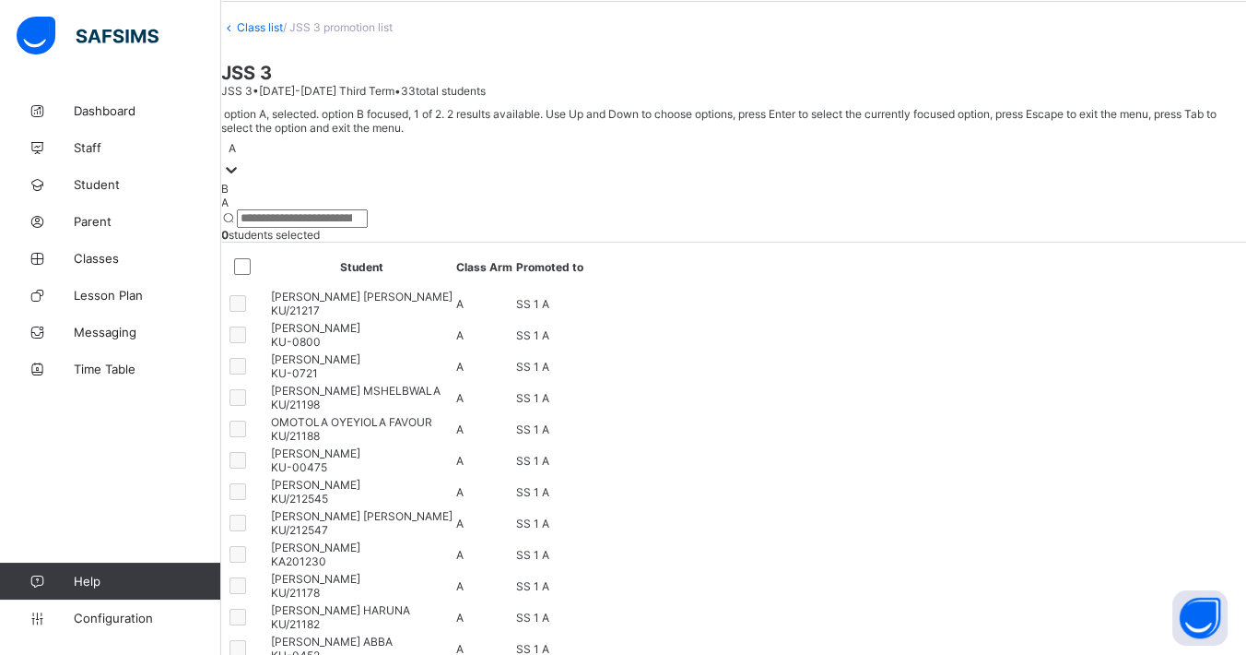
click at [342, 195] on div "B" at bounding box center [733, 189] width 1025 height 14
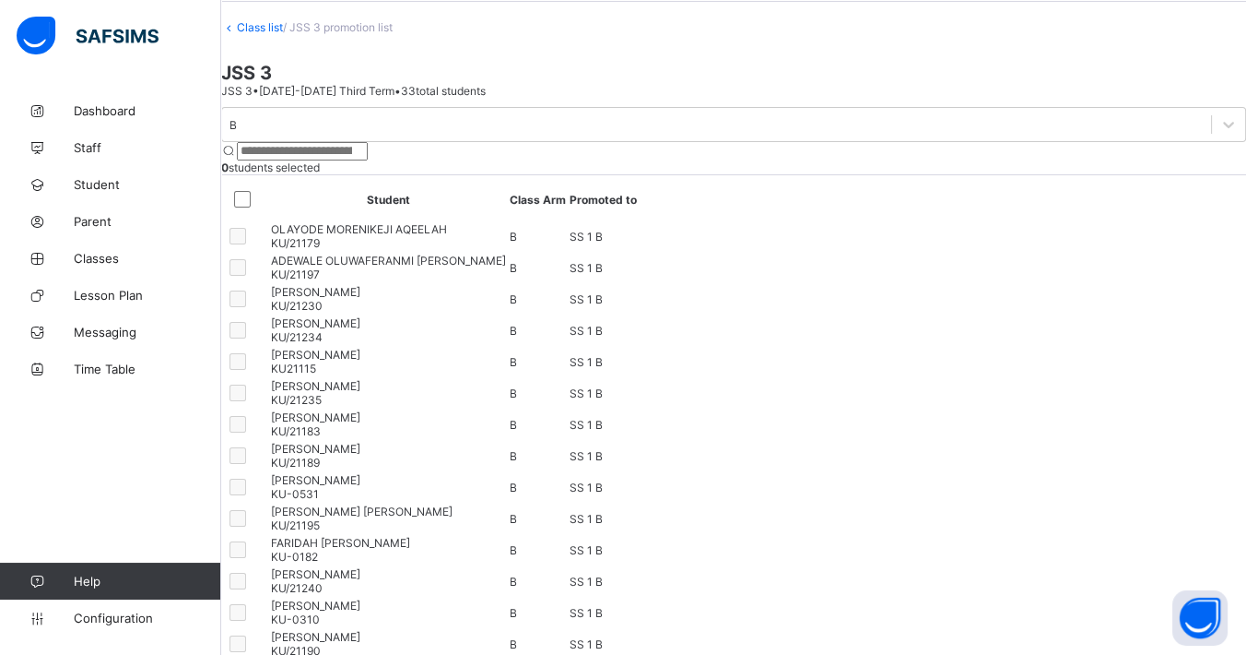
click at [300, 46] on div "Class list / JSS 3 promotion list JSS 3 JSS 3 • [DATE]-[DATE] Third Term • 33 t…" at bounding box center [733, 510] width 1025 height 980
click at [283, 34] on link "Class list" at bounding box center [260, 27] width 46 height 14
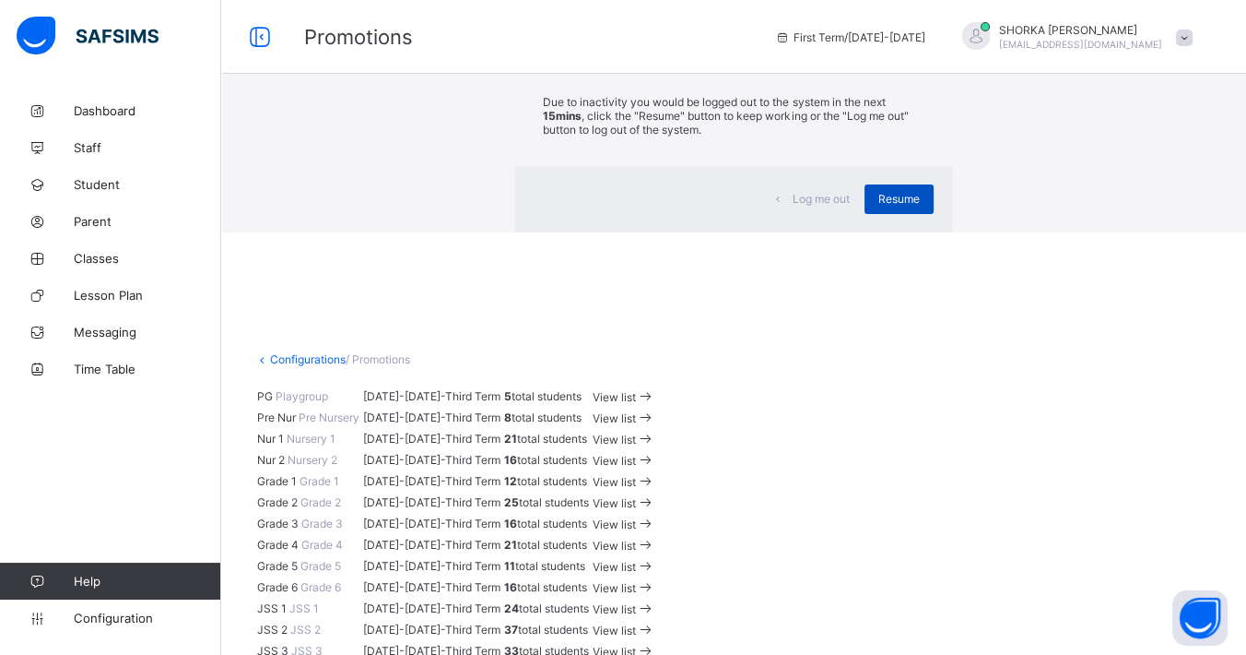
click at [865, 214] on div "Resume" at bounding box center [899, 199] width 69 height 30
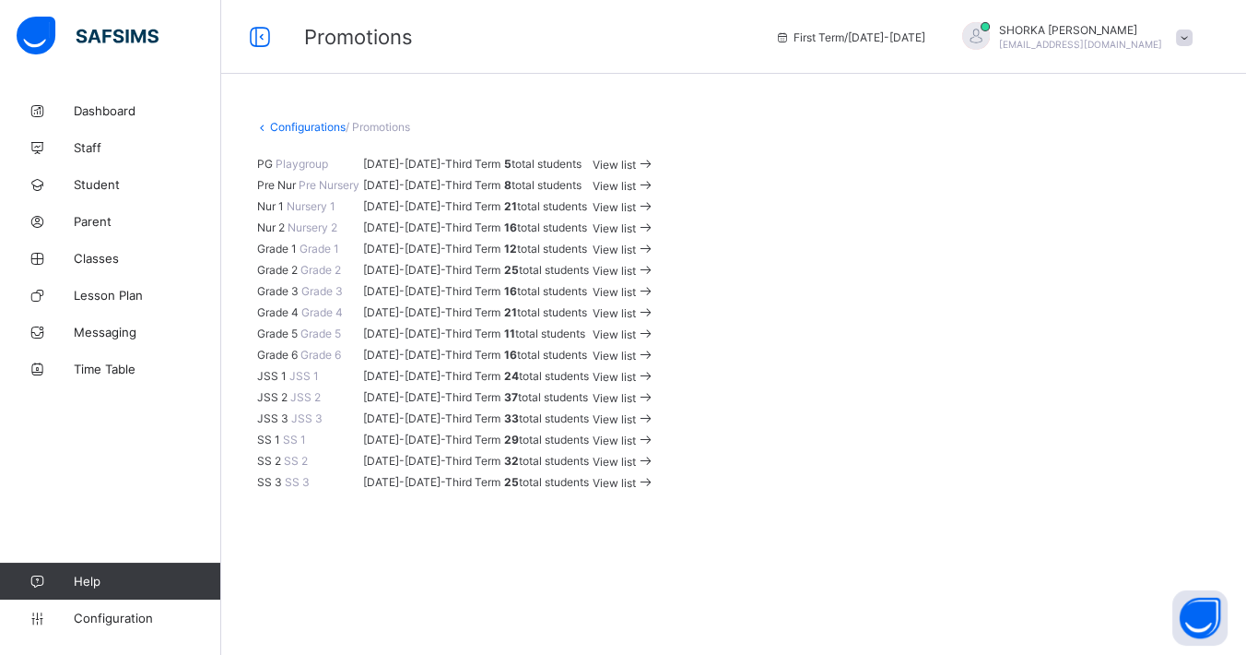
scroll to position [868, 0]
click at [636, 412] on span "View list" at bounding box center [614, 419] width 43 height 14
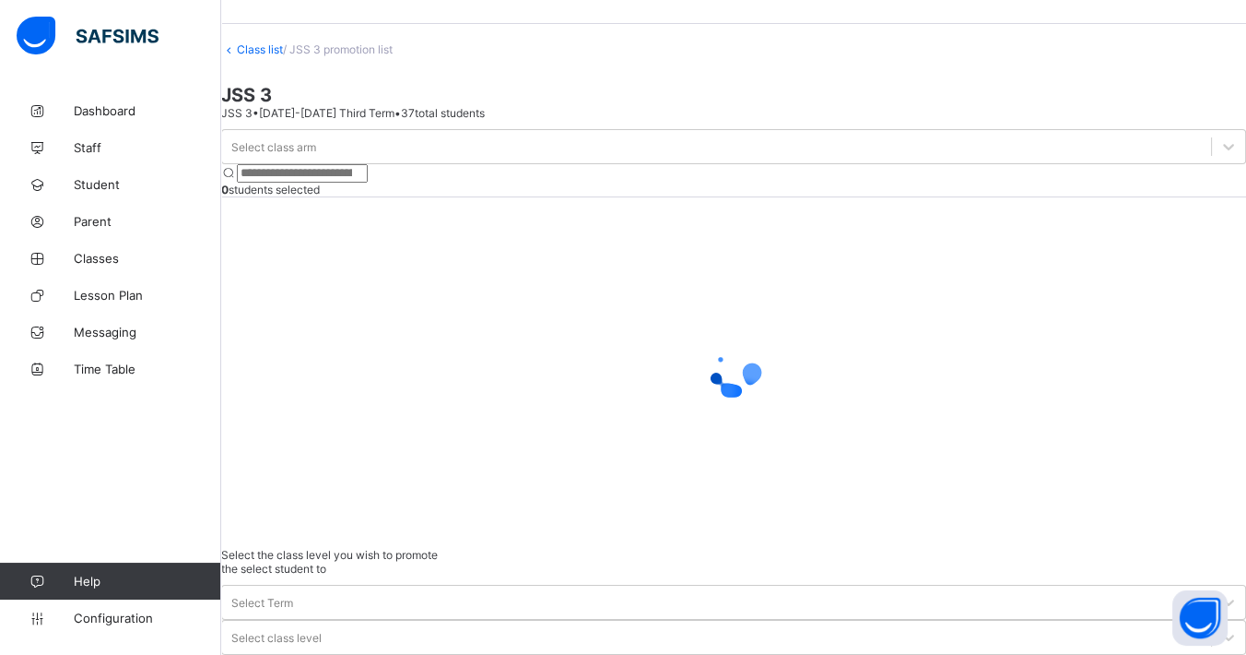
scroll to position [72, 0]
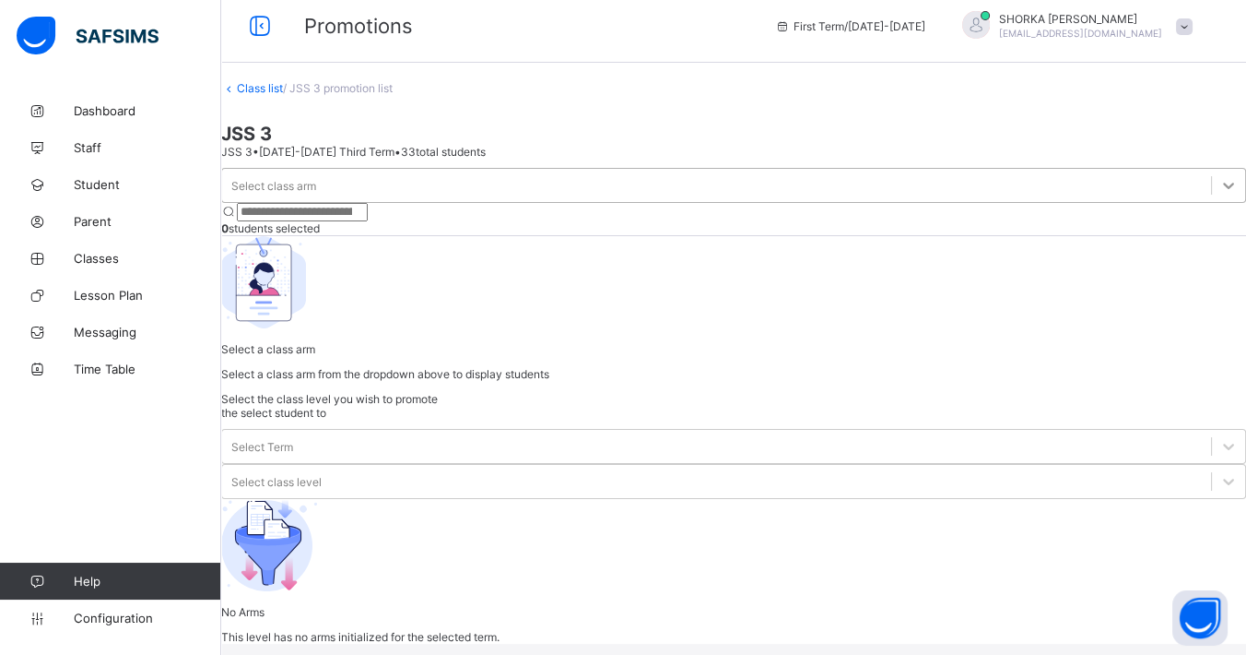
click at [1121, 202] on div at bounding box center [1228, 185] width 33 height 33
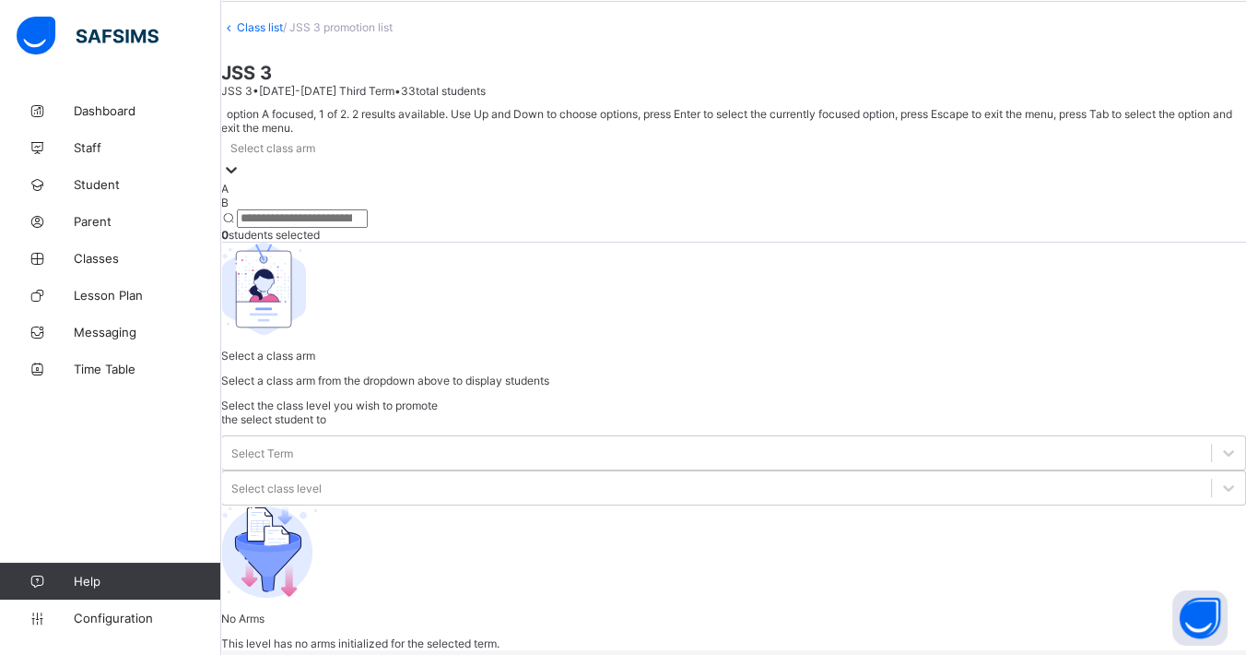
click at [365, 195] on div "A" at bounding box center [733, 189] width 1025 height 14
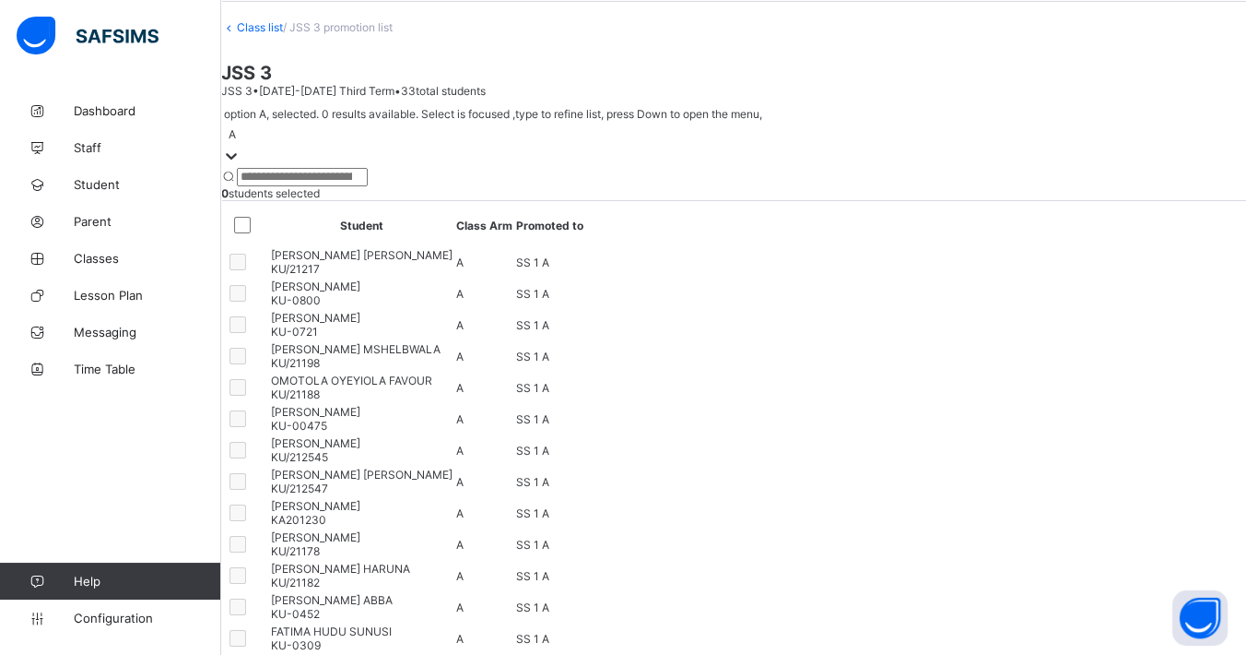
click at [283, 34] on link "Class list" at bounding box center [260, 27] width 46 height 14
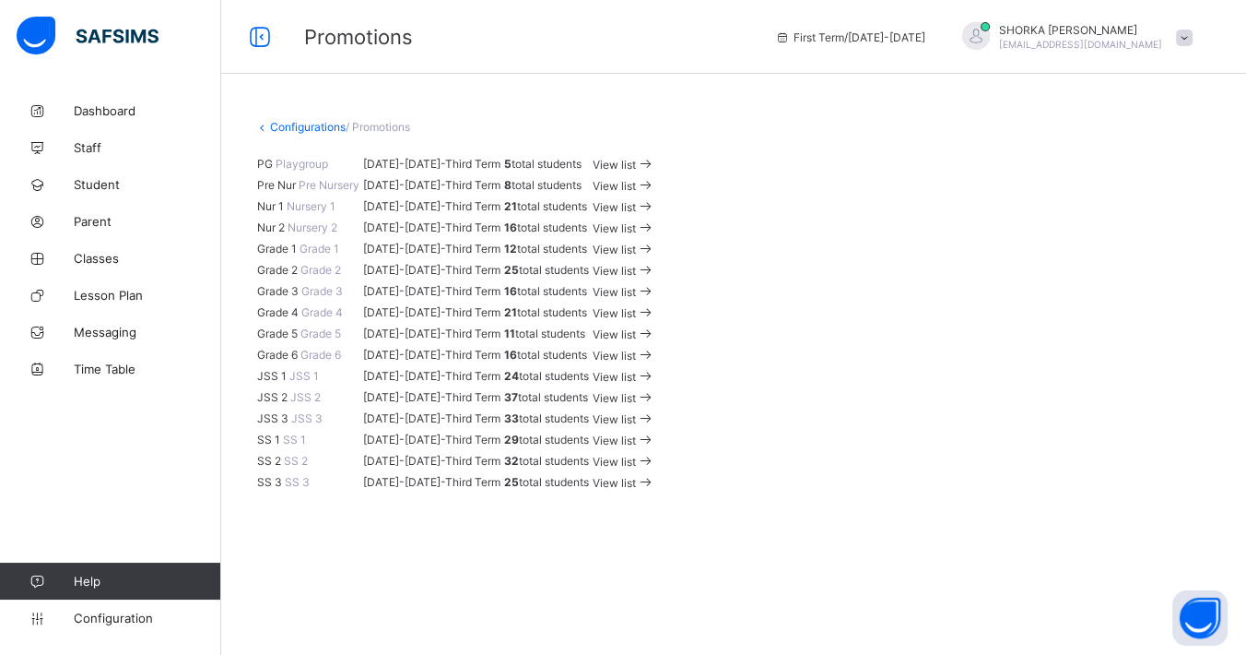
scroll to position [868, 0]
click at [636, 433] on span "View list" at bounding box center [614, 440] width 43 height 14
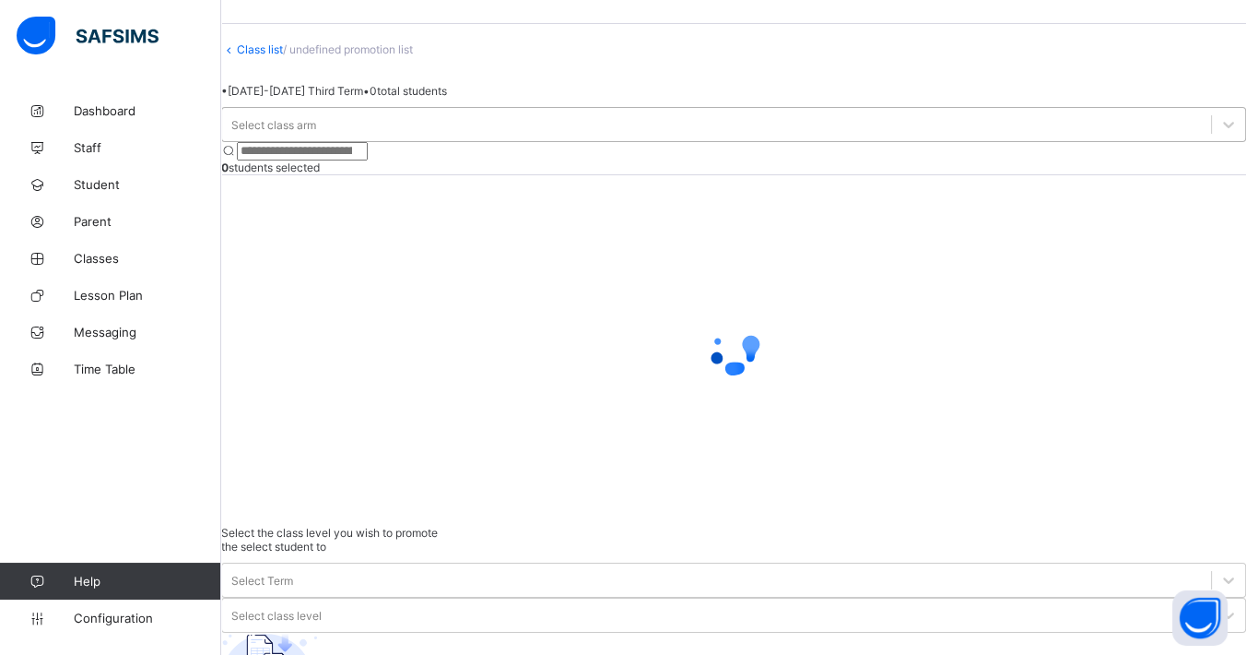
scroll to position [72, 0]
click at [369, 137] on div "Select class arm" at bounding box center [716, 125] width 989 height 26
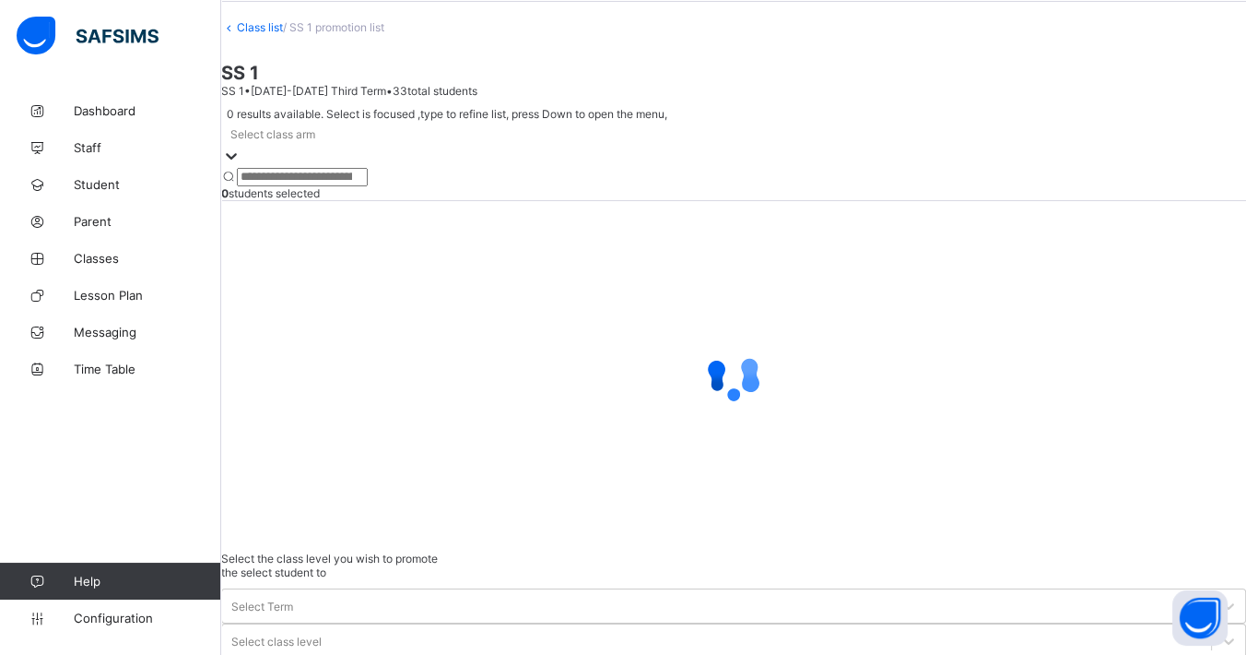
click at [369, 147] on div "Select class arm" at bounding box center [733, 134] width 1025 height 26
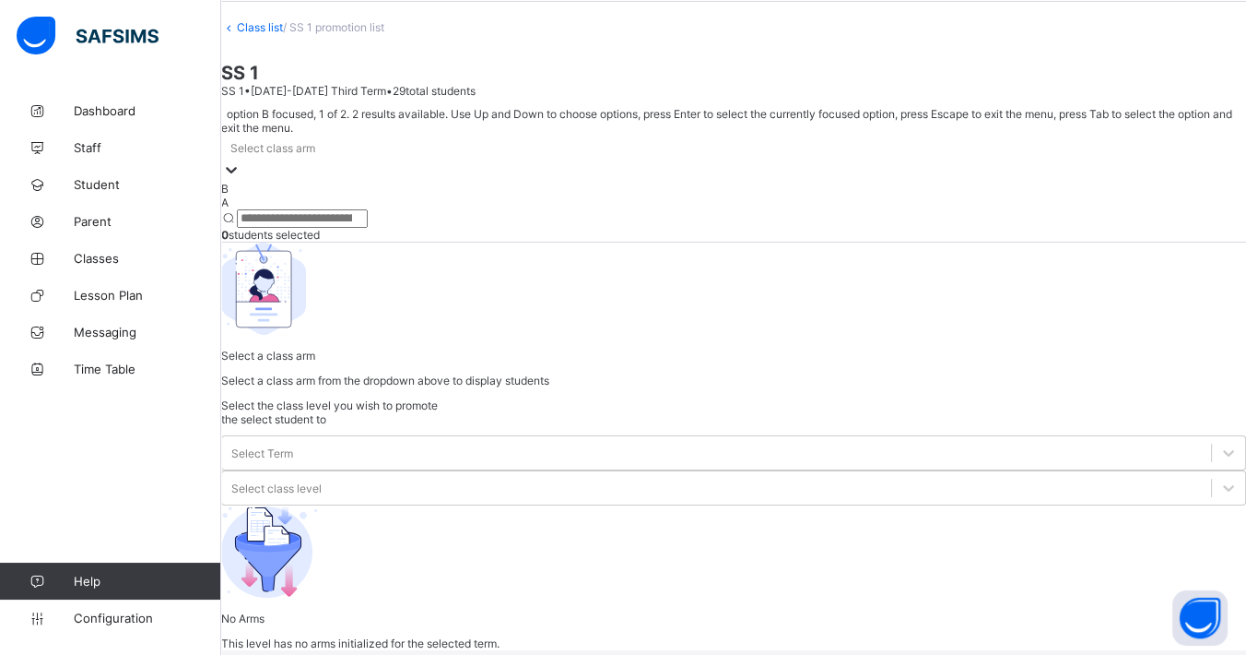
click at [369, 160] on div "Select class arm" at bounding box center [733, 148] width 1025 height 26
click at [358, 209] on div "A" at bounding box center [733, 202] width 1025 height 14
click at [358, 256] on div "option A focused, 2 of 2. 2 results available. Use Up and Down to choose option…" at bounding box center [733, 247] width 1025 height 280
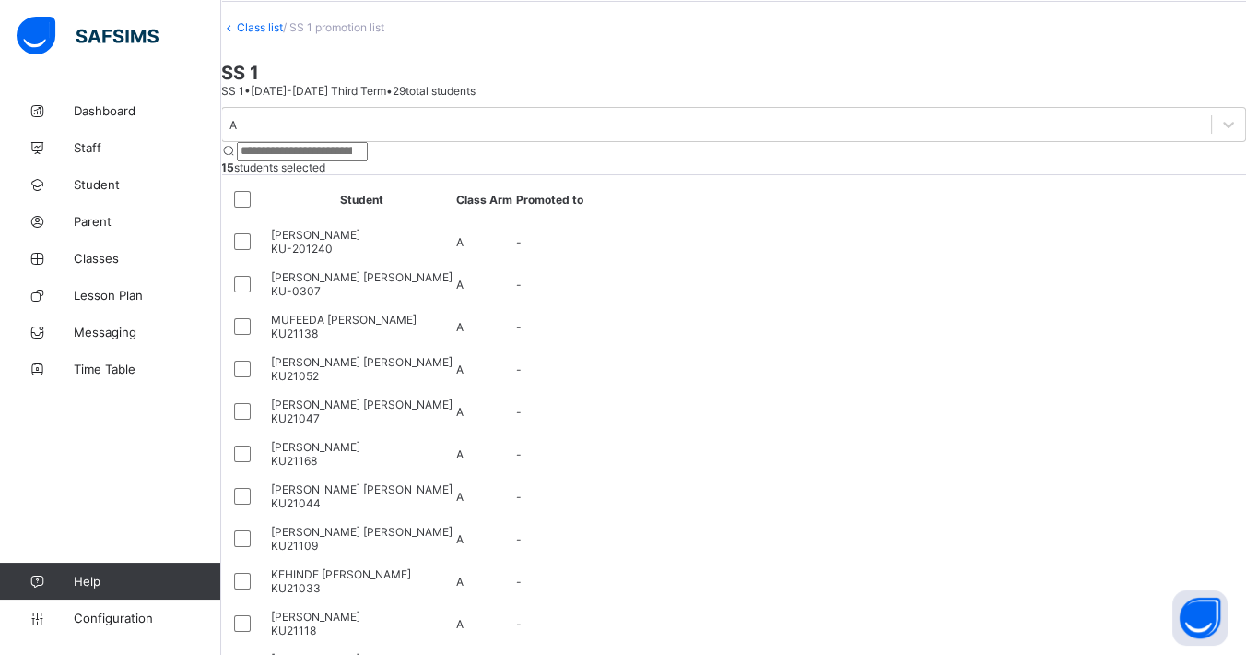
click at [0, 0] on div "× Promotions!!!! You are about to promote 15 of 29 students, are you sure you w…" at bounding box center [0, 0] width 0 height 0
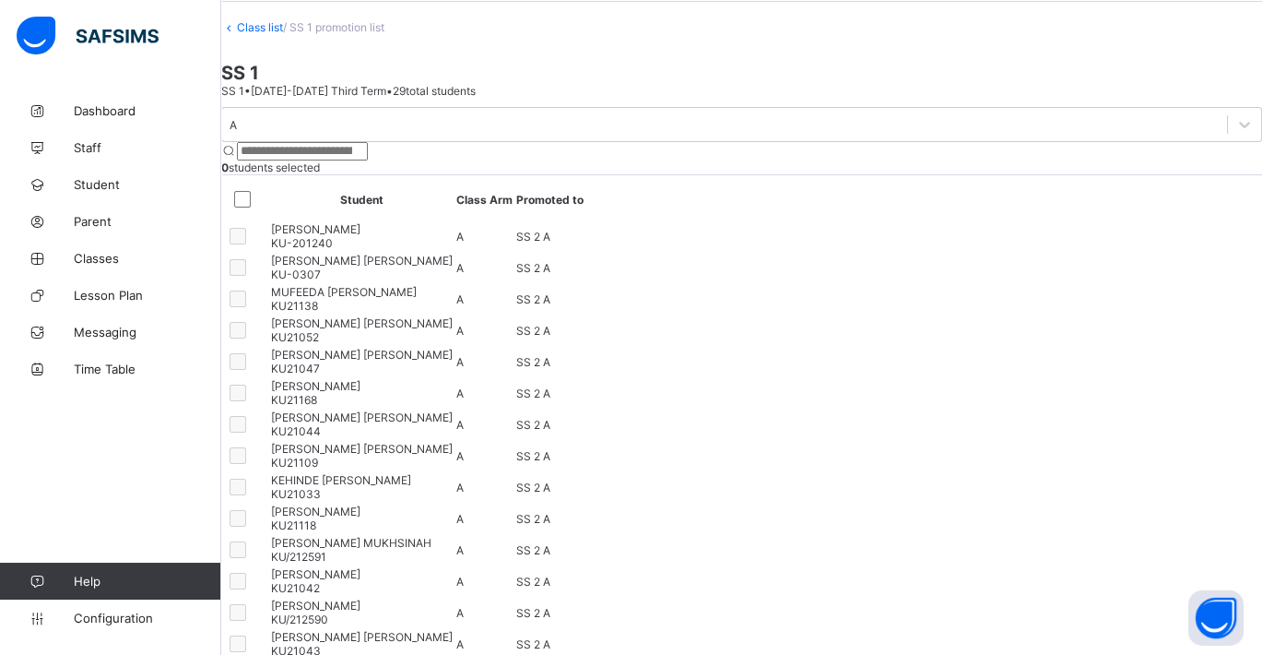
click at [237, 132] on div "A" at bounding box center [233, 125] width 7 height 14
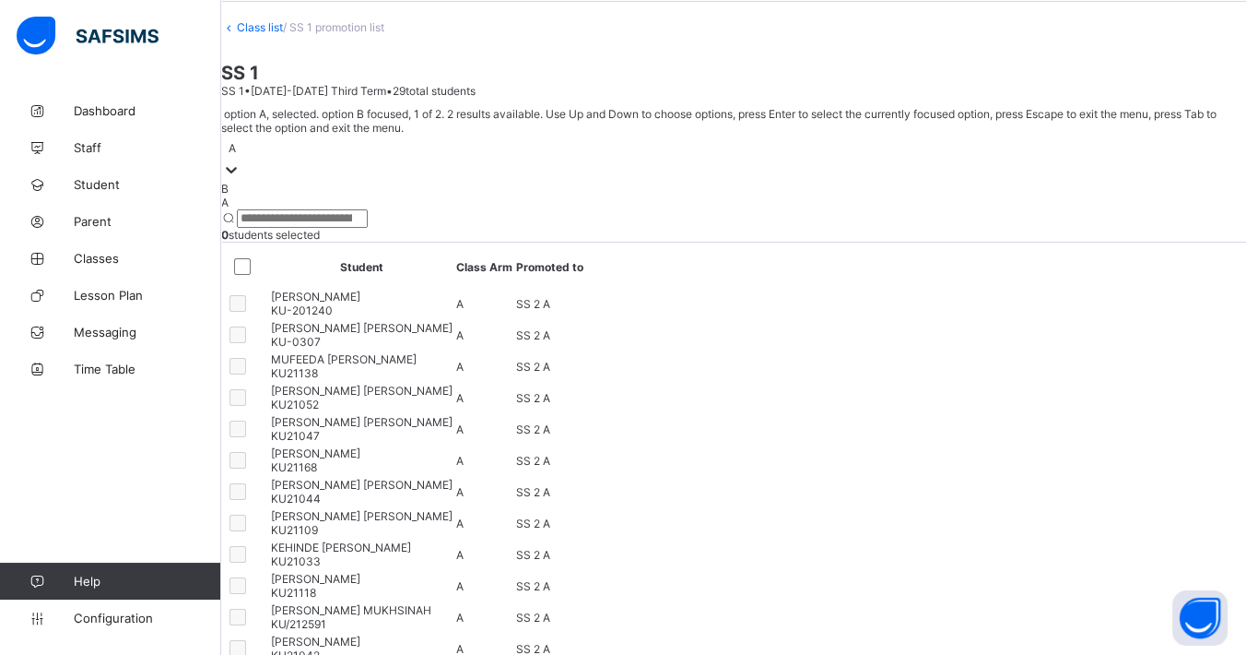
click at [353, 195] on div "B" at bounding box center [733, 189] width 1025 height 14
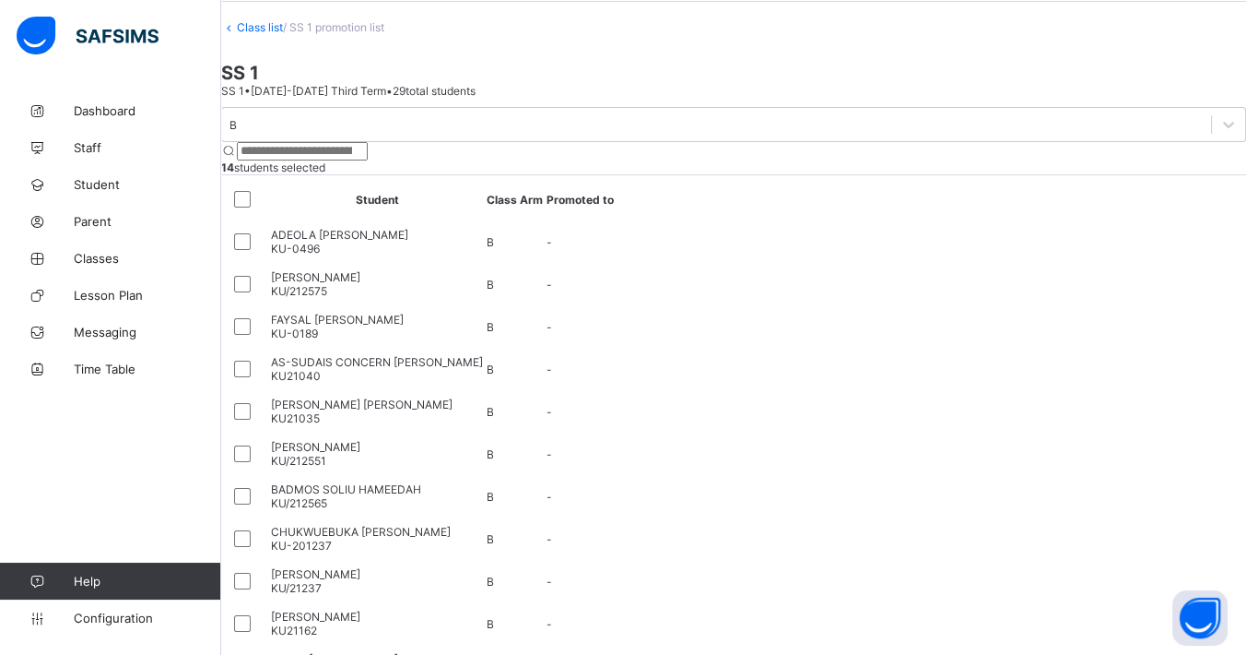
click at [0, 0] on div "× We have lift off All 14 students have been promoted successfully from SS 1 B …" at bounding box center [0, 0] width 0 height 0
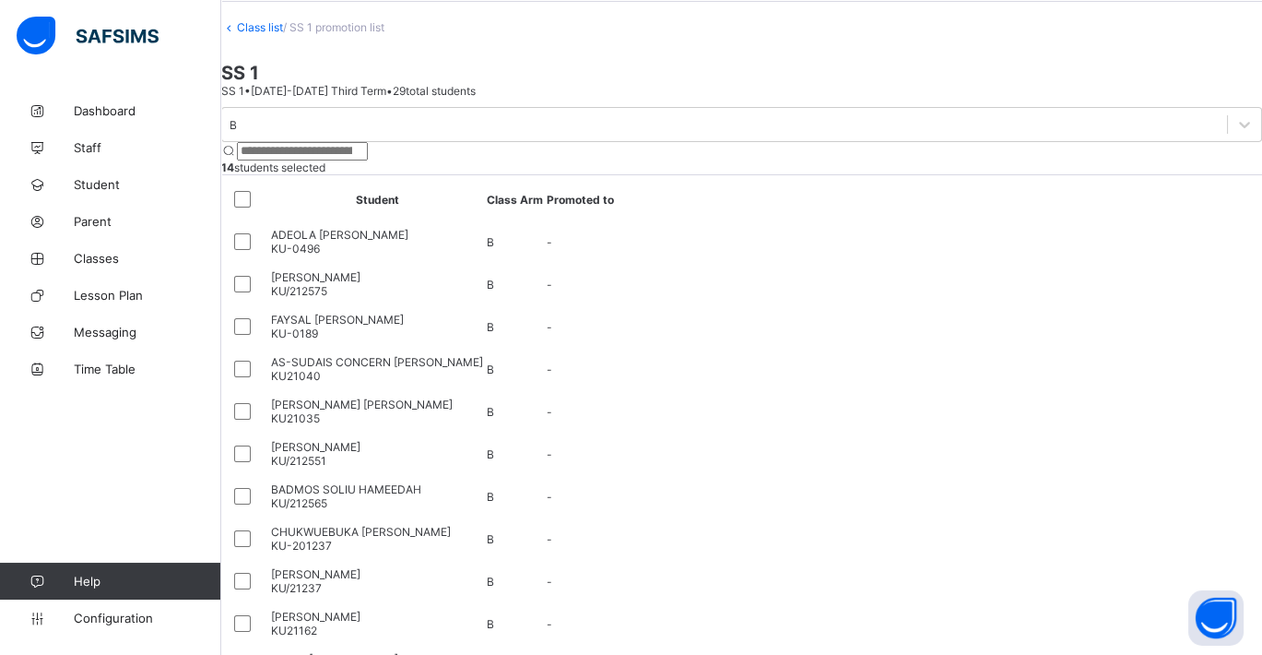
click at [484, 389] on td "AS-SUDAIS CONCERN [PERSON_NAME] KU21040" at bounding box center [377, 368] width 214 height 41
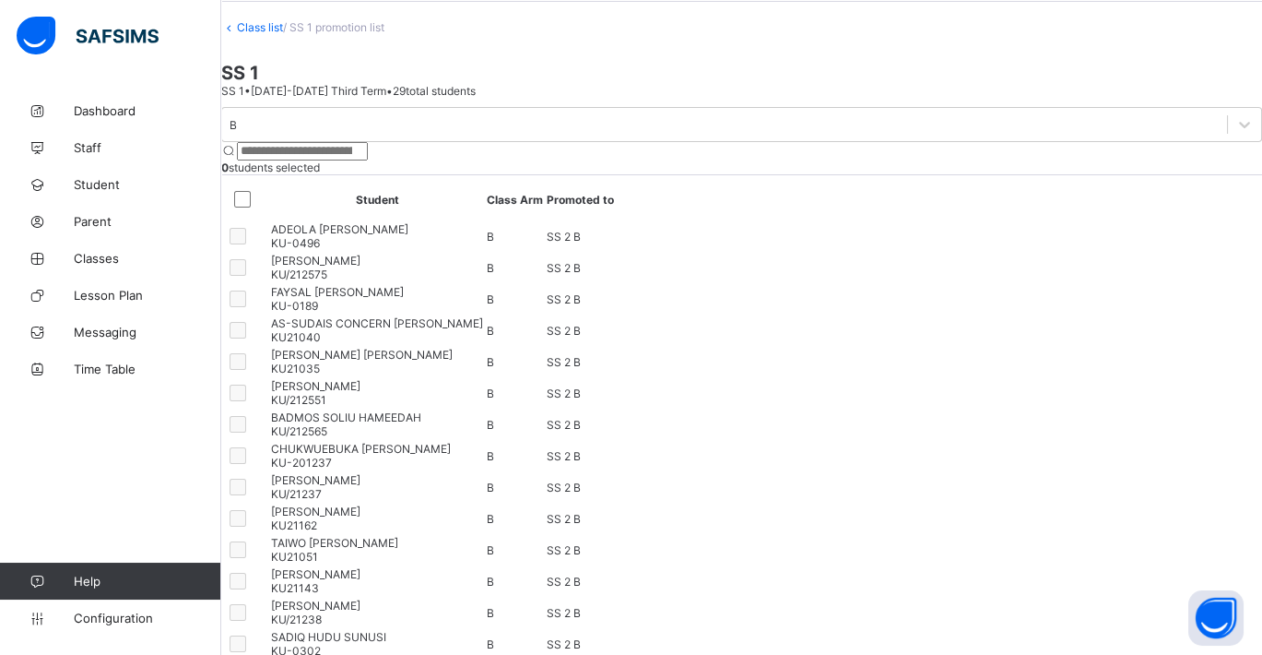
drag, startPoint x: 98, startPoint y: 610, endPoint x: 114, endPoint y: 607, distance: 17.0
click at [98, 588] on span "Configuration" at bounding box center [147, 617] width 147 height 15
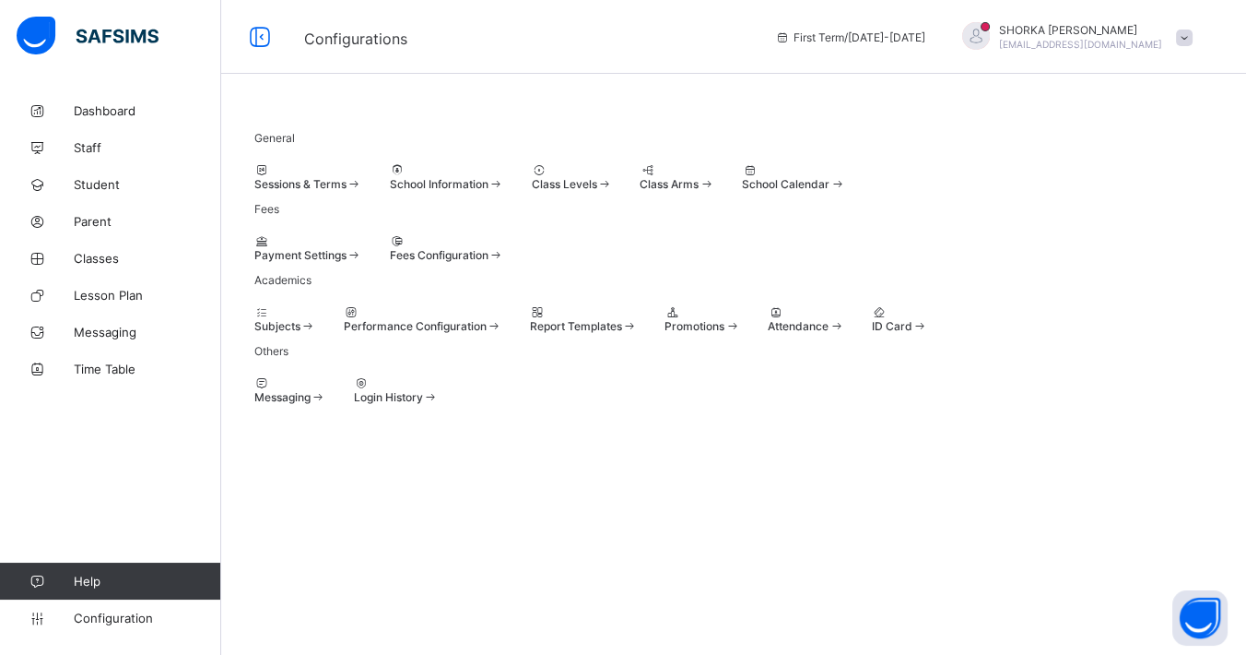
scroll to position [64, 0]
click at [740, 333] on div "Promotions" at bounding box center [703, 326] width 76 height 14
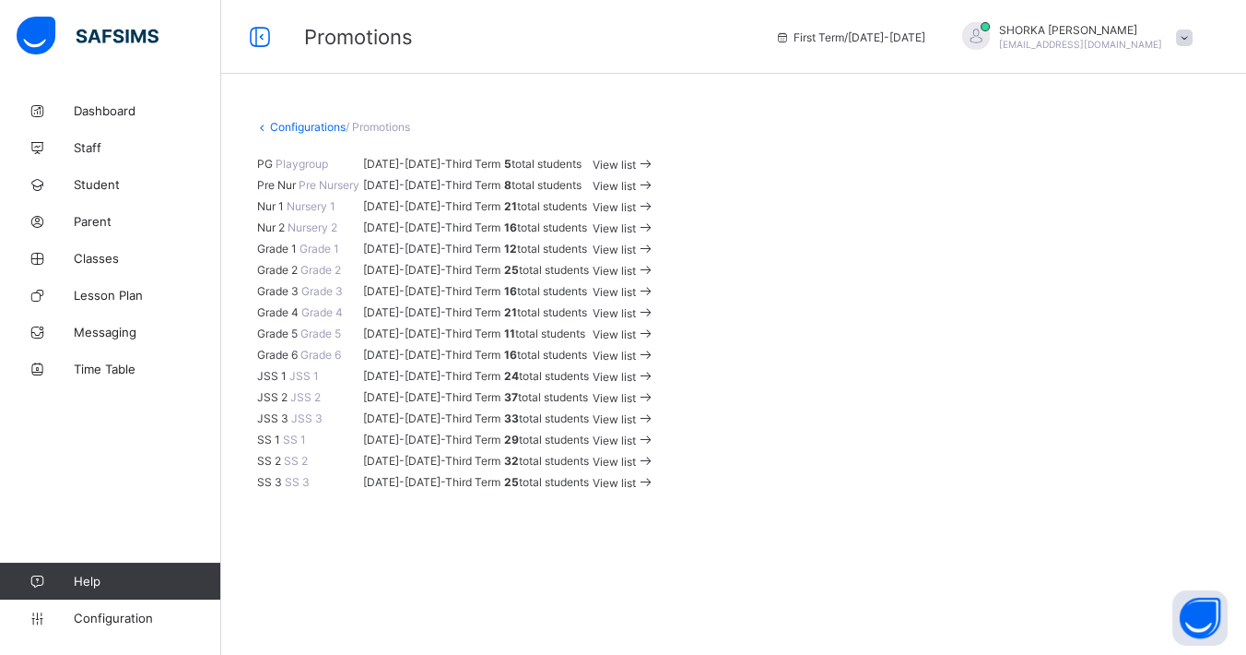
scroll to position [868, 0]
click at [636, 468] on span "View list" at bounding box center [614, 462] width 43 height 14
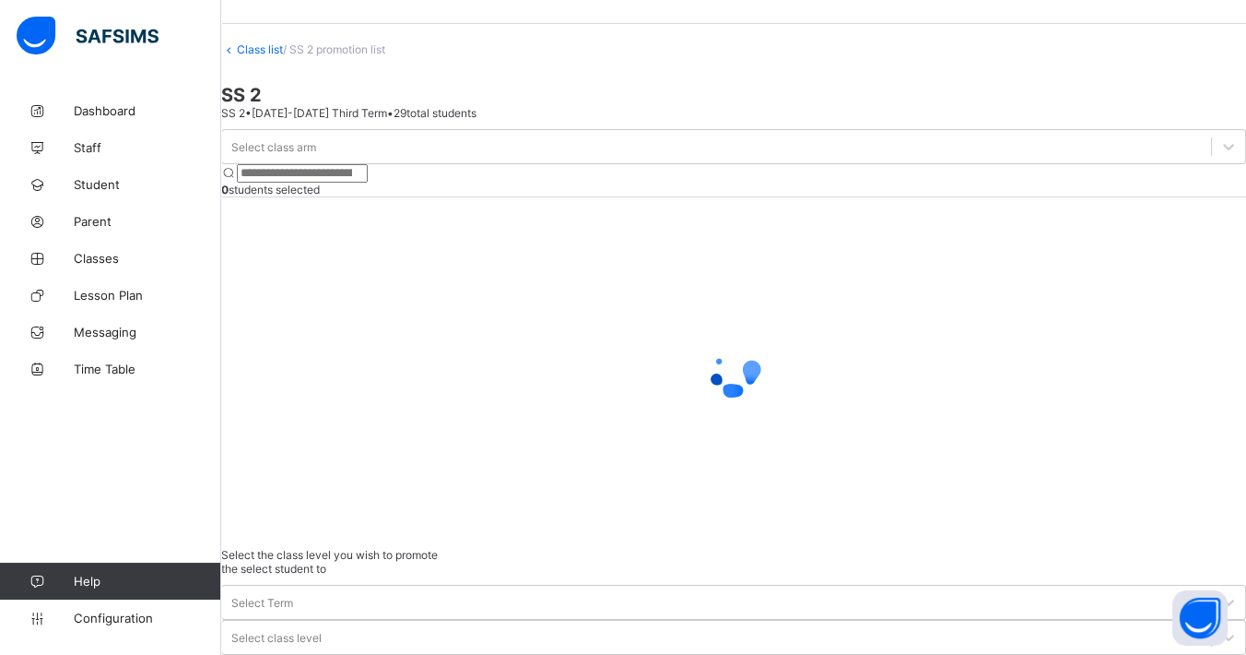
scroll to position [72, 0]
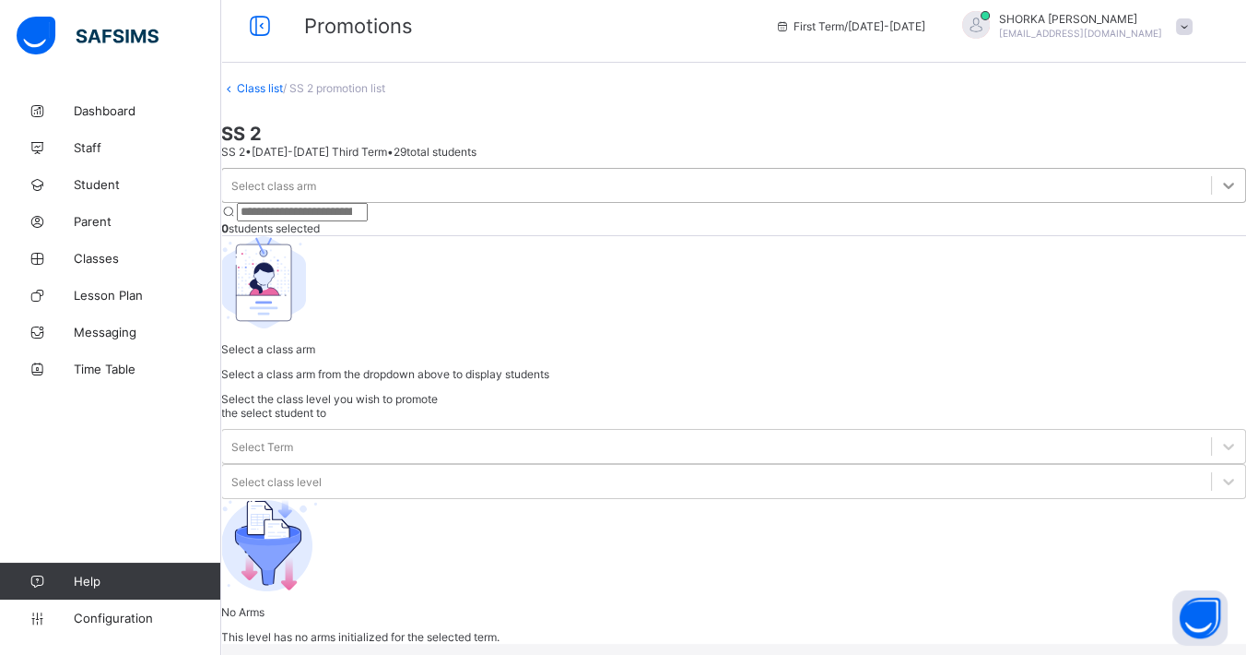
click at [1121, 193] on div at bounding box center [1228, 185] width 33 height 33
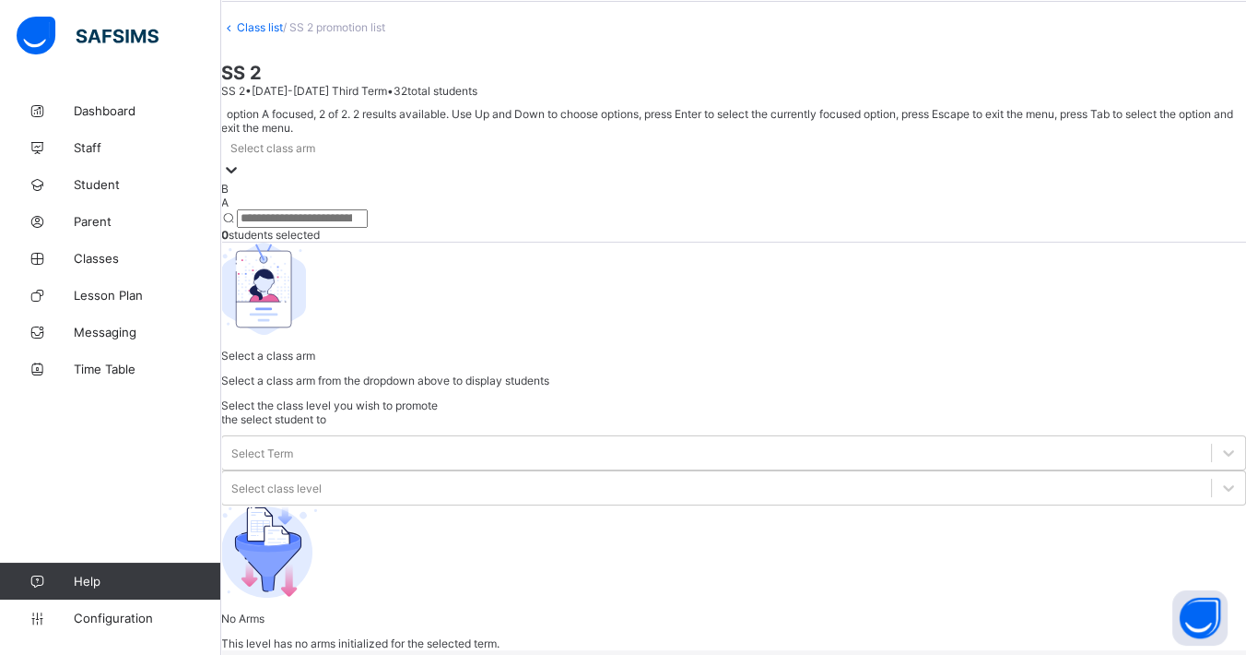
click at [367, 209] on div "A" at bounding box center [733, 202] width 1025 height 14
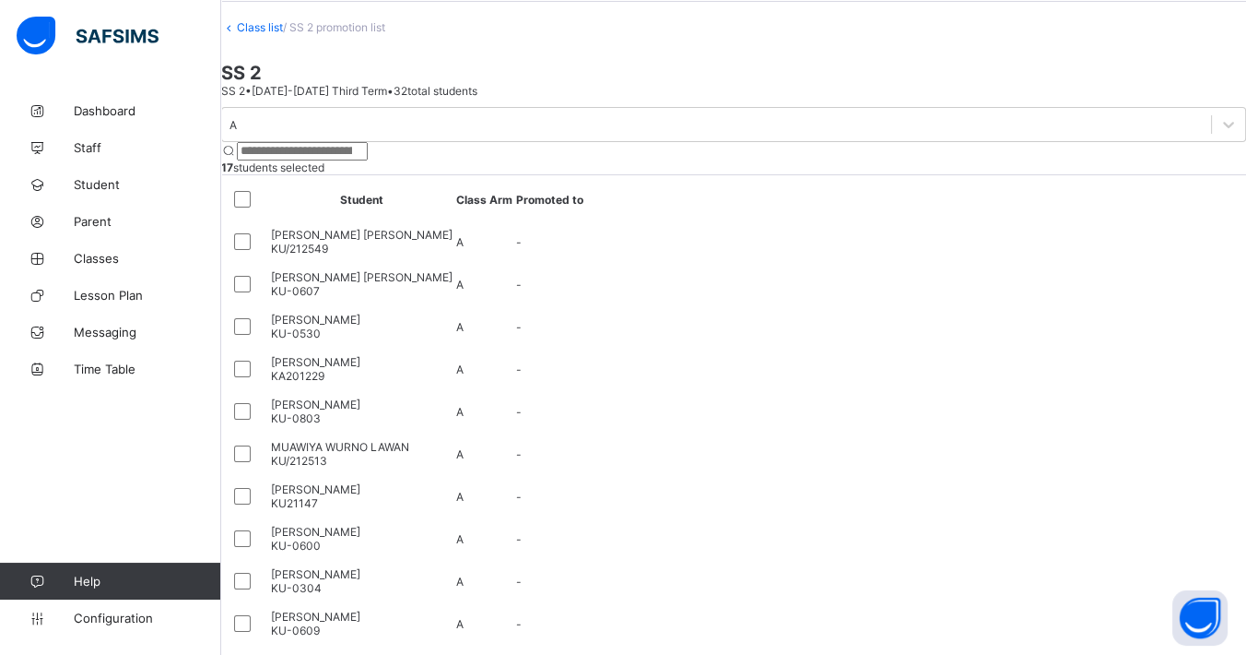
drag, startPoint x: 950, startPoint y: 278, endPoint x: 963, endPoint y: 277, distance: 13.9
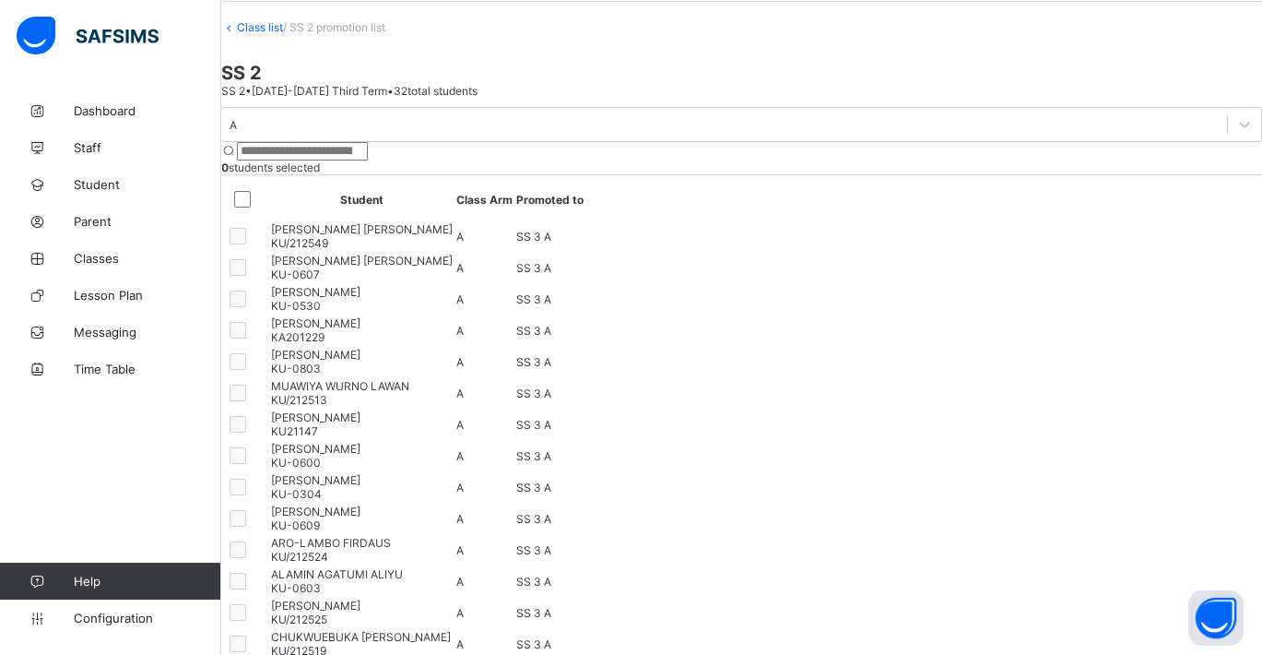
click at [237, 132] on div "A" at bounding box center [233, 125] width 7 height 14
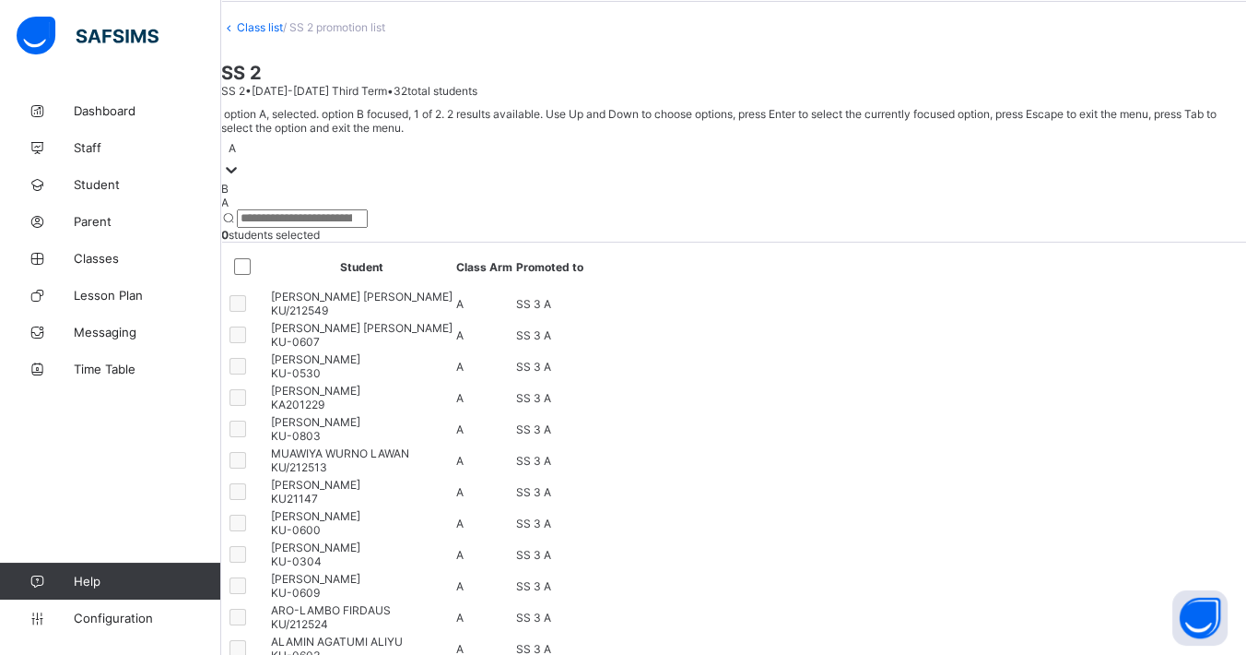
click at [343, 195] on div "B" at bounding box center [733, 189] width 1025 height 14
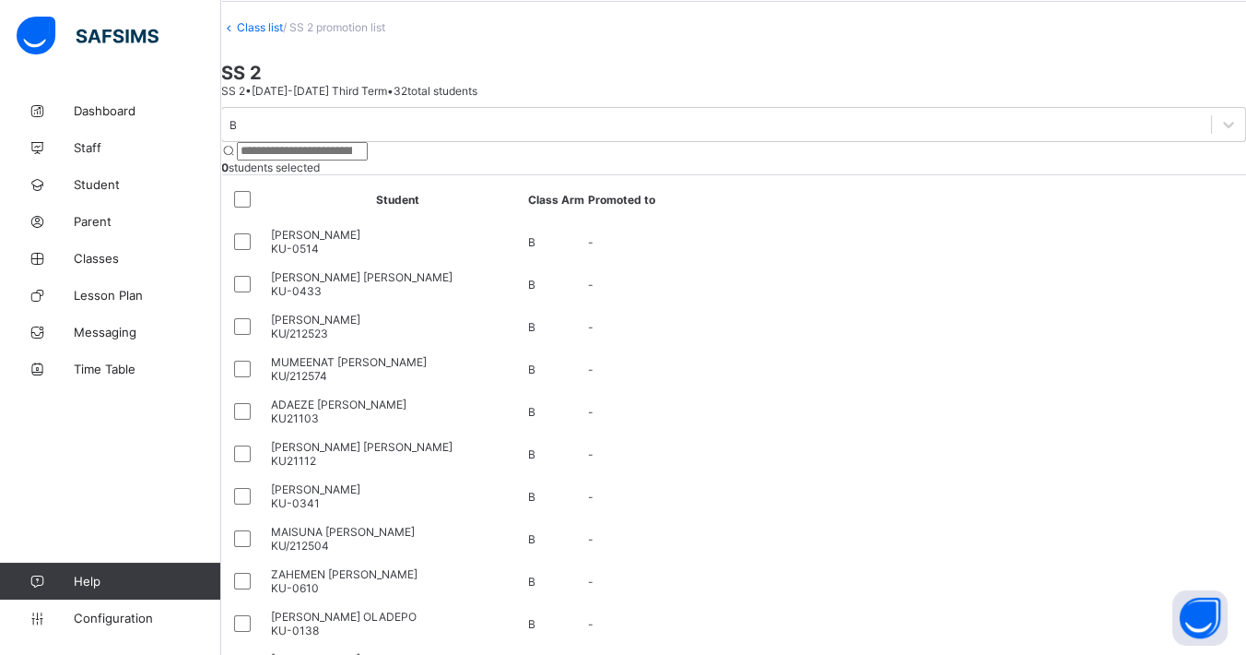
click at [263, 210] on div at bounding box center [246, 199] width 32 height 22
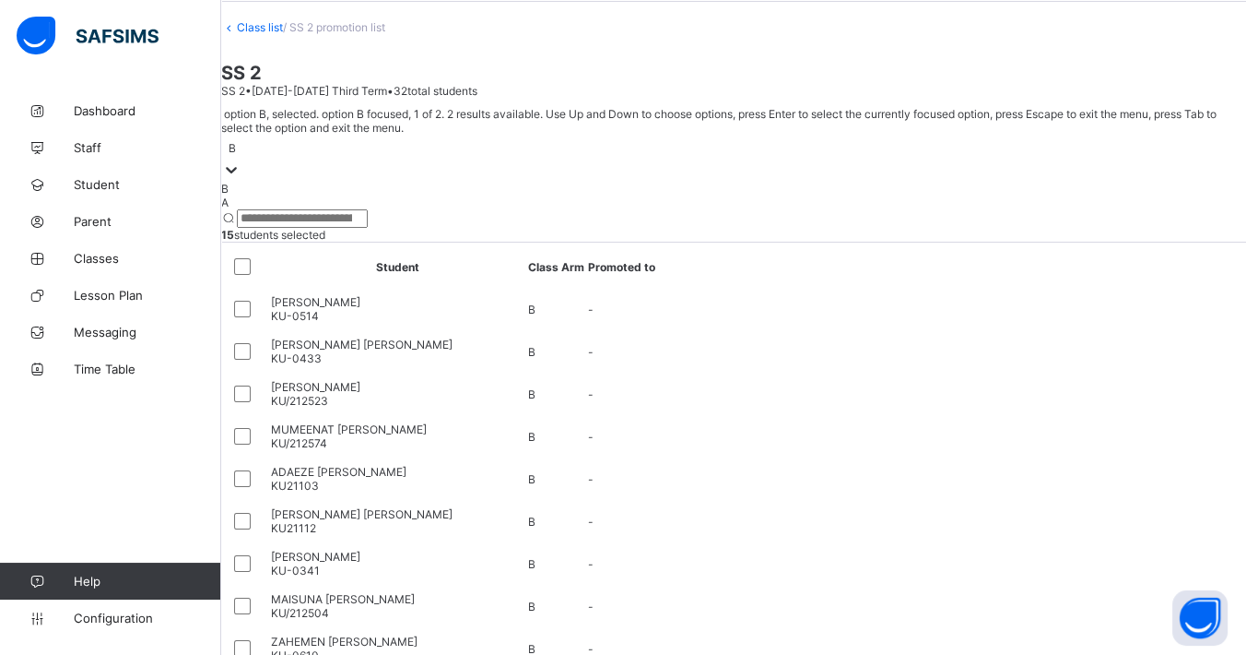
click at [236, 155] on div "B" at bounding box center [232, 148] width 7 height 14
click at [373, 209] on div "A" at bounding box center [733, 202] width 1025 height 14
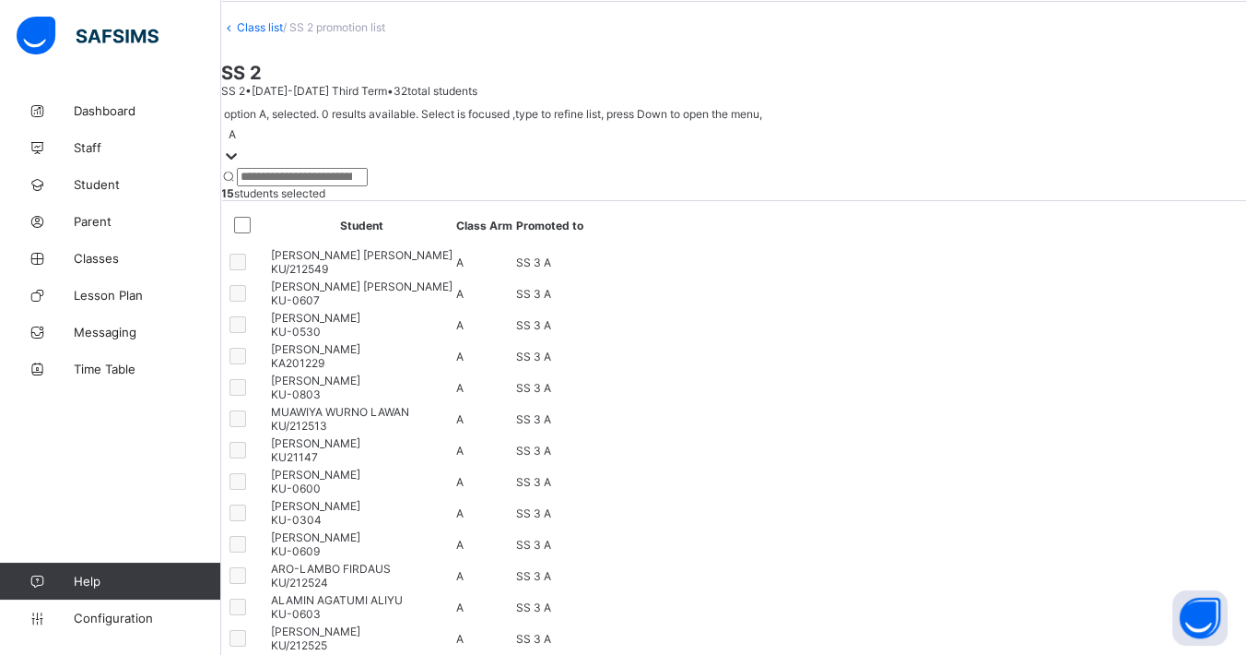
click at [283, 34] on link "Class list" at bounding box center [260, 27] width 46 height 14
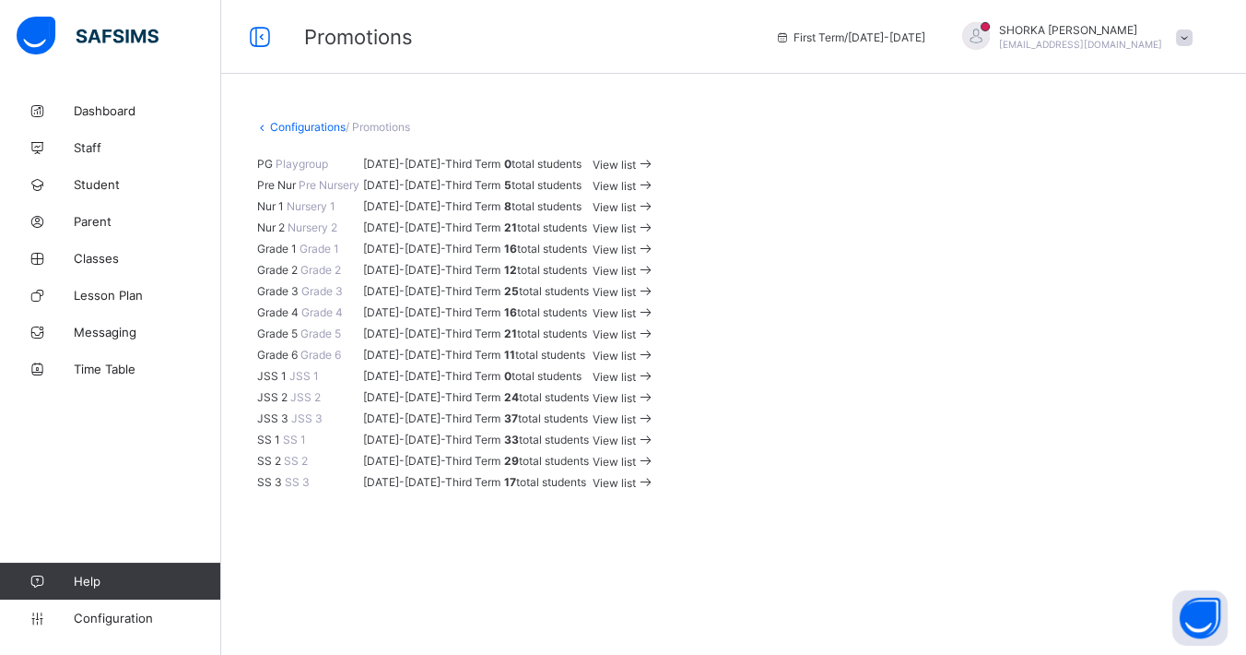
scroll to position [868, 0]
click at [636, 468] on span "View list" at bounding box center [614, 462] width 43 height 14
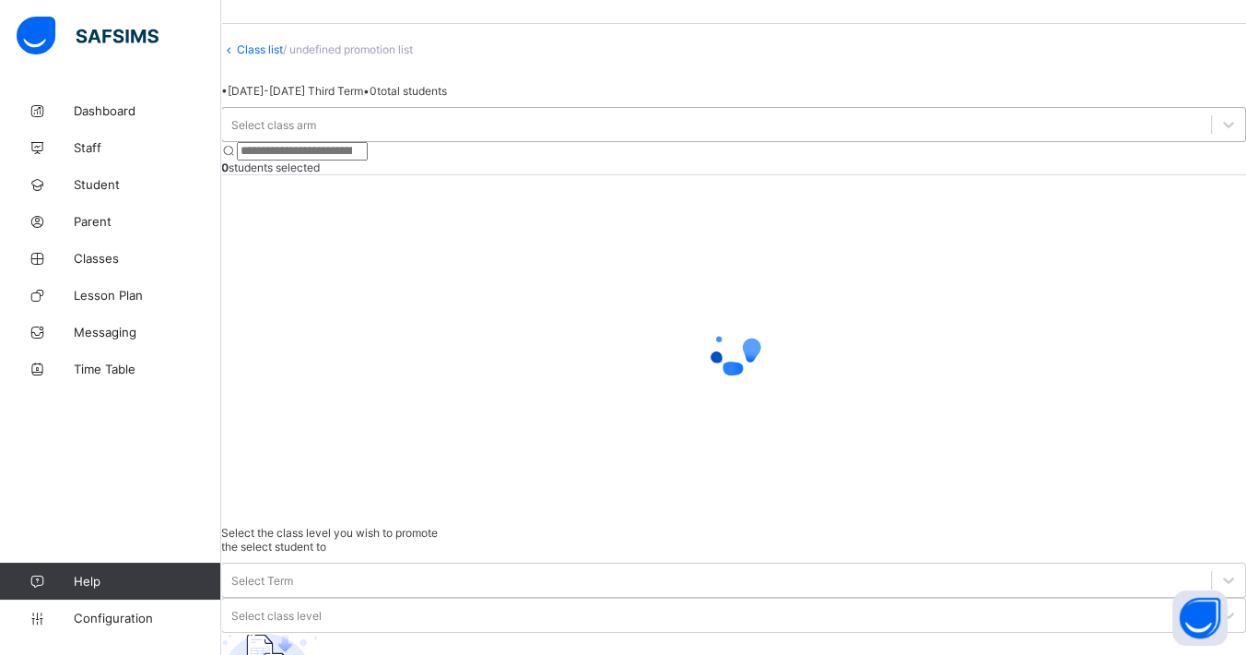
scroll to position [72, 0]
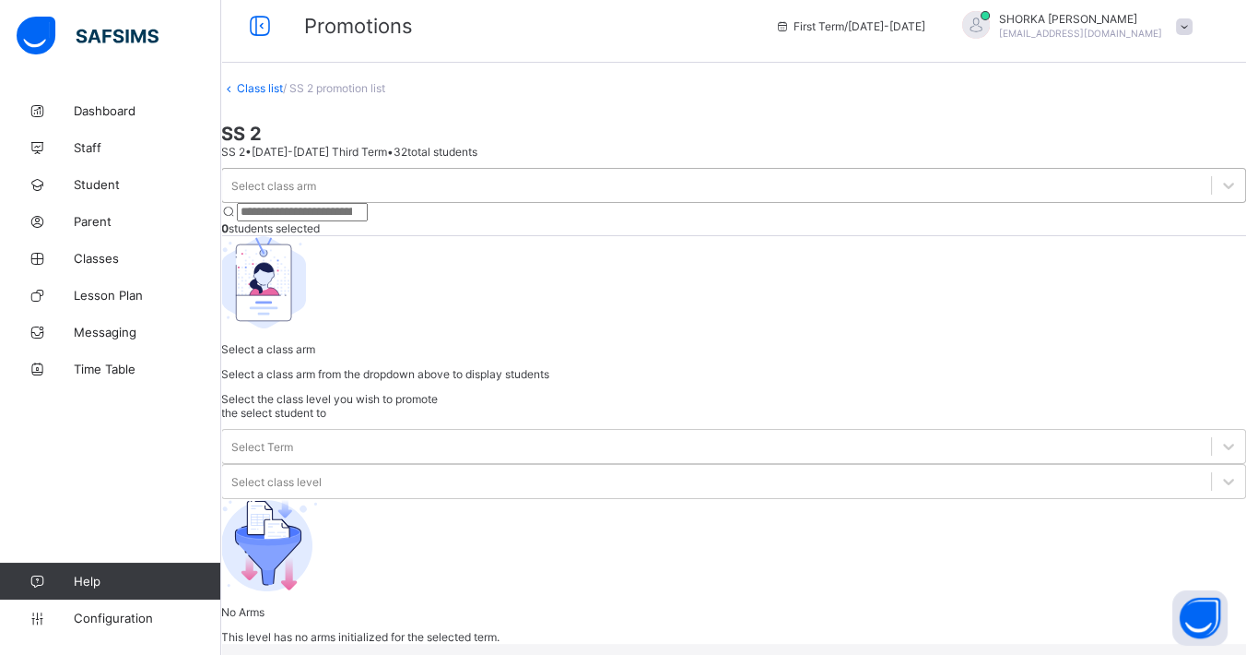
click at [311, 184] on div "Select class arm" at bounding box center [273, 186] width 85 height 14
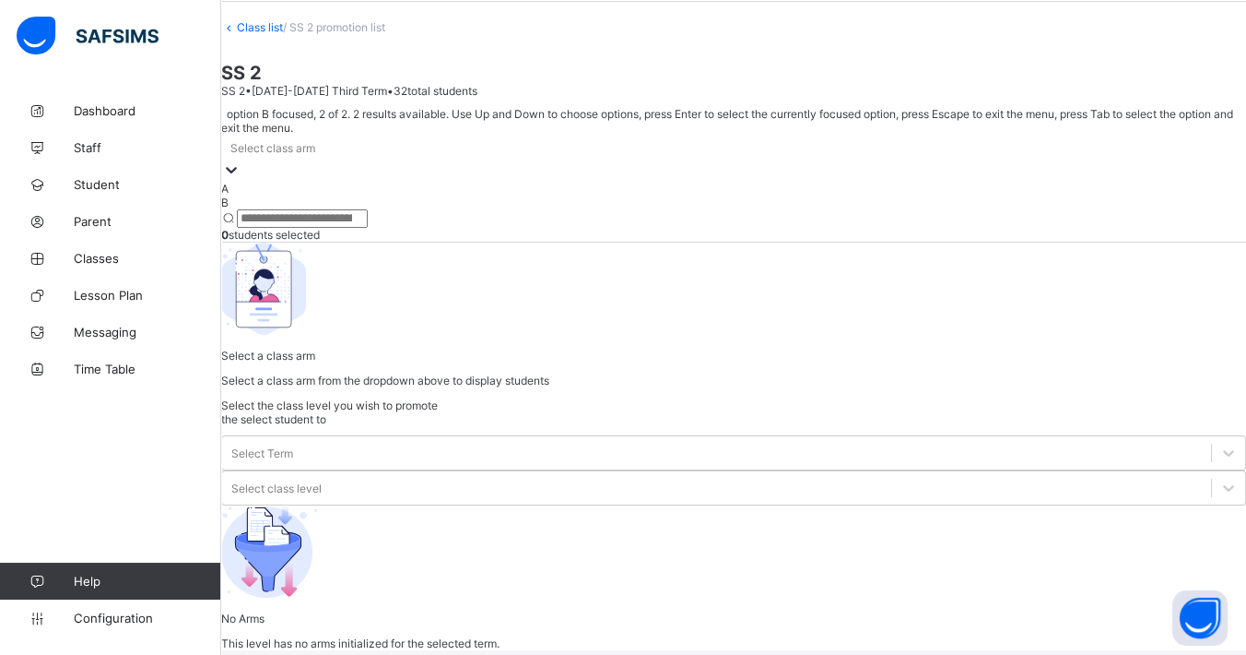
click at [344, 209] on div "B" at bounding box center [733, 202] width 1025 height 14
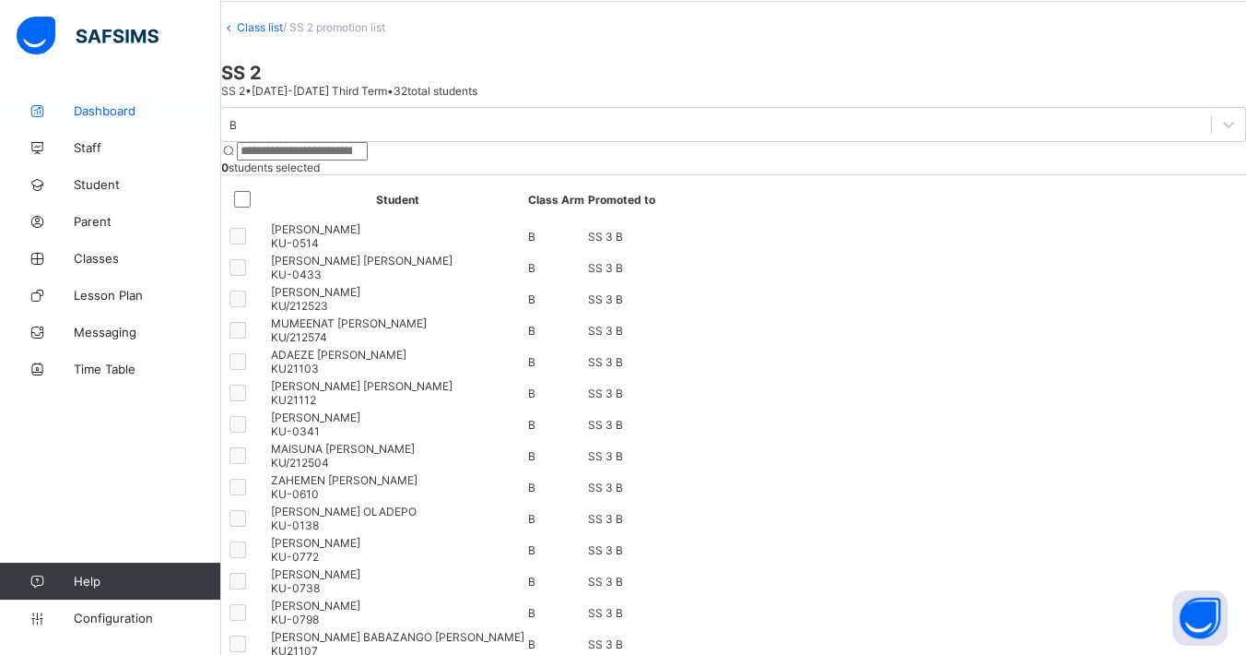
click at [97, 111] on span "Dashboard" at bounding box center [148, 110] width 148 height 15
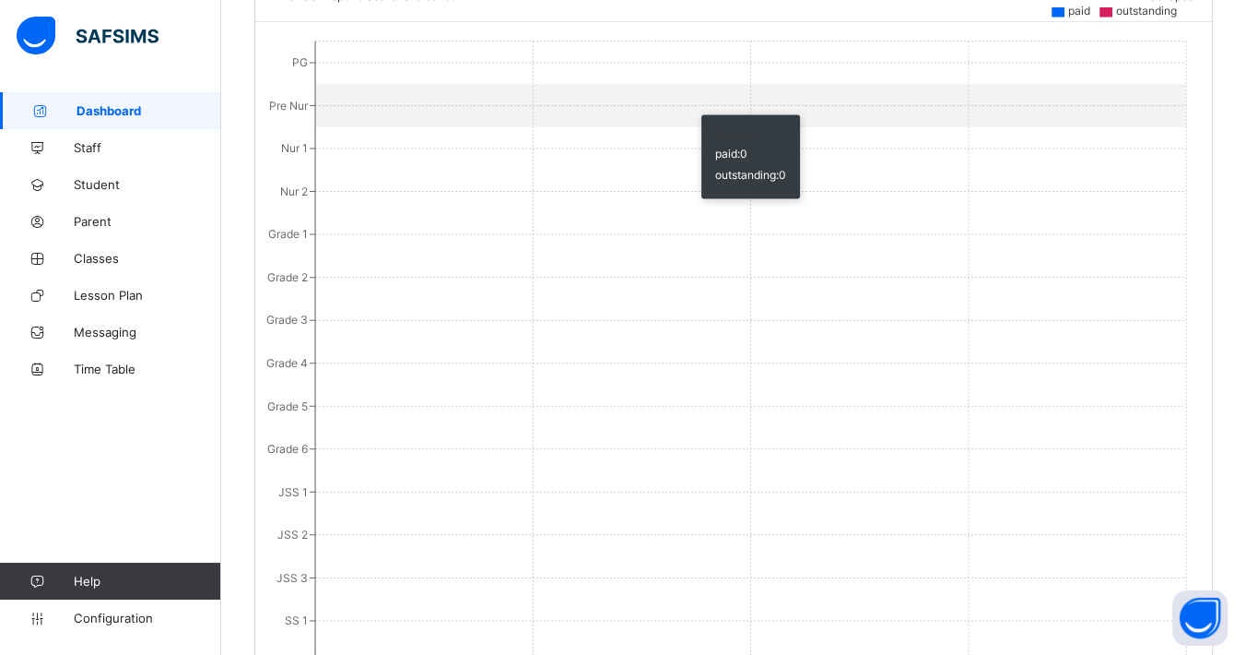
scroll to position [1956, 0]
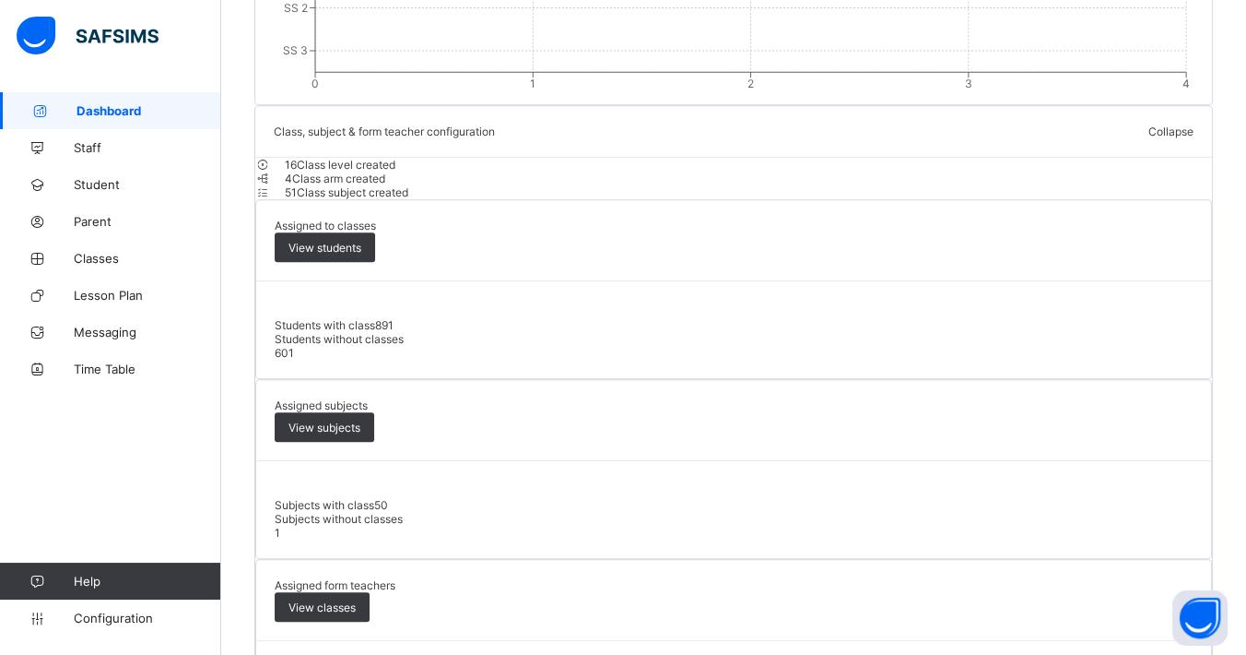
click at [374, 512] on span "Subjects with class" at bounding box center [325, 505] width 100 height 14
click at [356, 588] on span "View classes" at bounding box center [322, 607] width 67 height 14
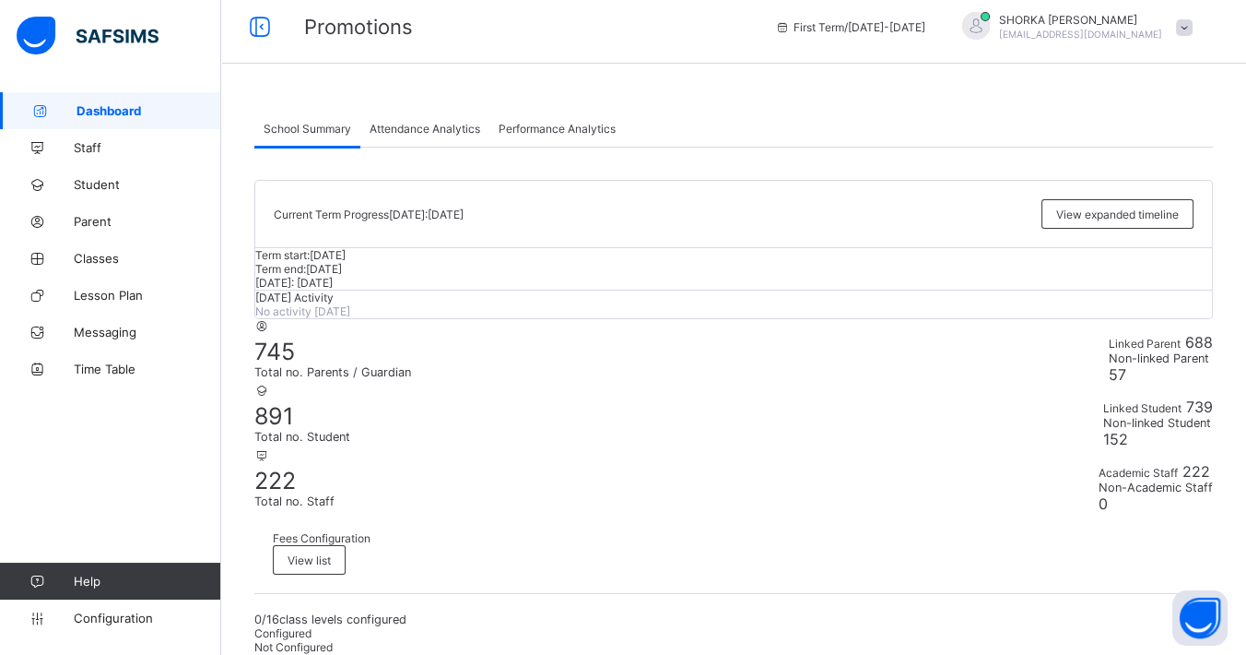
scroll to position [0, 0]
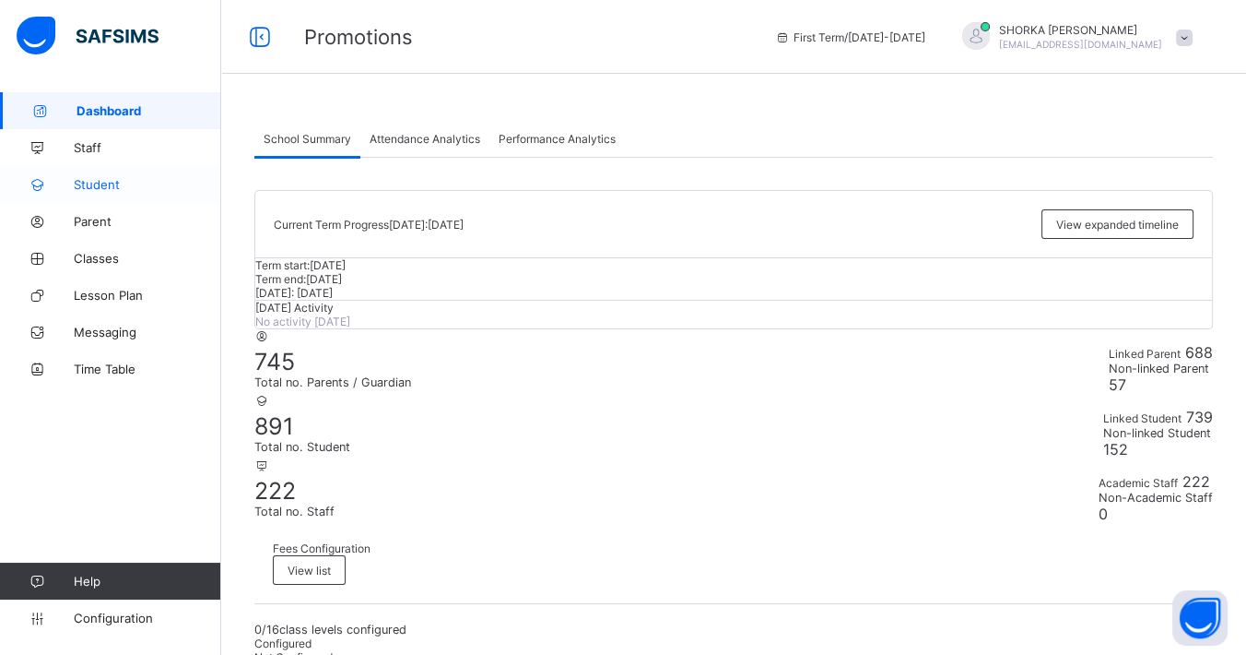
click at [102, 182] on span "Student" at bounding box center [148, 184] width 148 height 15
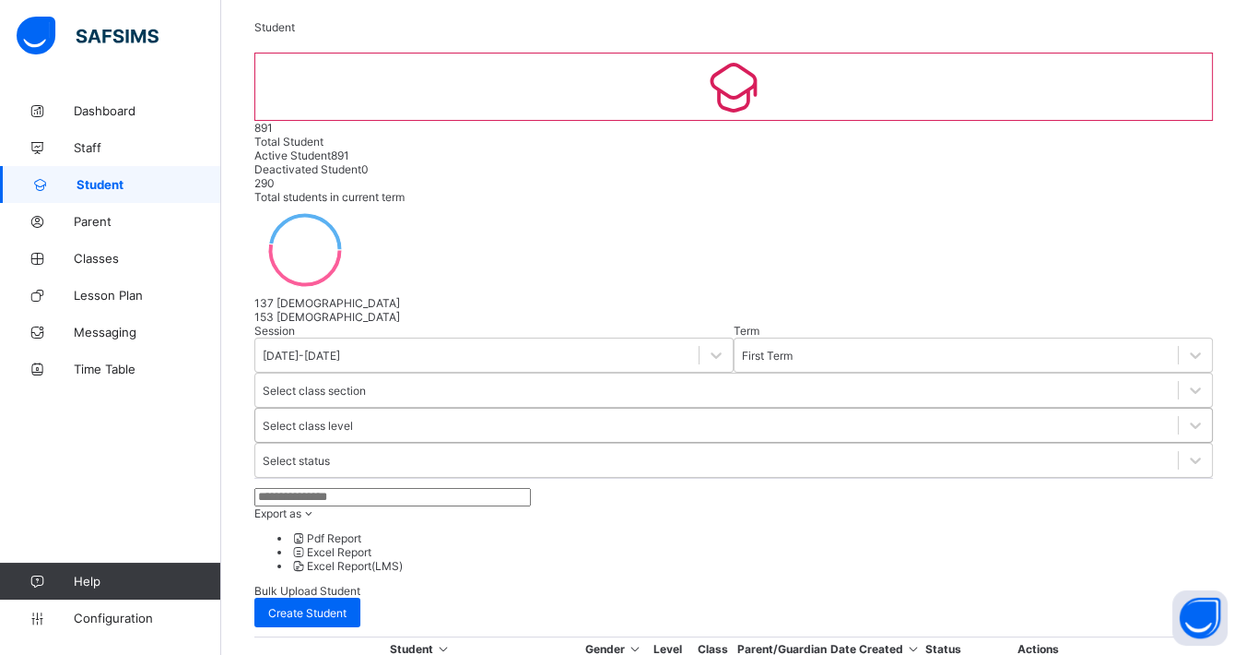
scroll to position [102, 0]
click at [1121, 371] on div at bounding box center [1195, 387] width 33 height 33
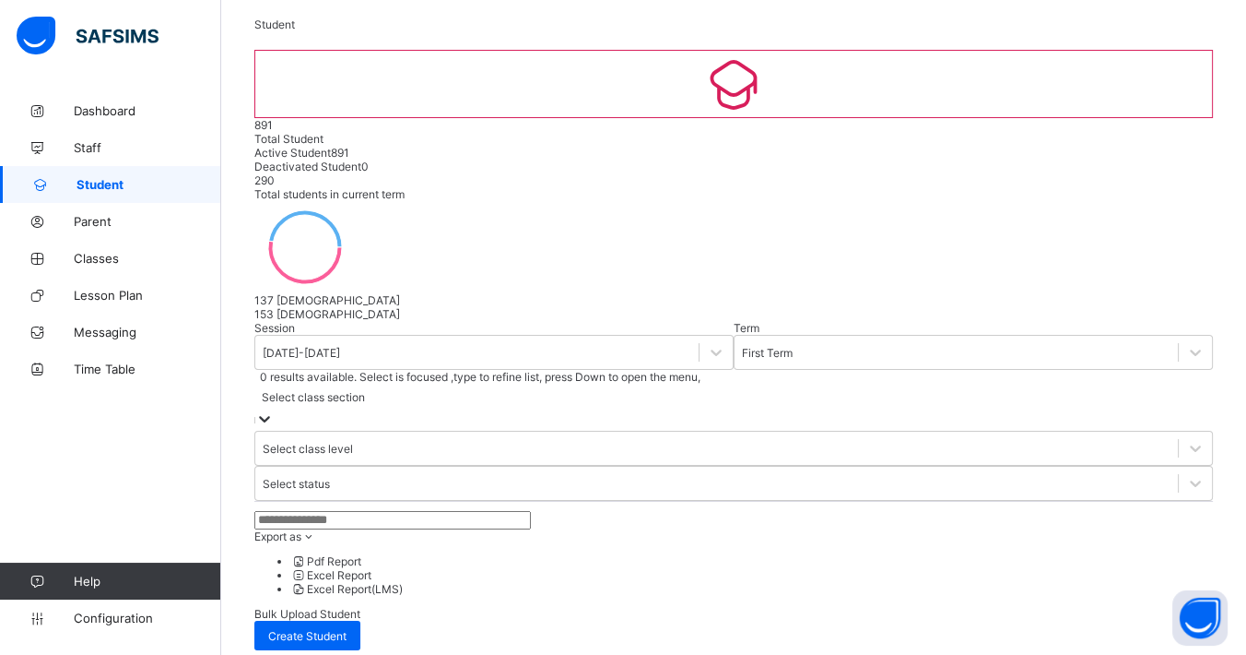
click at [274, 409] on div at bounding box center [264, 419] width 18 height 21
click at [353, 442] on div "Select class level" at bounding box center [308, 449] width 90 height 14
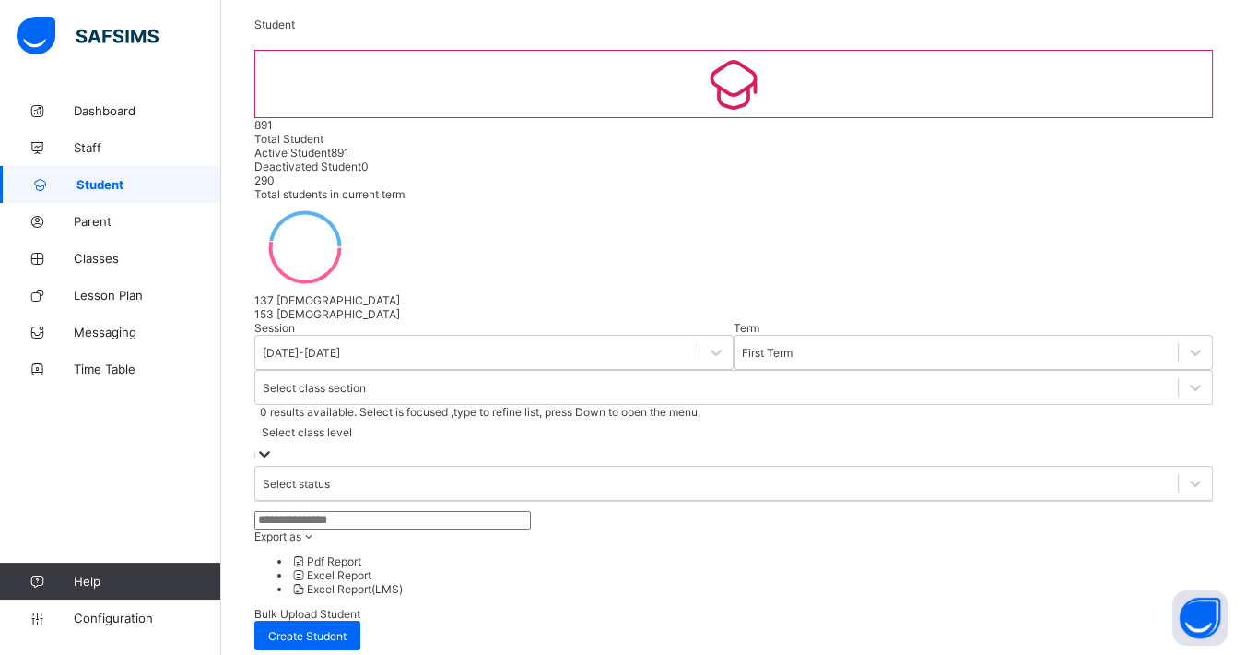
click at [352, 425] on div "Select class level" at bounding box center [307, 432] width 90 height 14
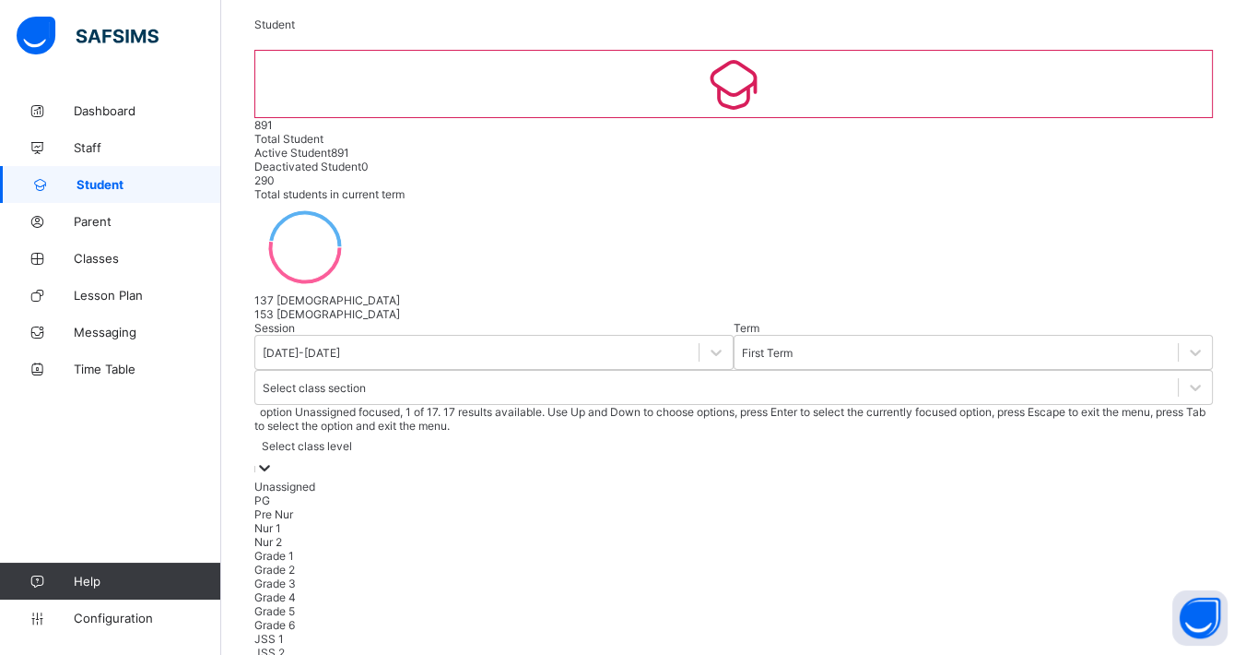
click at [352, 439] on div "Select class level" at bounding box center [307, 446] width 90 height 14
click at [755, 493] on div "PG" at bounding box center [733, 500] width 959 height 14
click at [274, 458] on div at bounding box center [264, 468] width 18 height 21
click at [779, 479] on div "Unassigned" at bounding box center [733, 486] width 959 height 14
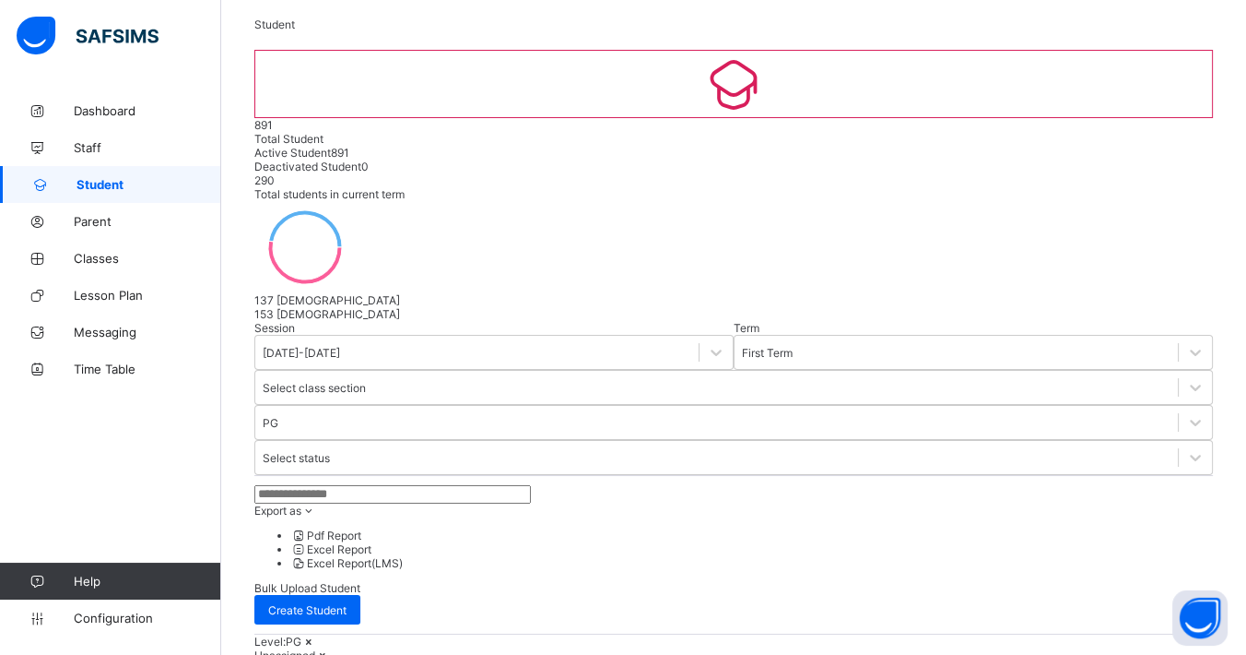
click at [331, 588] on icon at bounding box center [323, 655] width 16 height 14
click at [392, 588] on icon at bounding box center [384, 641] width 16 height 14
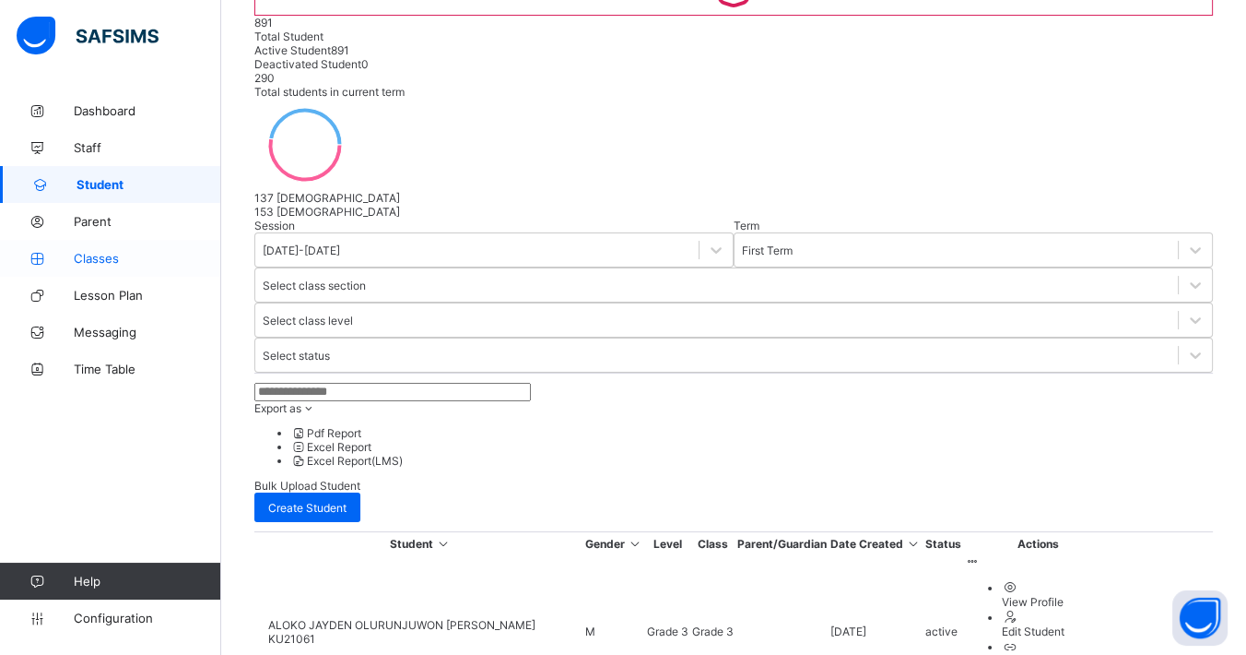
click at [92, 256] on span "Classes" at bounding box center [148, 258] width 148 height 15
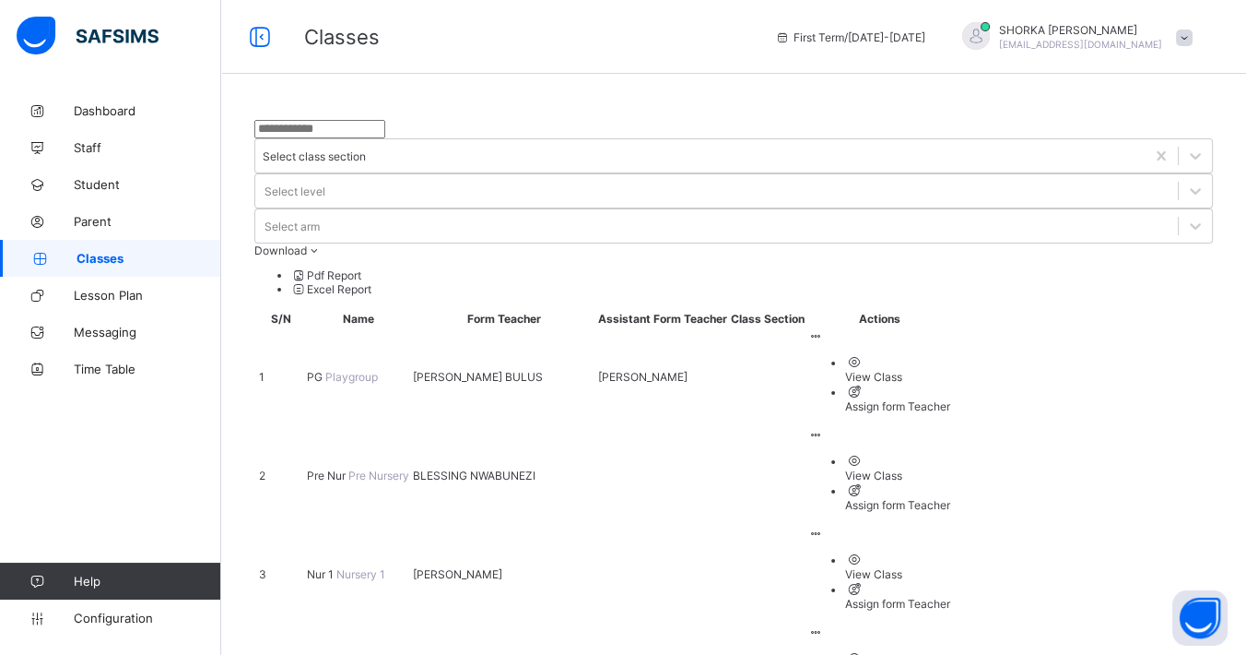
click at [950, 468] on div "View Class" at bounding box center [897, 475] width 105 height 14
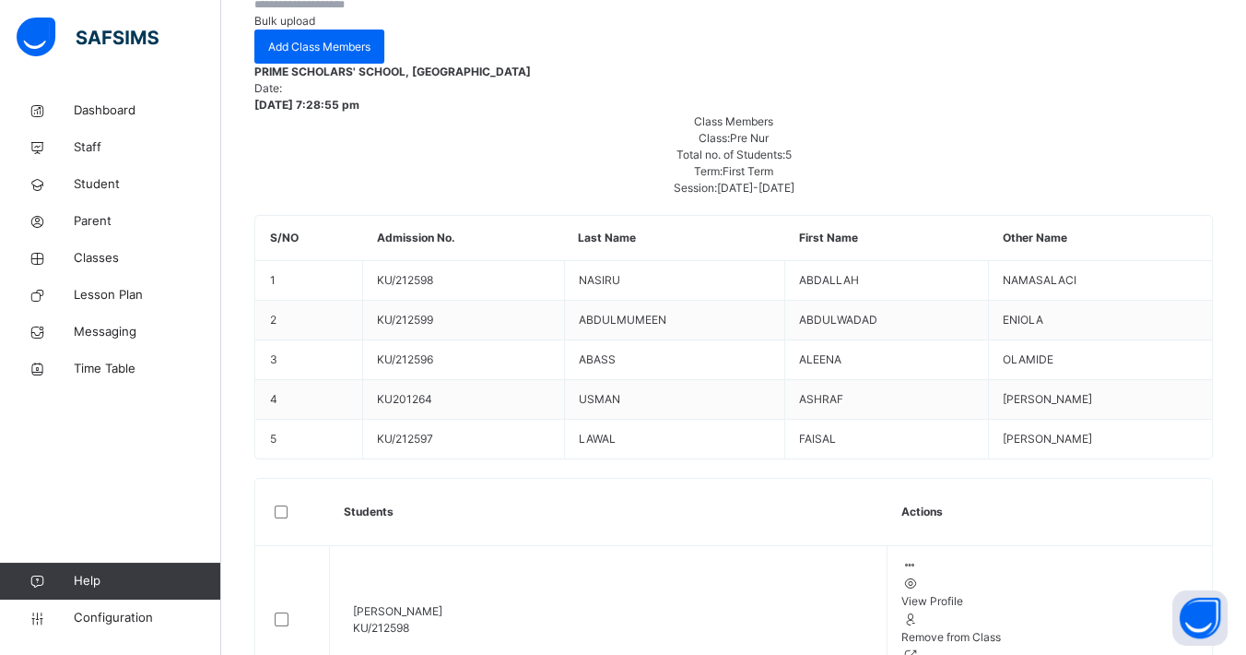
scroll to position [254, 0]
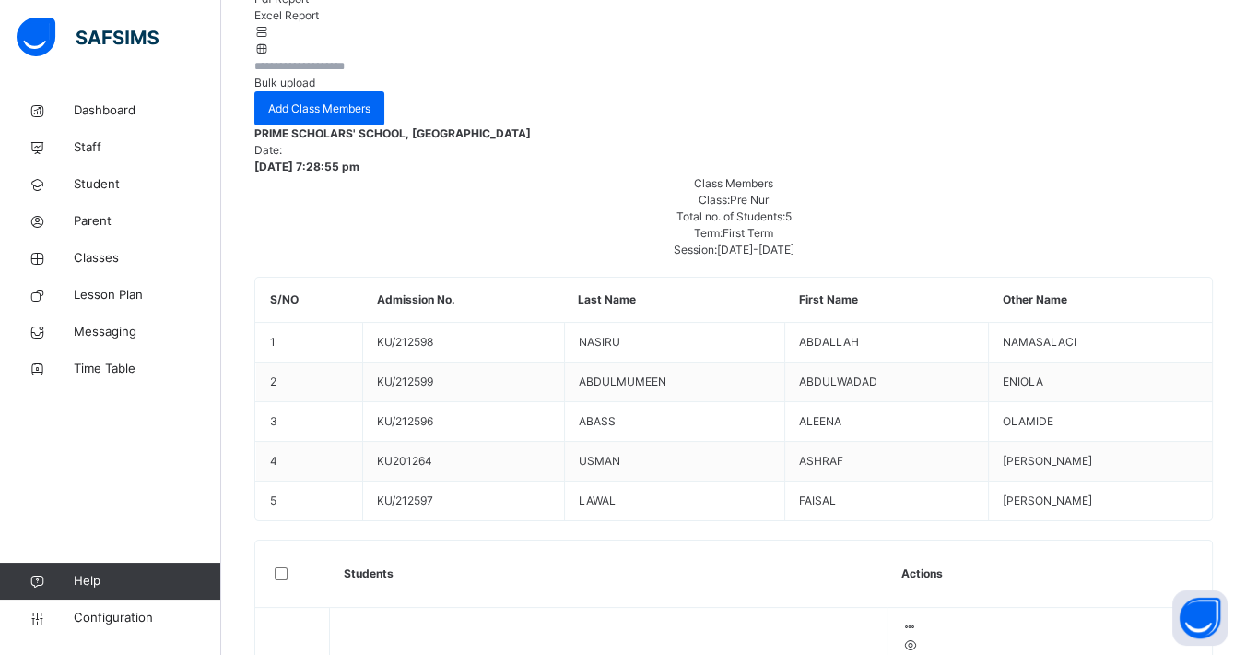
drag, startPoint x: 394, startPoint y: 122, endPoint x: 382, endPoint y: 106, distance: 19.7
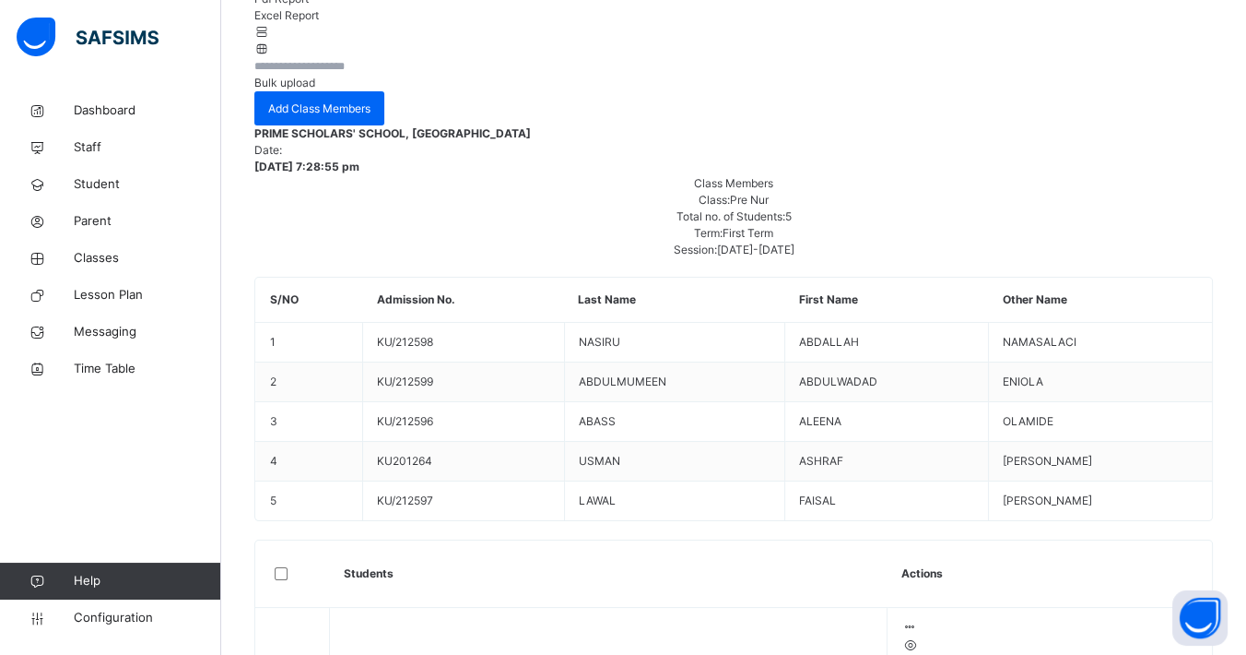
click at [615, 165] on div "5 Students in class Download Pdf Report Excel Report Bulk upload Add Class Memb…" at bounding box center [733, 650] width 959 height 1389
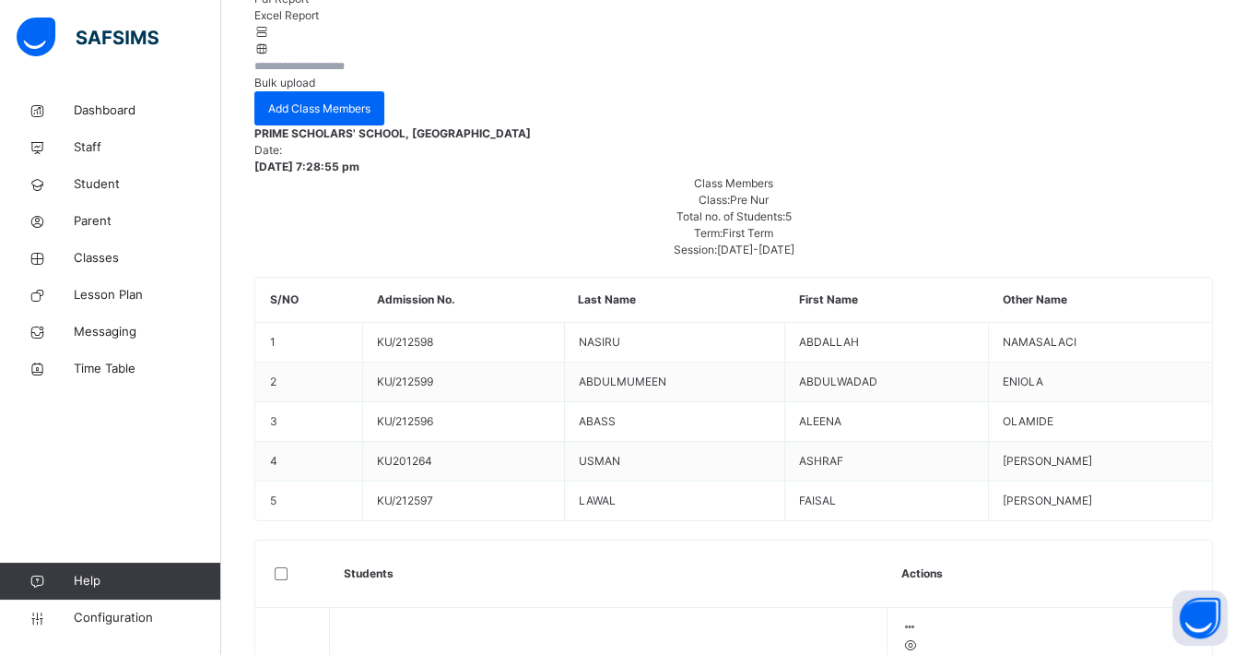
drag, startPoint x: 392, startPoint y: 116, endPoint x: 741, endPoint y: 159, distance: 352.0
click at [741, 159] on div "5 Students in class Download Pdf Report Excel Report Bulk upload Add Class Memb…" at bounding box center [733, 650] width 959 height 1389
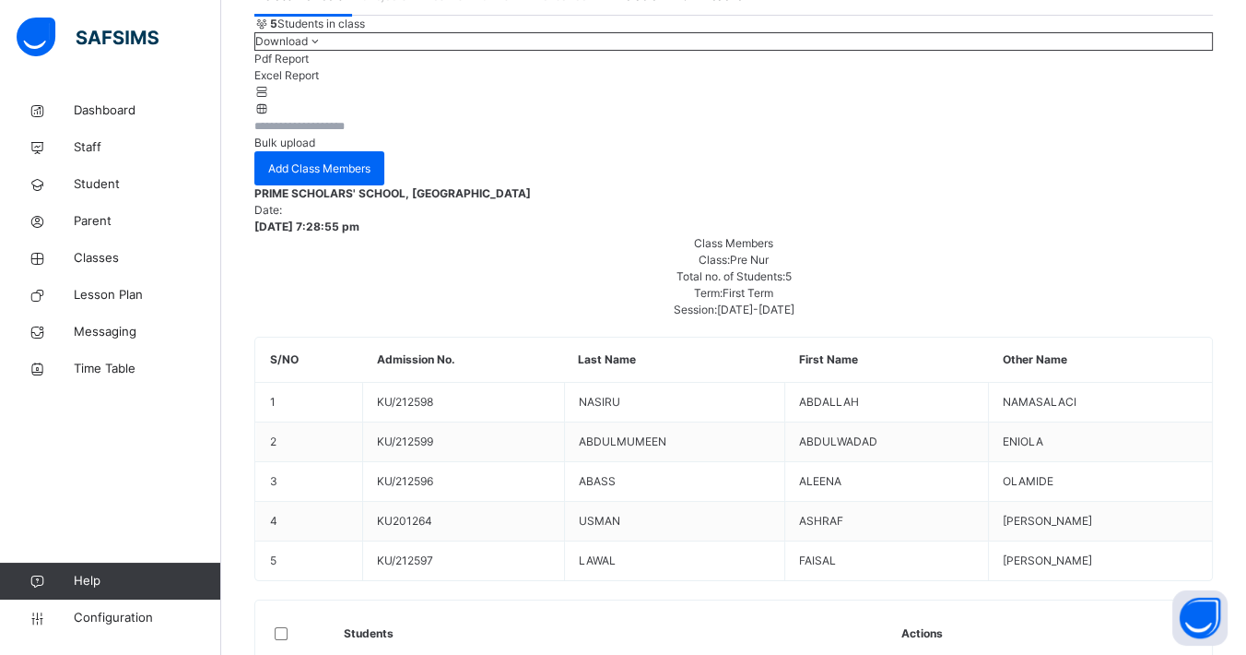
scroll to position [0, 0]
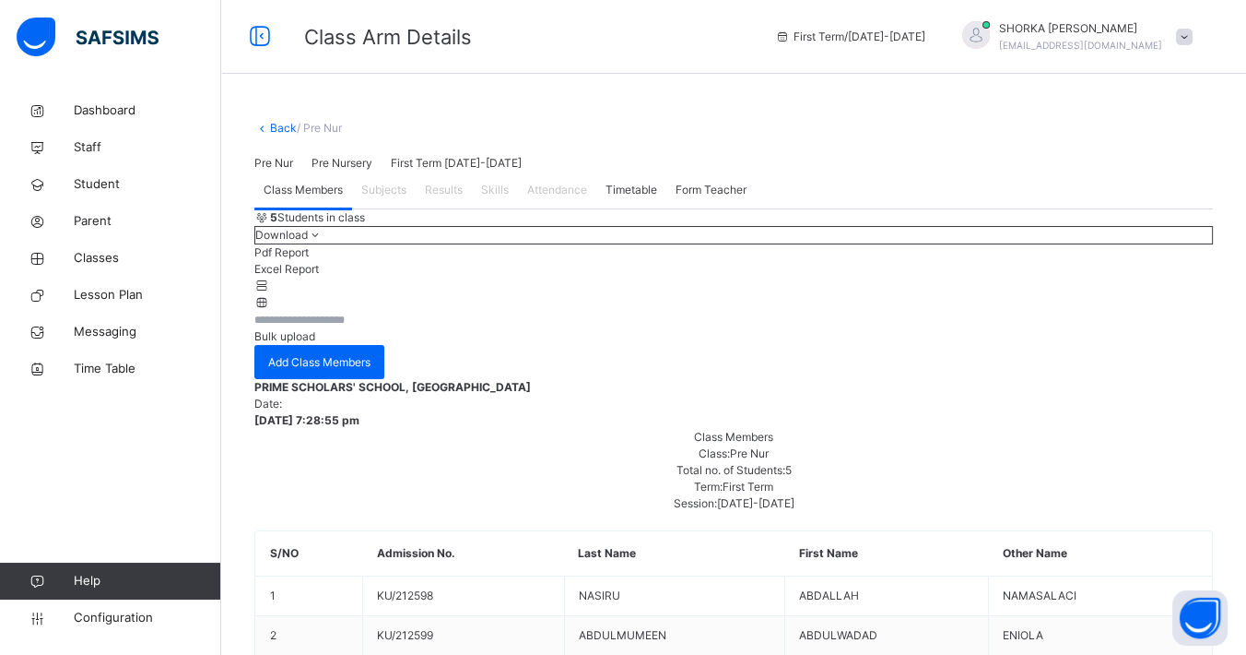
click at [387, 198] on span "Subjects" at bounding box center [383, 190] width 45 height 17
drag, startPoint x: 387, startPoint y: 367, endPoint x: 444, endPoint y: 384, distance: 59.5
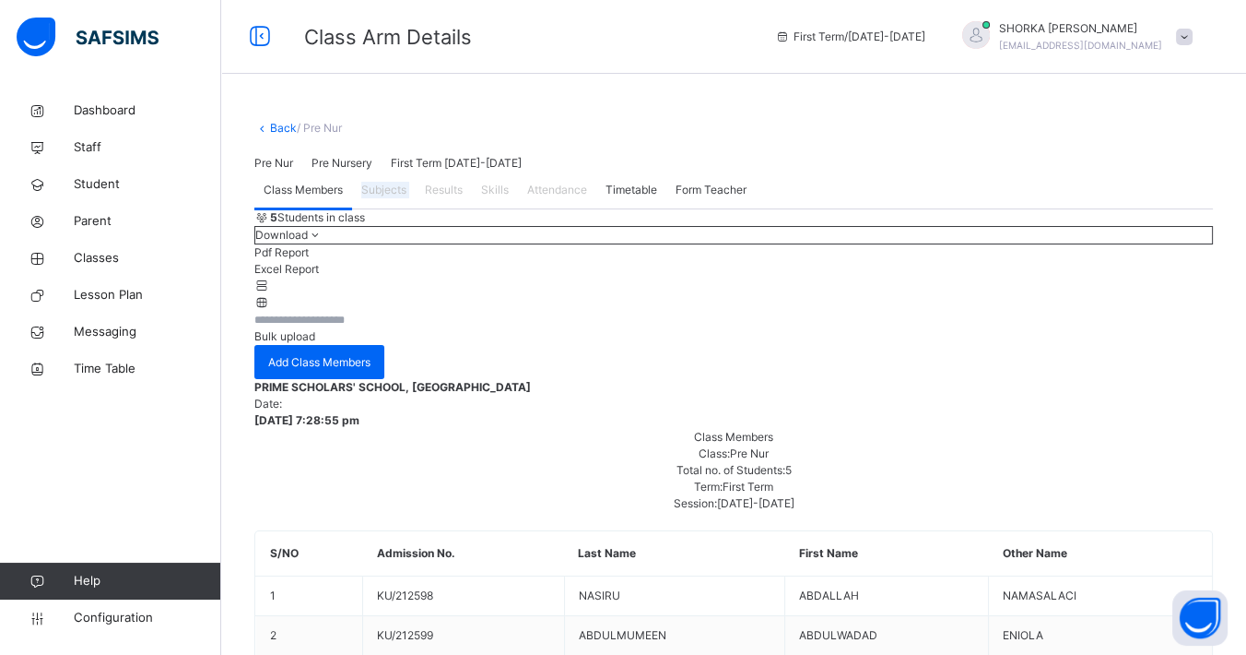
drag, startPoint x: 444, startPoint y: 384, endPoint x: 403, endPoint y: 379, distance: 41.7
click at [403, 208] on div "Subjects" at bounding box center [384, 189] width 64 height 37
click at [399, 208] on div "Subjects" at bounding box center [384, 189] width 64 height 37
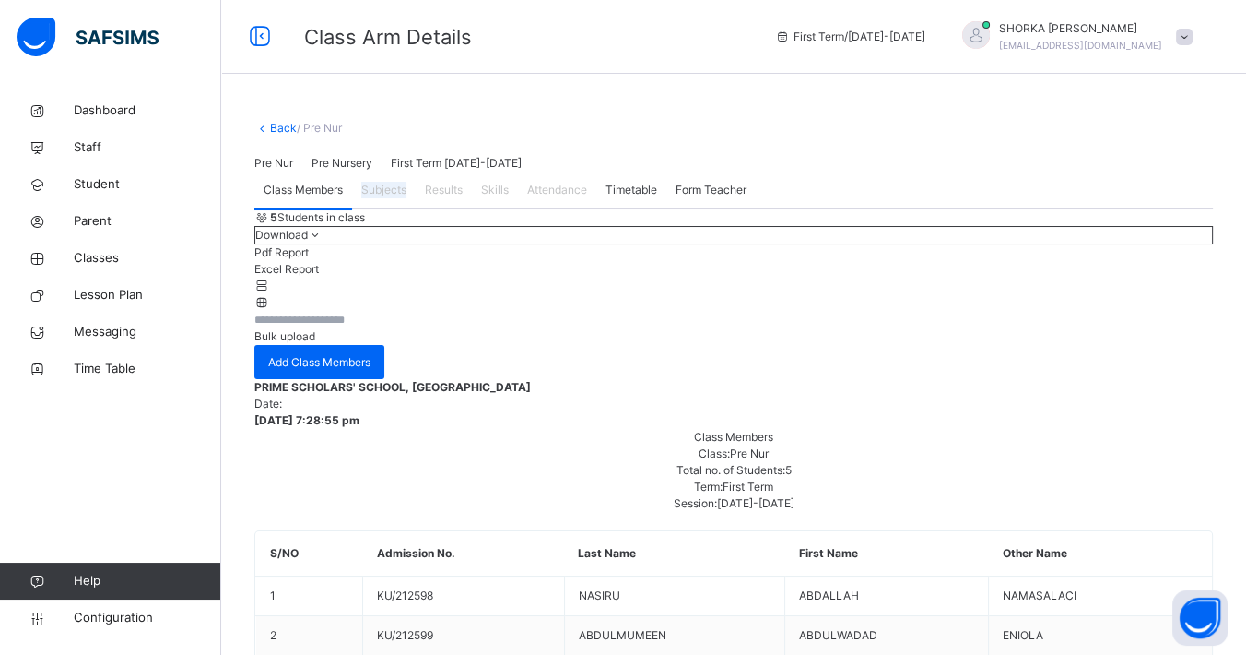
drag, startPoint x: 400, startPoint y: 376, endPoint x: 420, endPoint y: 446, distance: 72.9
click at [420, 311] on div "5 Students in class Download Pdf Report Excel Report" at bounding box center [733, 259] width 959 height 101
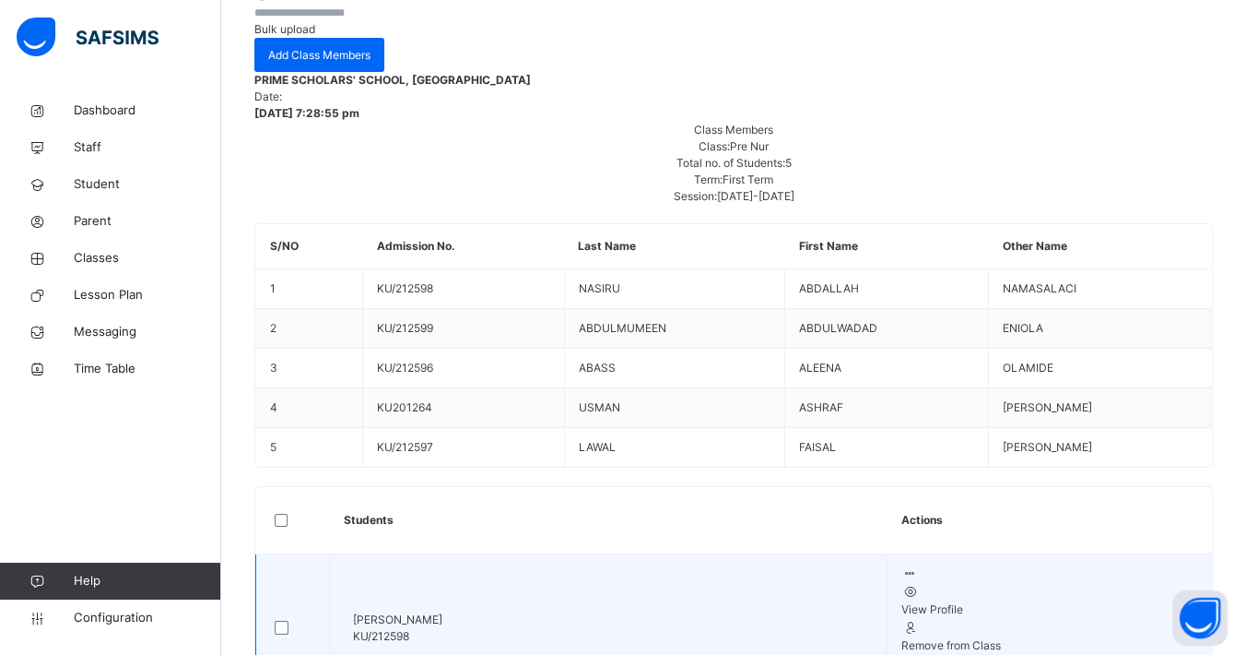
scroll to position [102, 0]
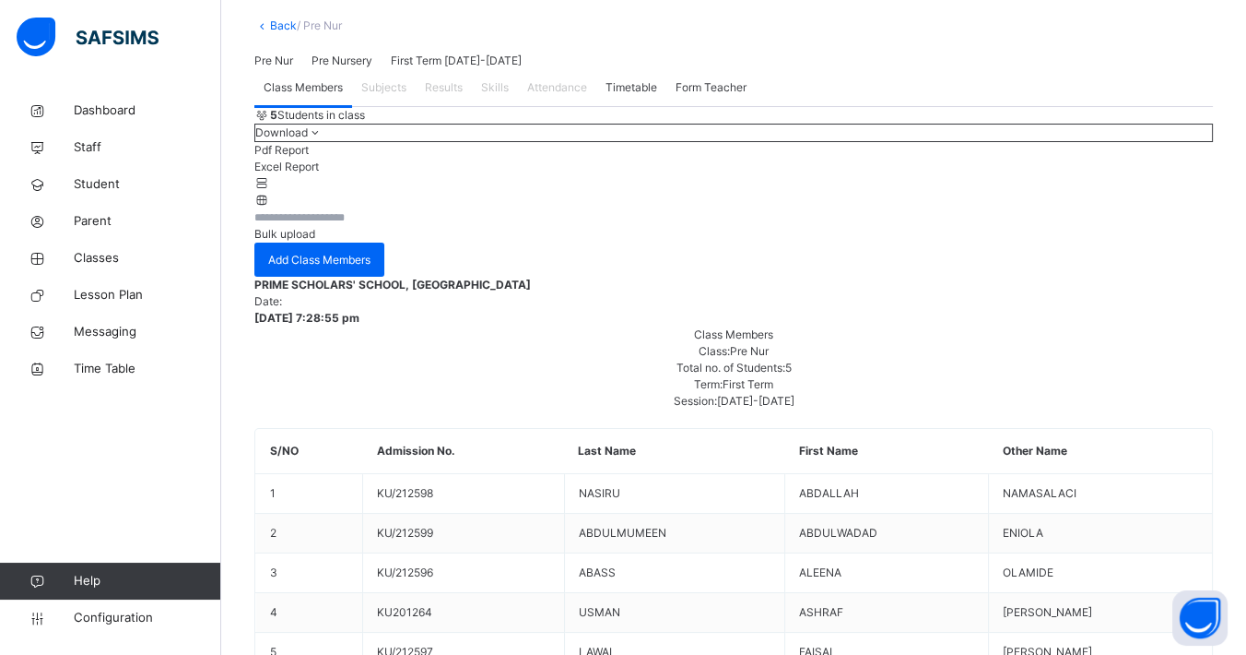
click at [389, 96] on span "Subjects" at bounding box center [383, 87] width 45 height 17
click at [379, 96] on span "Subjects" at bounding box center [383, 87] width 45 height 17
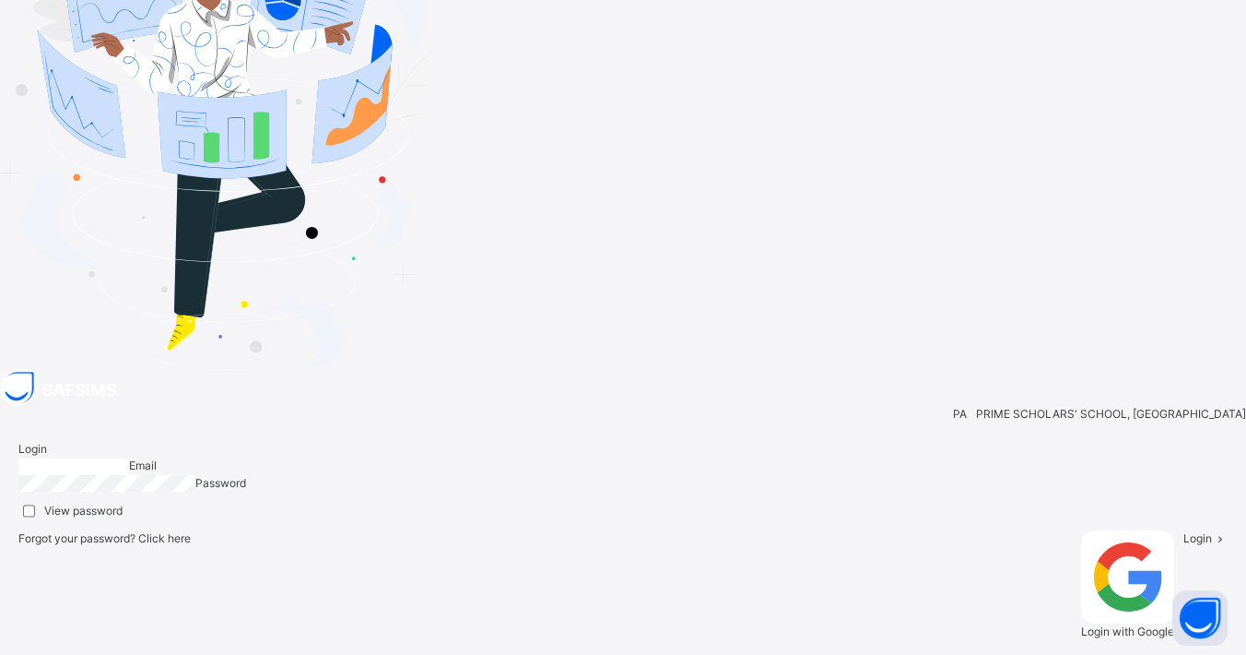
type input "**********"
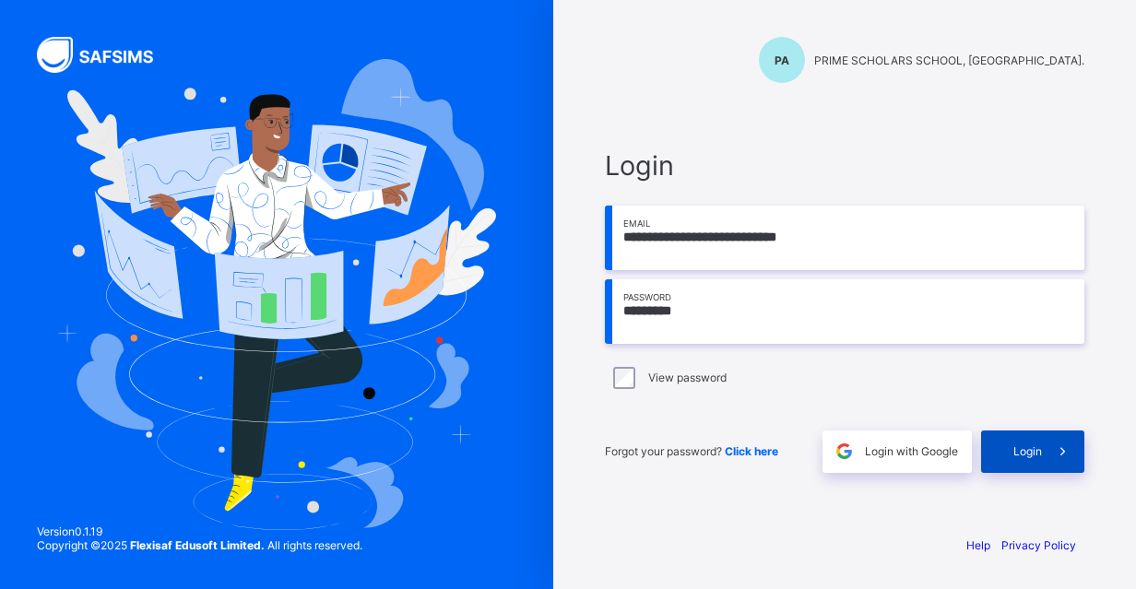
click at [1057, 451] on icon at bounding box center [1062, 452] width 19 height 18
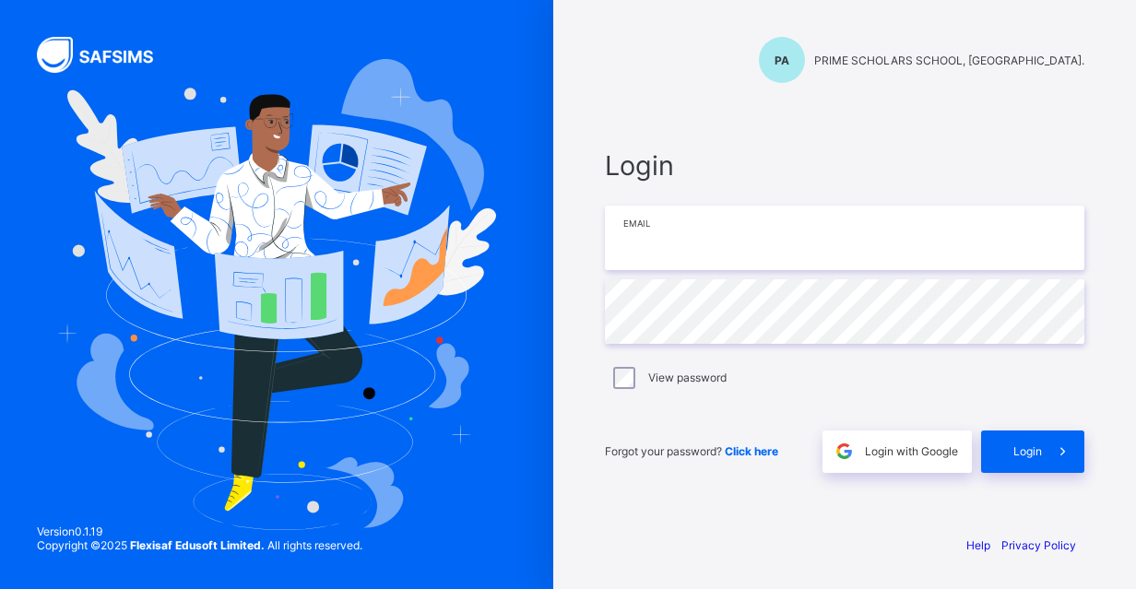
click at [627, 213] on input "email" at bounding box center [844, 238] width 479 height 65
type input "**********"
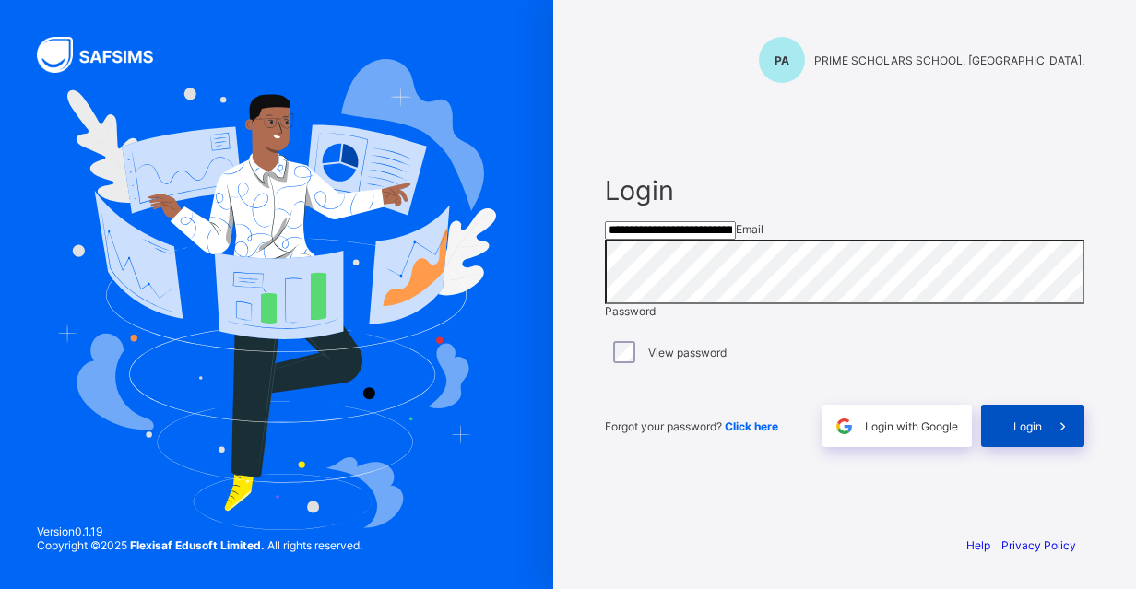
click at [1007, 447] on div "Login" at bounding box center [1032, 426] width 103 height 42
click at [1040, 447] on div "Login" at bounding box center [1062, 426] width 44 height 42
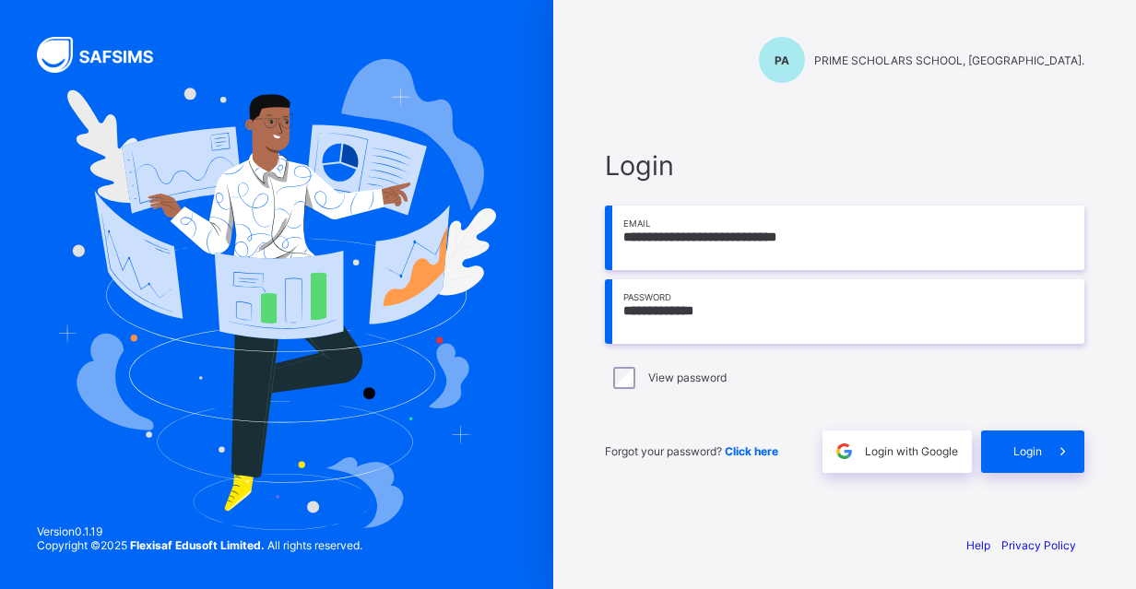
type input "**********"
click at [972, 389] on div "View password" at bounding box center [844, 378] width 479 height 39
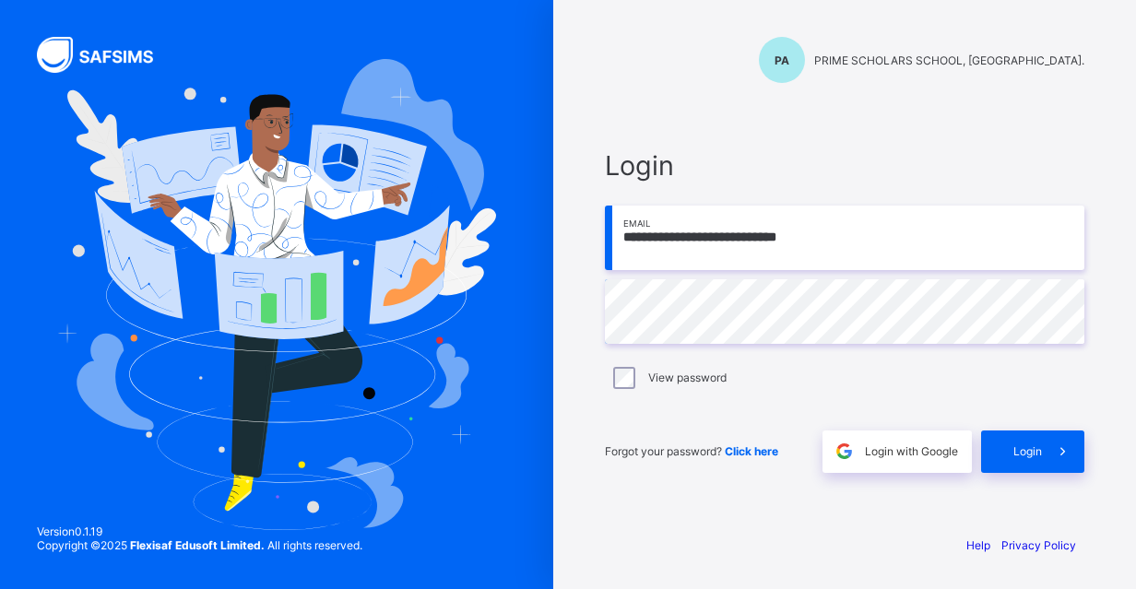
click at [972, 389] on div "View password" at bounding box center [844, 378] width 479 height 39
drag, startPoint x: 999, startPoint y: 446, endPoint x: 999, endPoint y: 432, distance: 13.8
click at [999, 438] on div "Login" at bounding box center [1032, 452] width 103 height 42
